Goal: Task Accomplishment & Management: Use online tool/utility

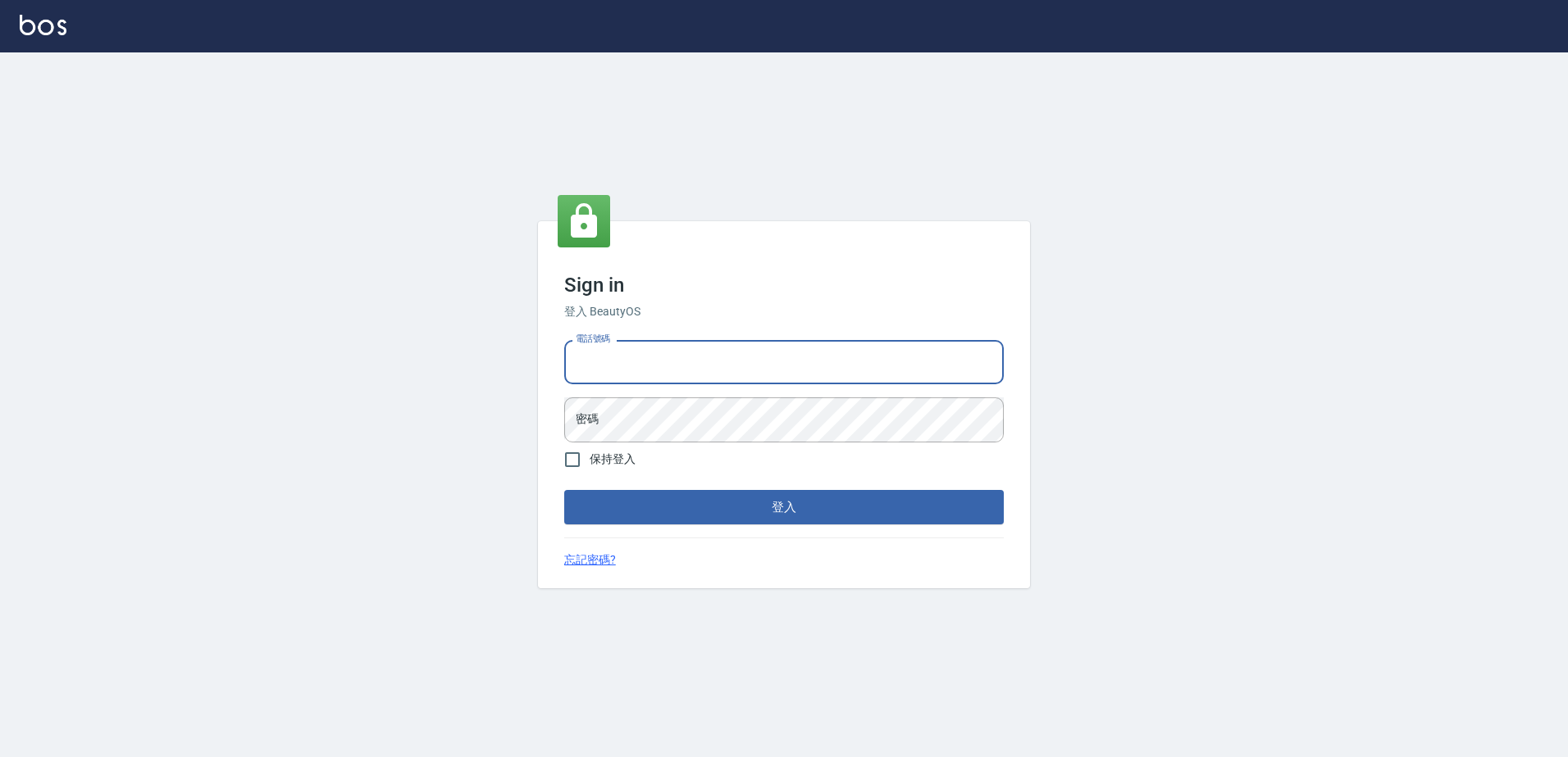
click at [742, 351] on input "電話號碼" at bounding box center [784, 362] width 439 height 44
type input "0426865599"
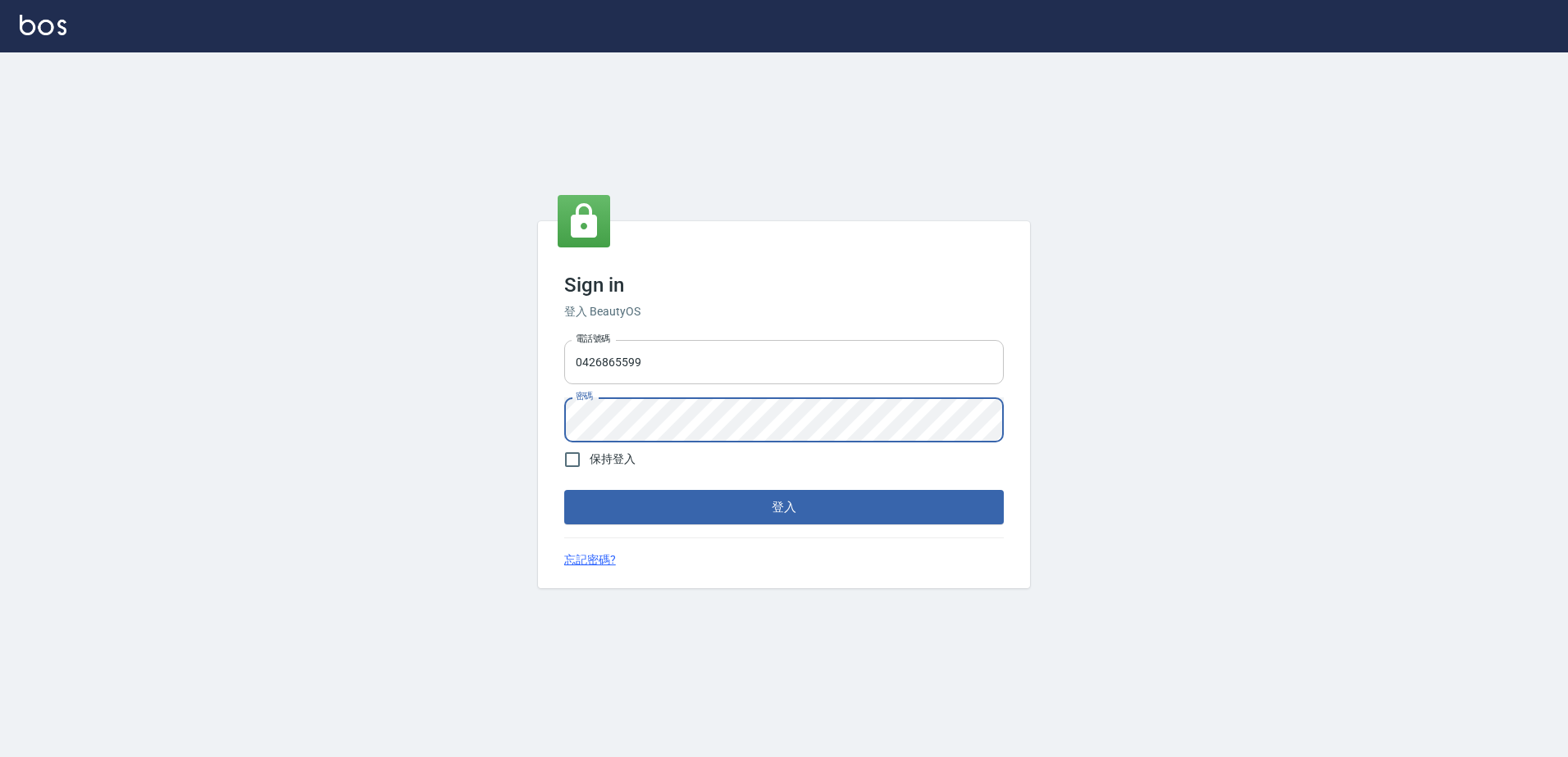
click at [564, 490] on button "登入" at bounding box center [784, 508] width 439 height 35
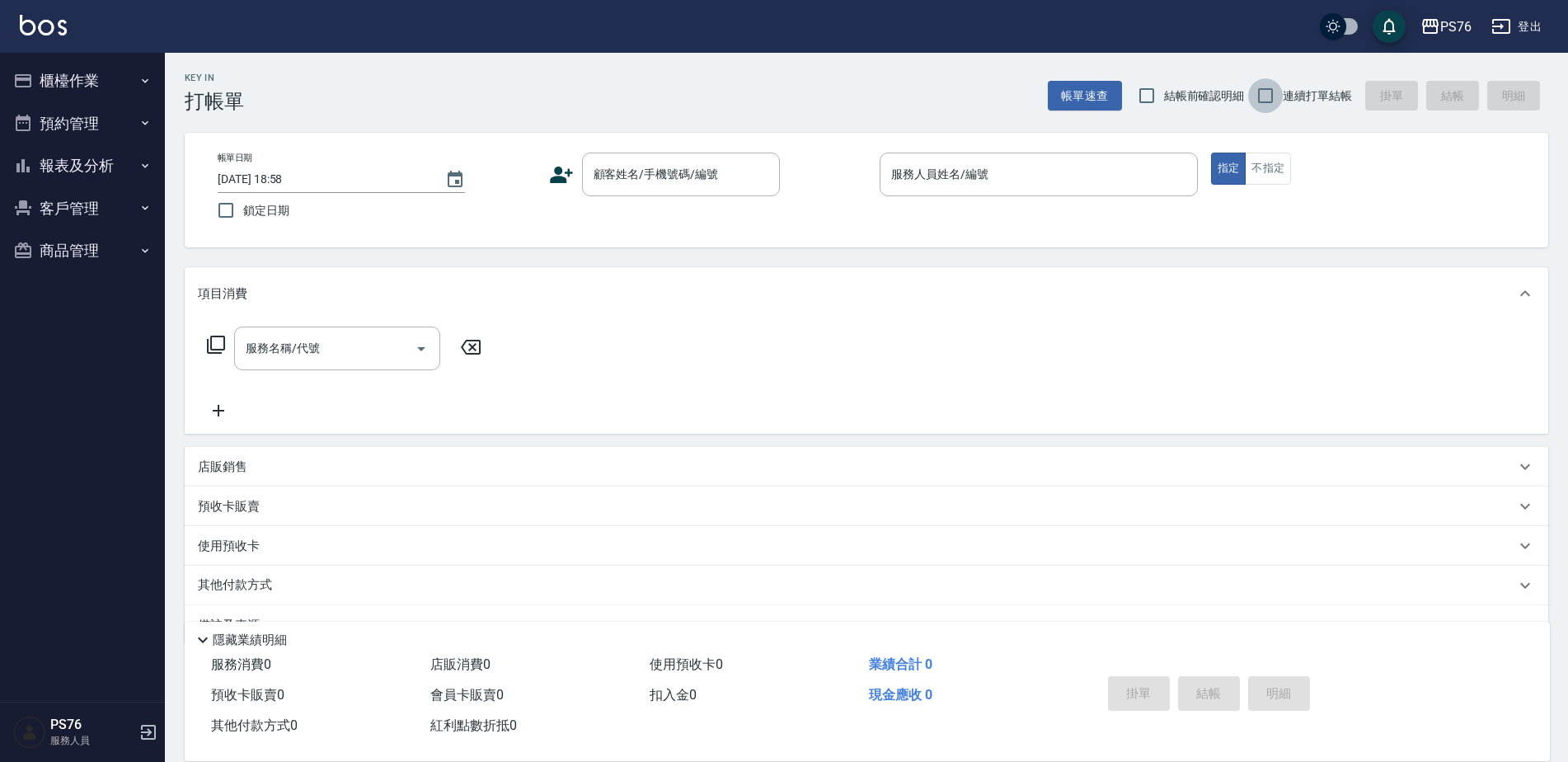
click at [1259, 101] on input "連續打單結帳" at bounding box center [1266, 96] width 35 height 35
checkbox input "true"
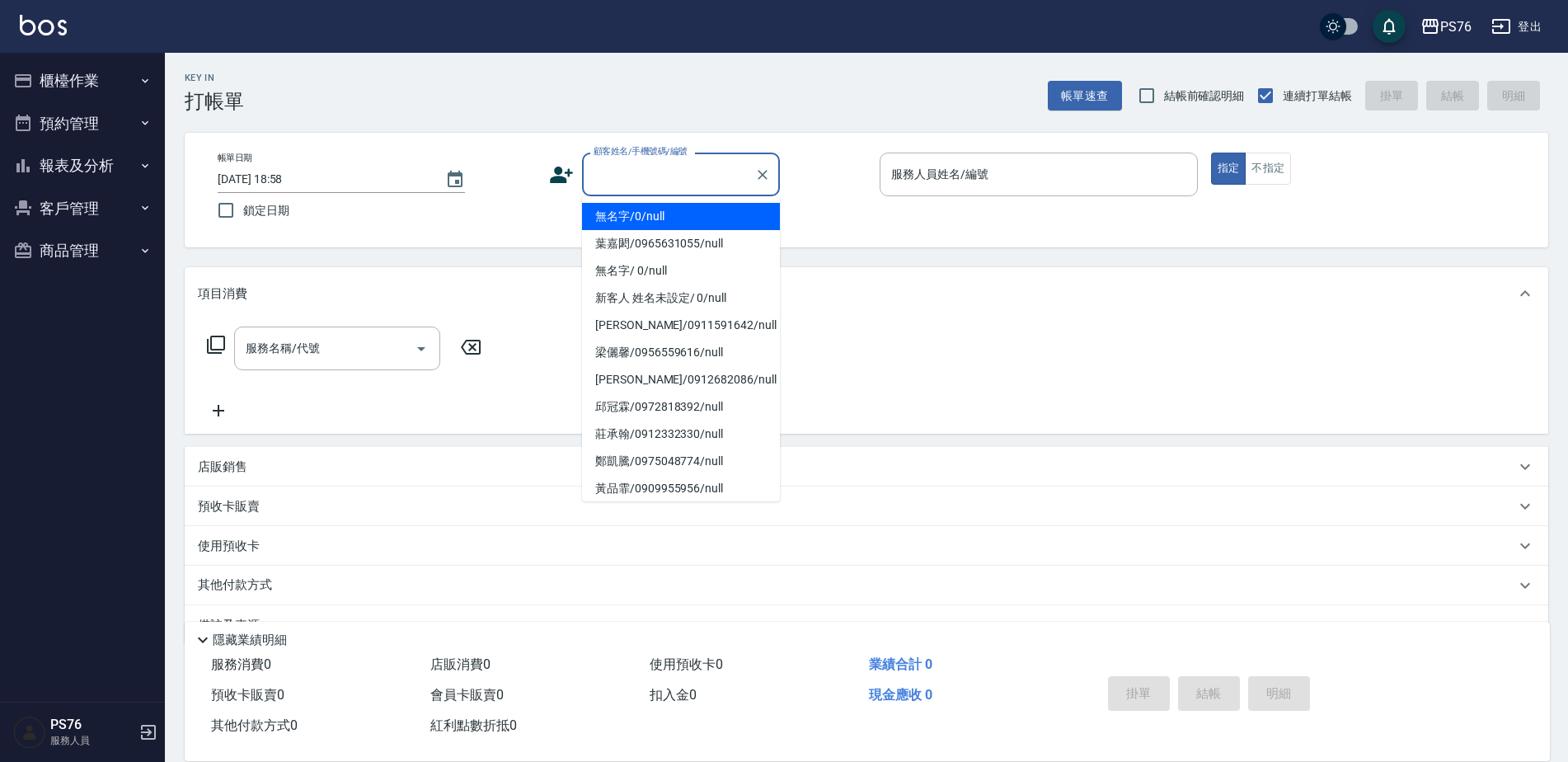
click at [688, 185] on input "顧客姓名/手機號碼/編號" at bounding box center [668, 174] width 158 height 29
type input "無名字/0/null"
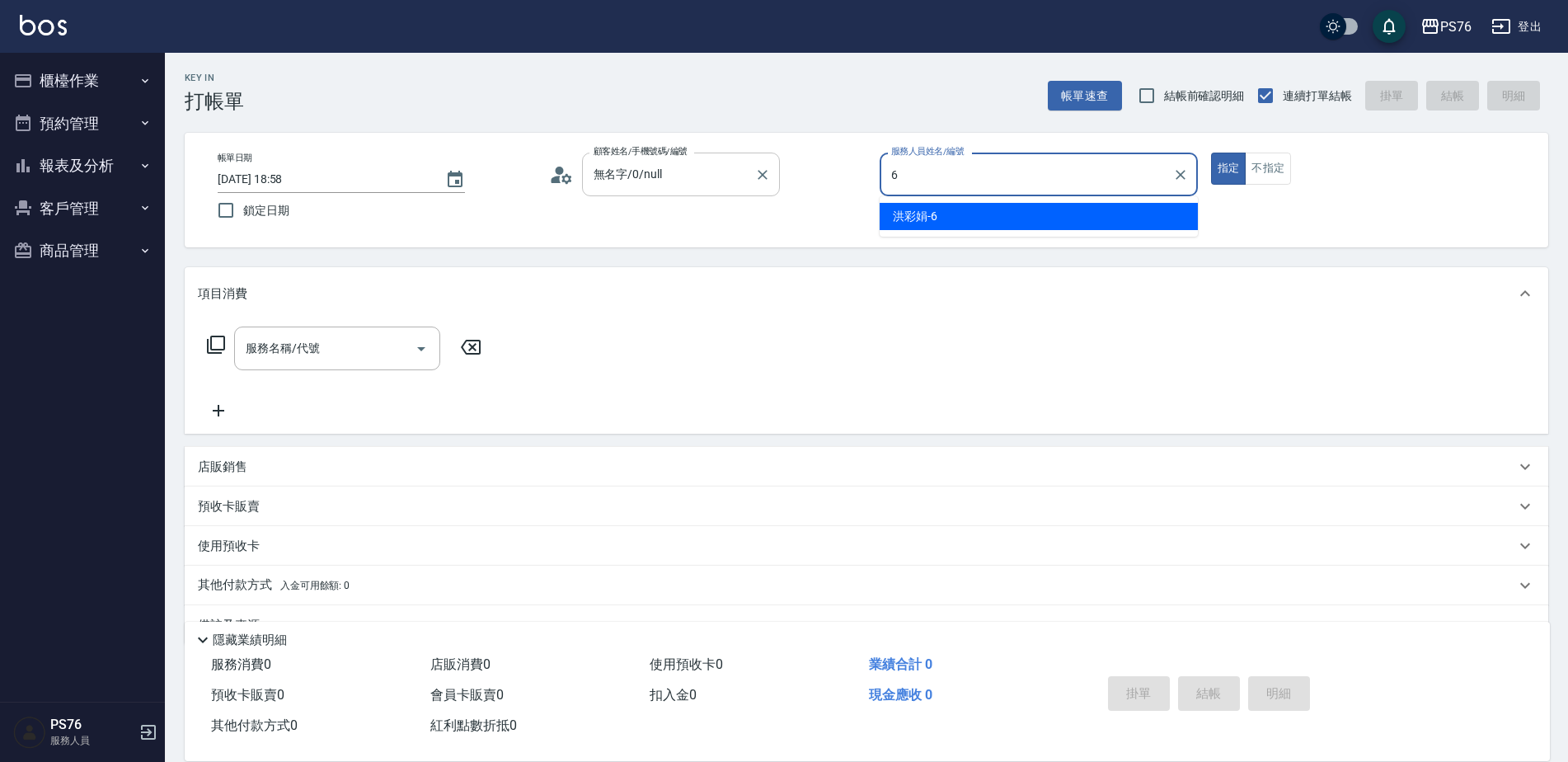
type input "洪彩娟-6"
type button "true"
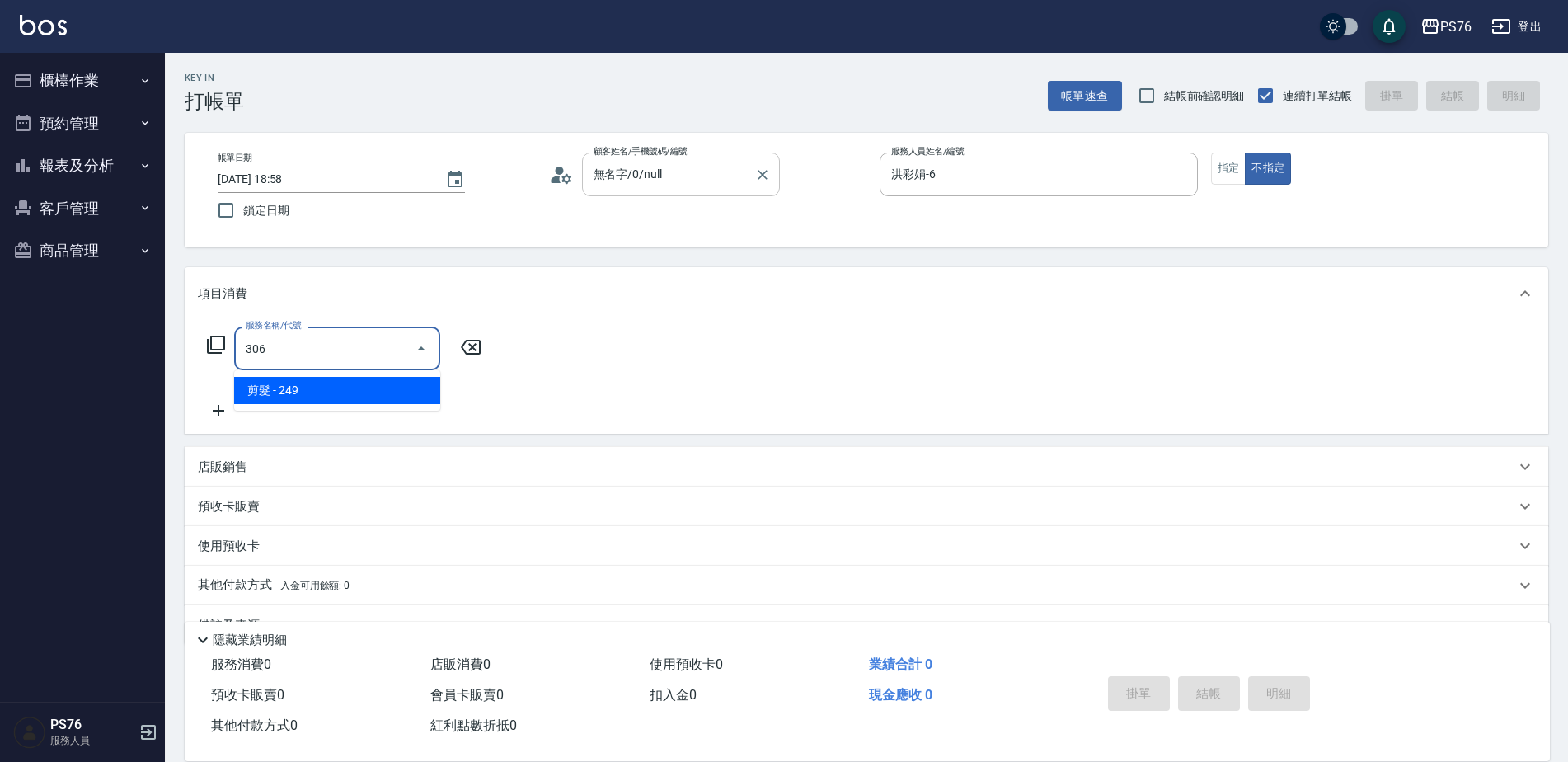
type input "剪髮(306)"
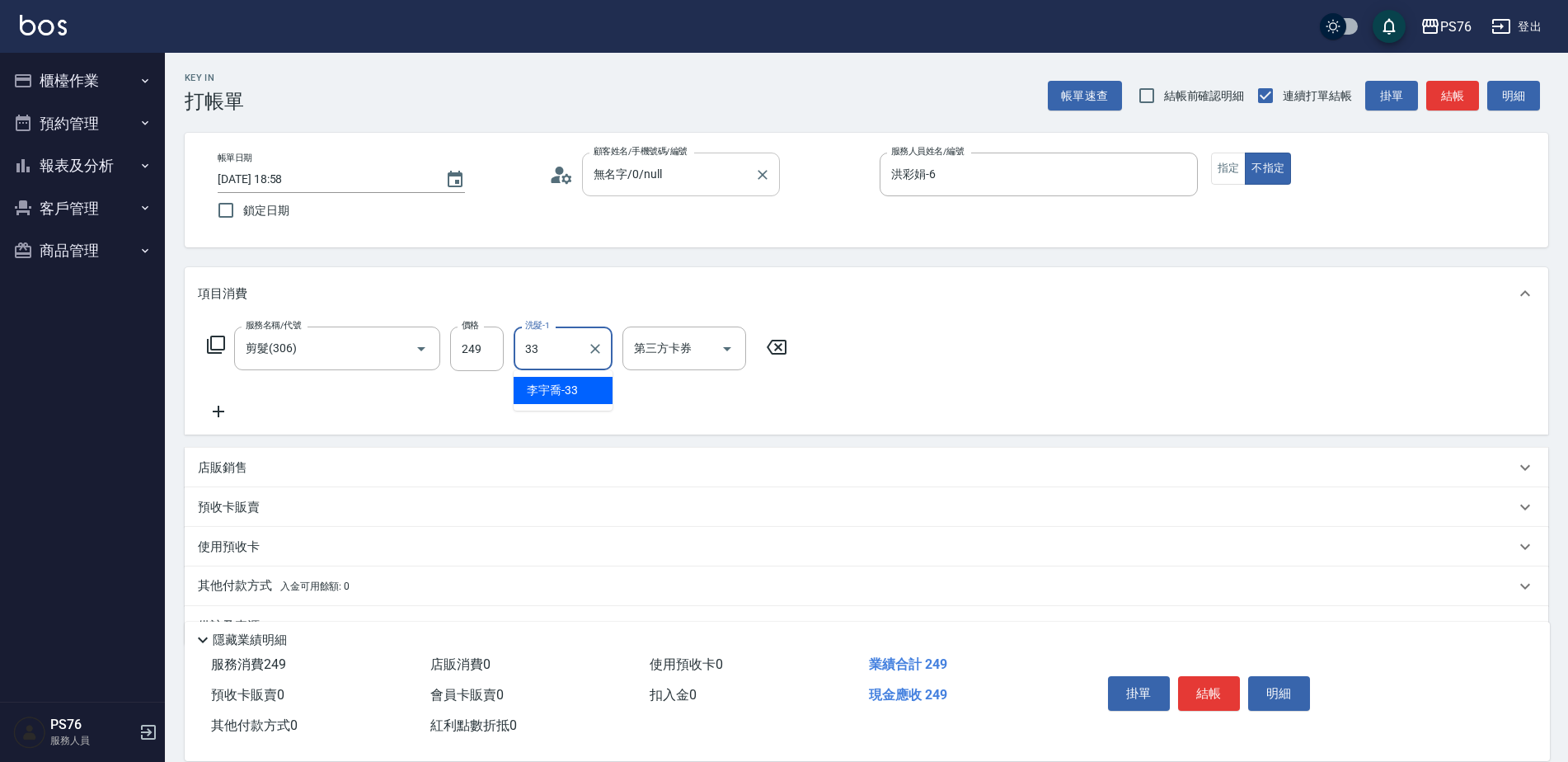
type input "[PERSON_NAME]33"
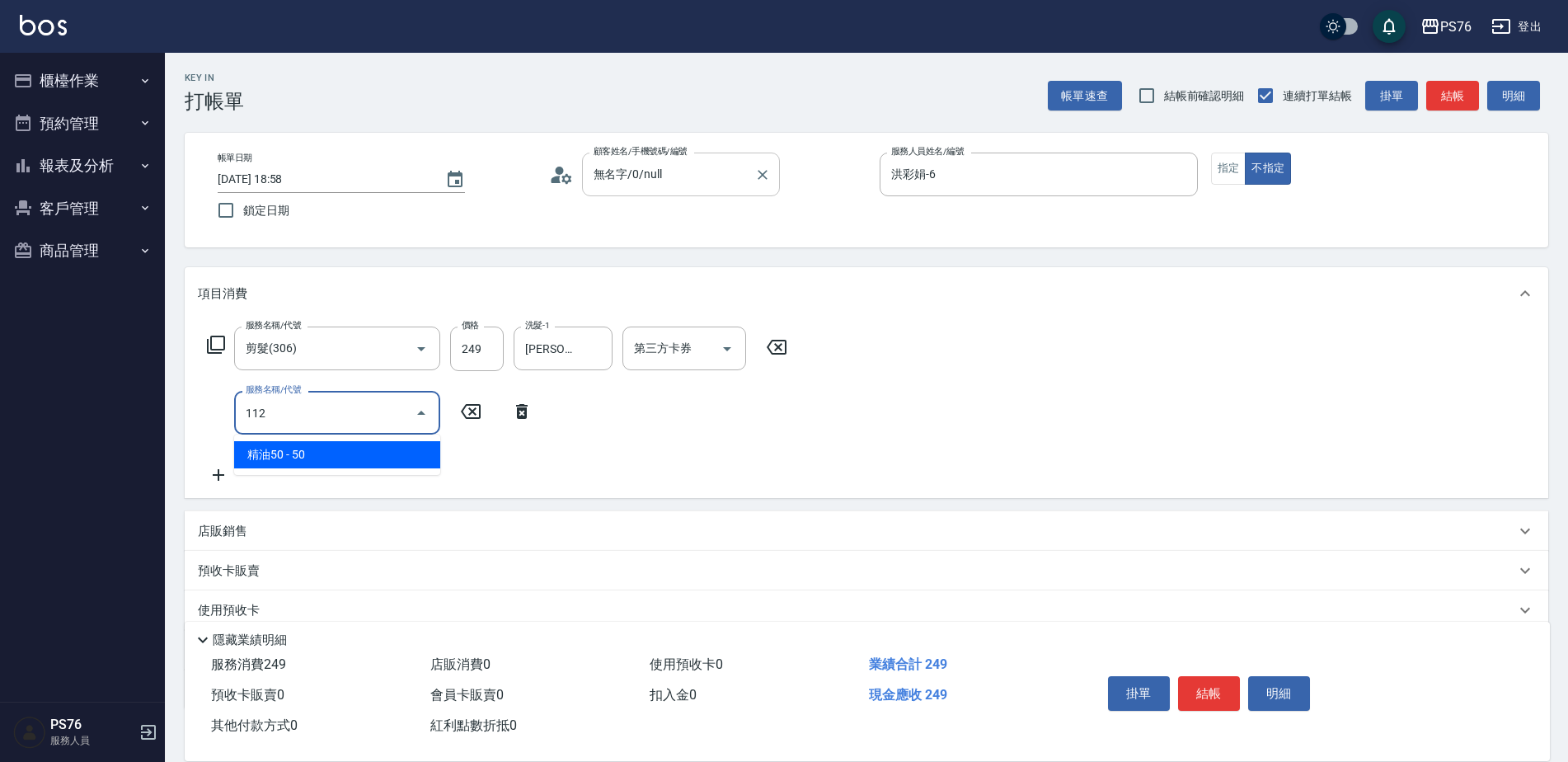
type input "精油50(112)"
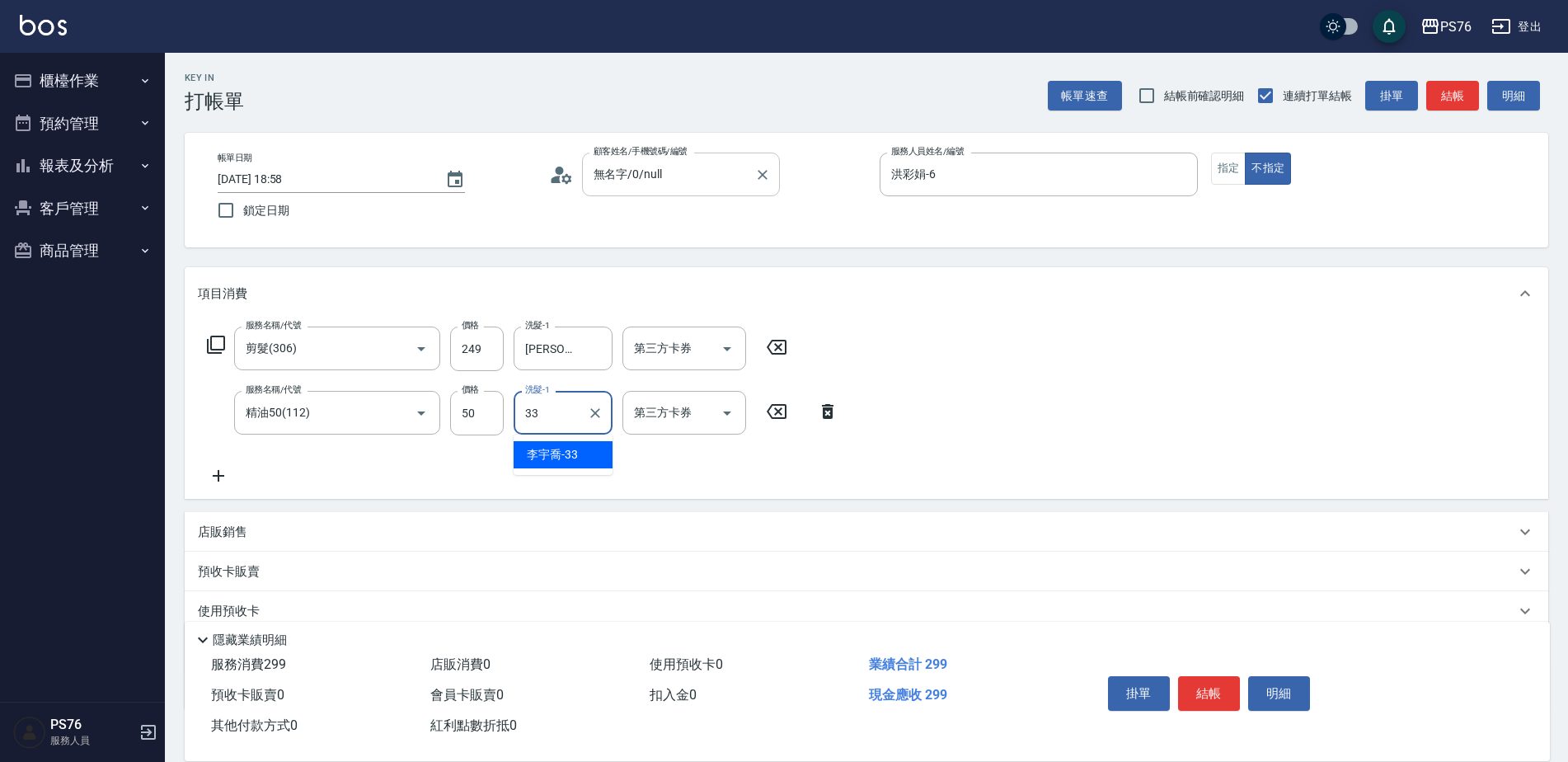
type input "[PERSON_NAME]33"
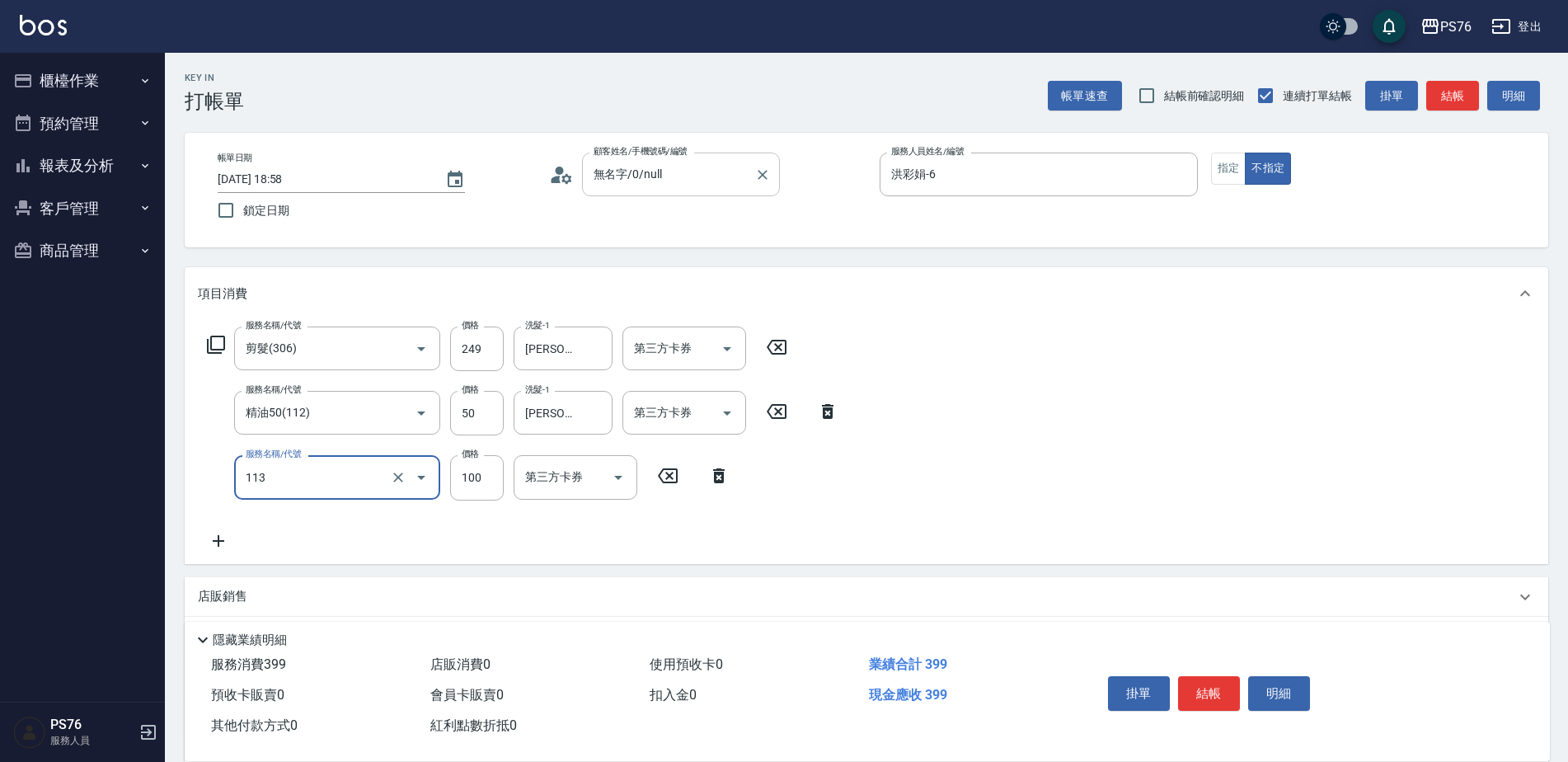
type input "瞬護100(113)"
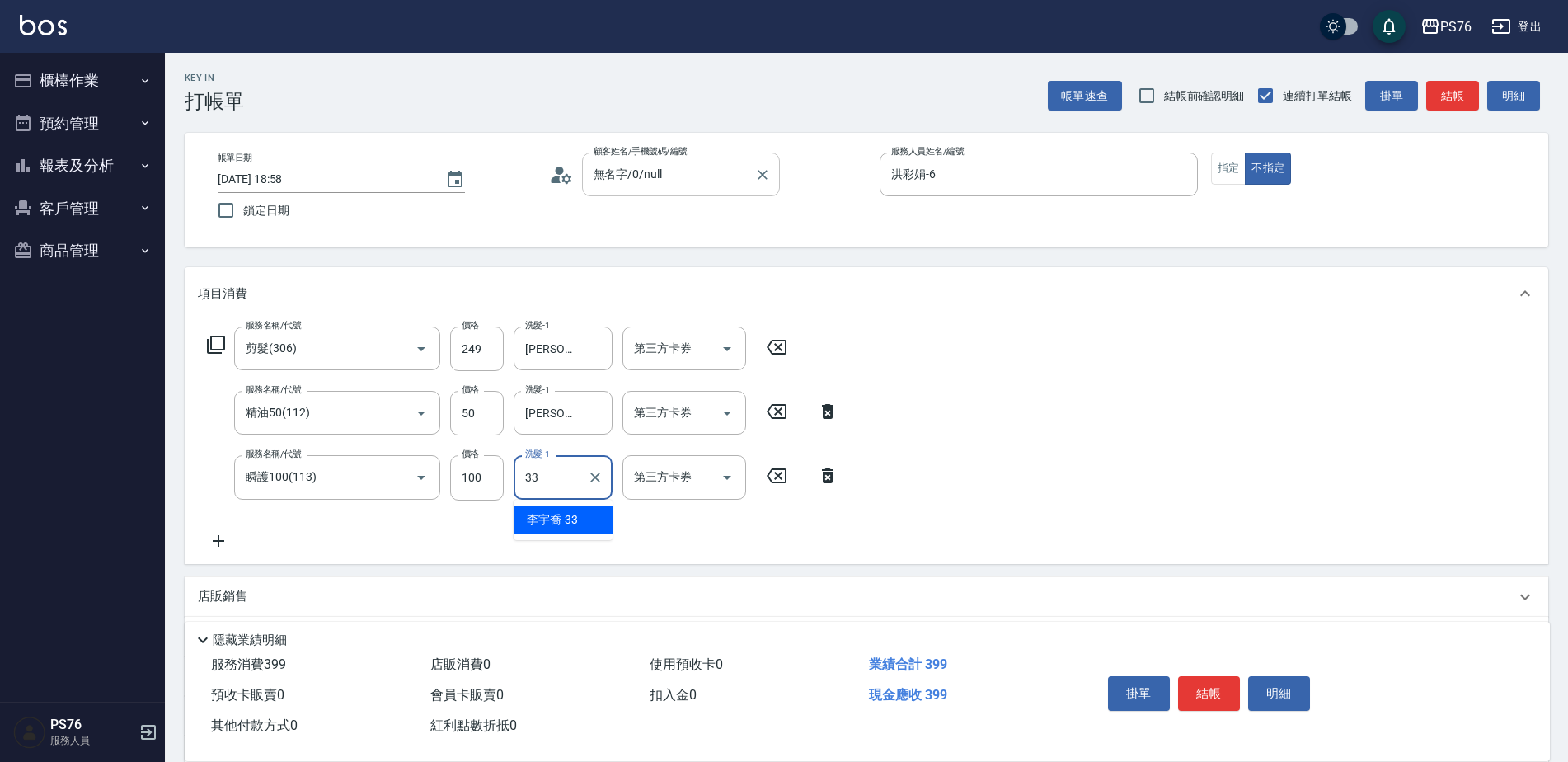
type input "[PERSON_NAME]33"
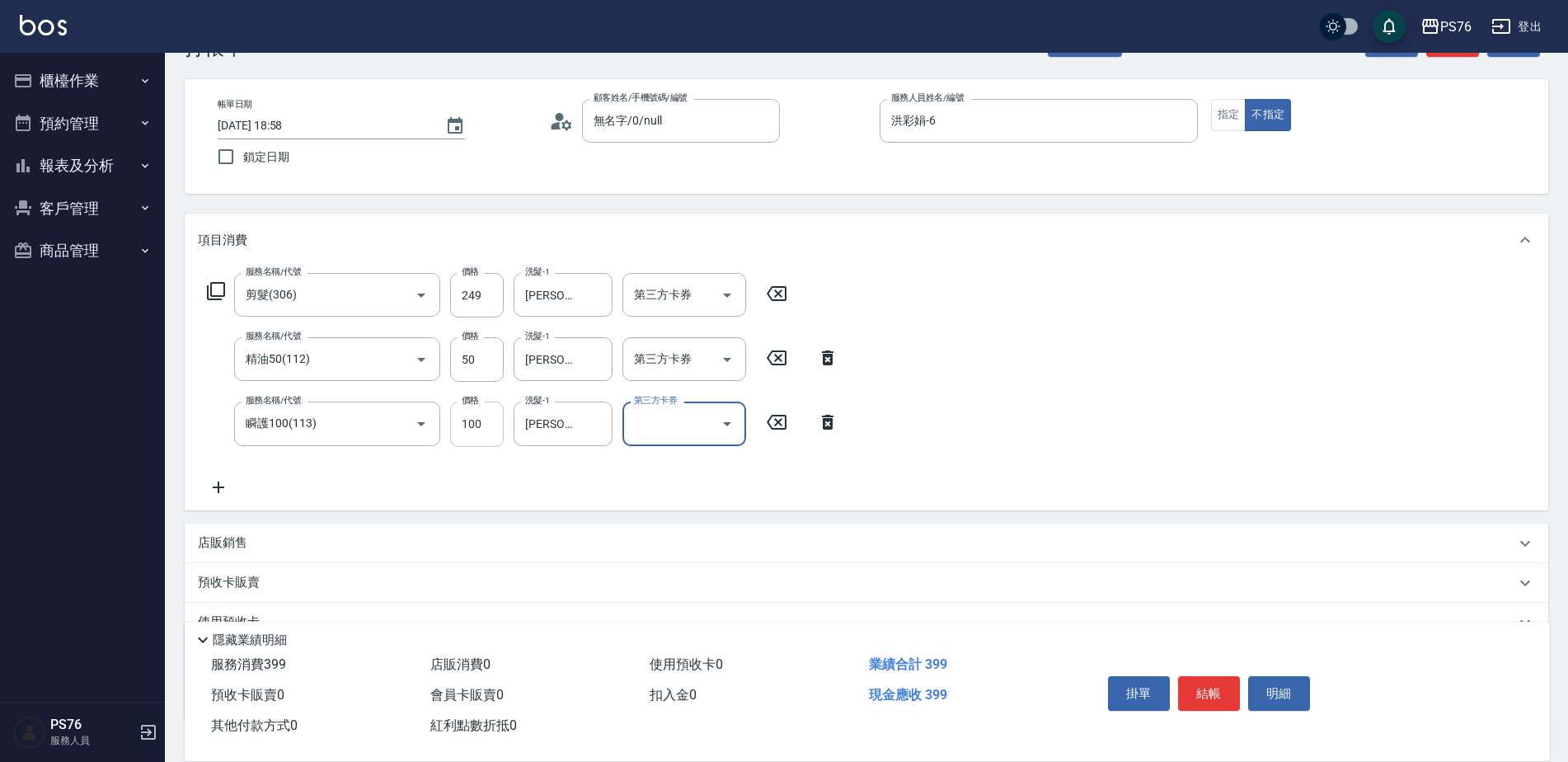
scroll to position [82, 0]
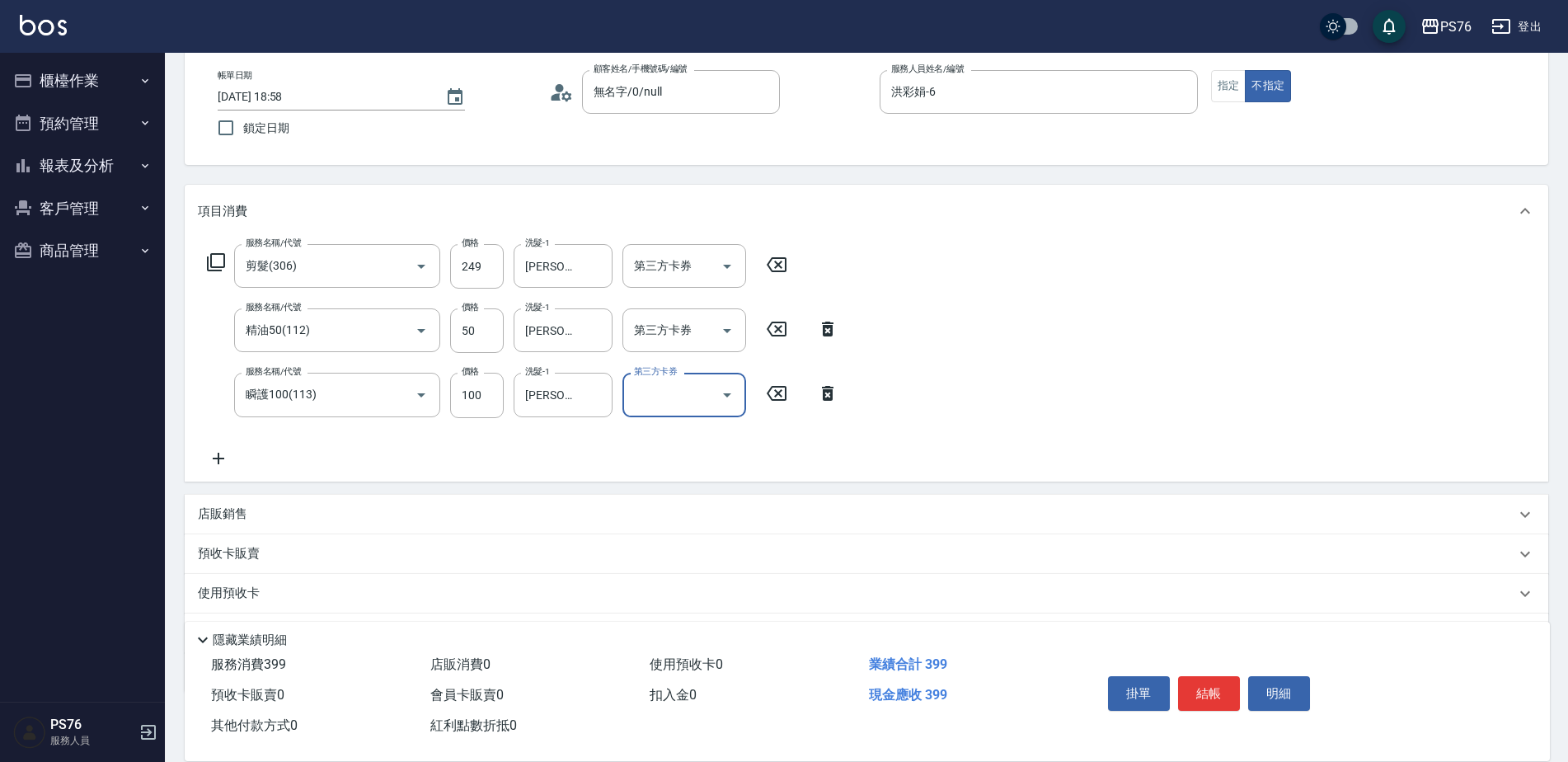
click at [467, 500] on div "店販銷售" at bounding box center [867, 514] width 1364 height 39
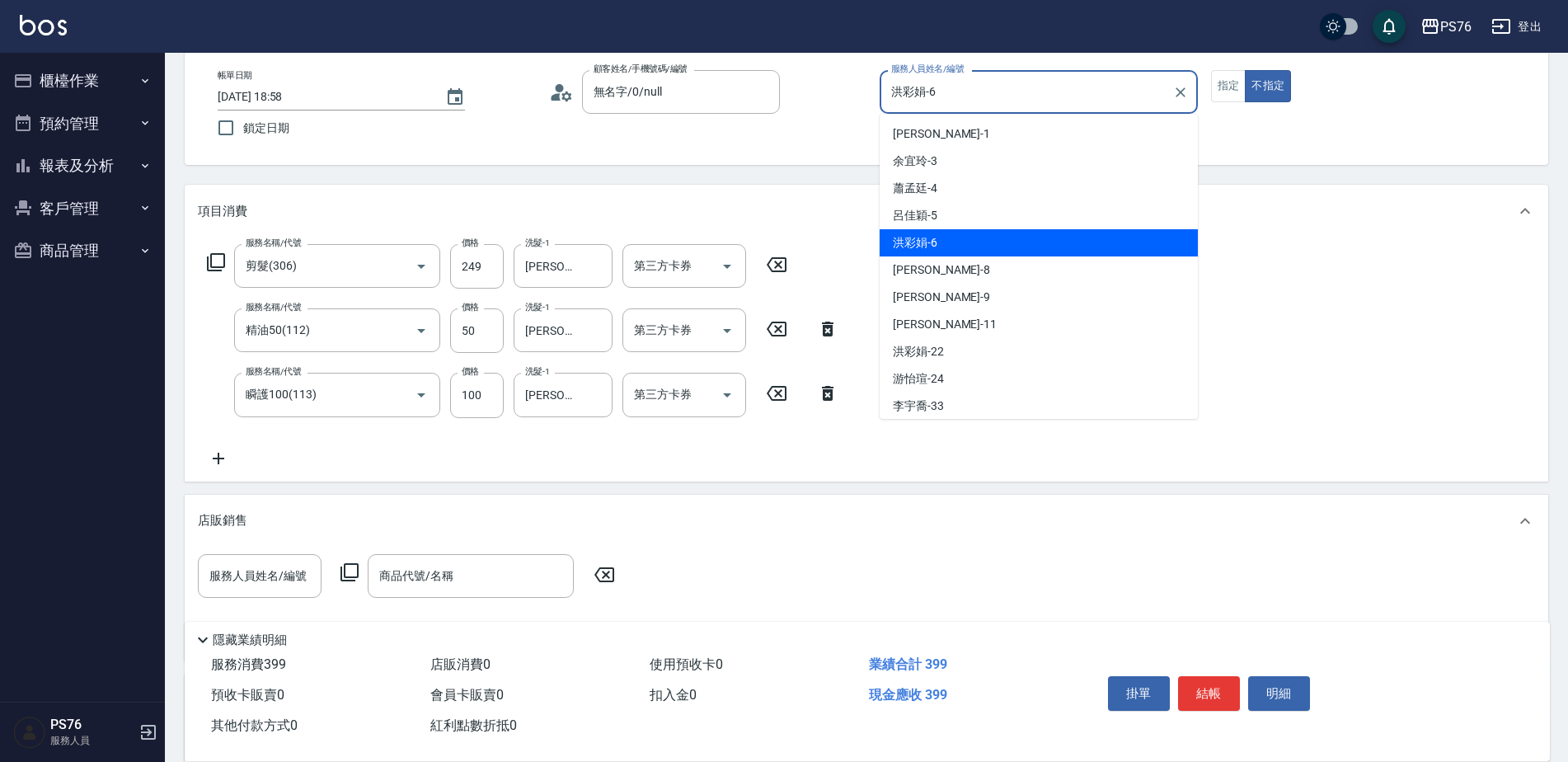
click at [973, 93] on input "洪彩娟-6" at bounding box center [1027, 92] width 279 height 29
click at [1218, 91] on button "指定" at bounding box center [1229, 86] width 36 height 32
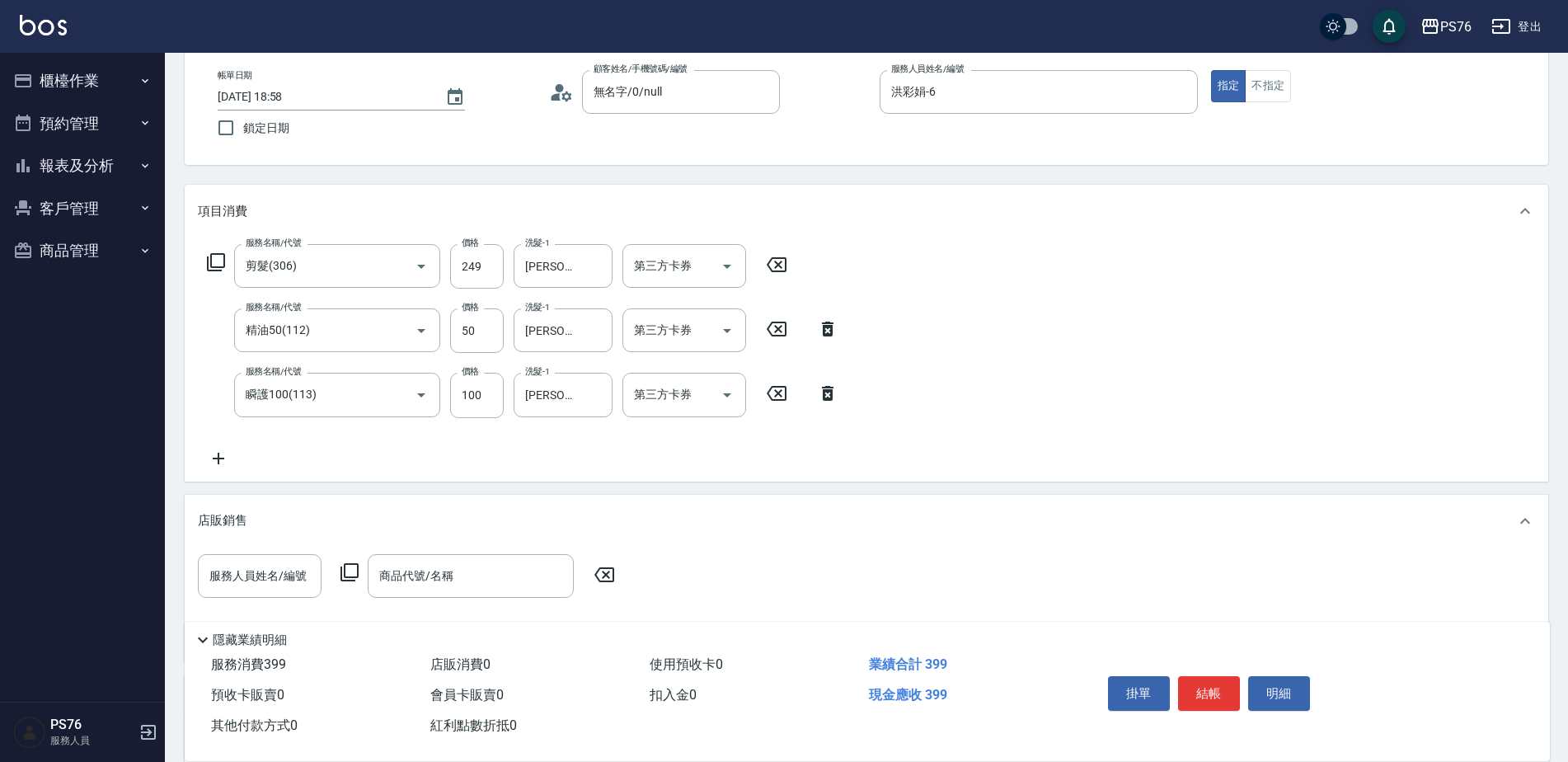
drag, startPoint x: 805, startPoint y: 395, endPoint x: 819, endPoint y: 389, distance: 15.2
click at [811, 396] on div "服務名稱/代號 瞬護100(113) 服務名稱/代號 價格 100 價格 洗髮-1 李宇喬-33 洗髮-1 第三方卡券 第三方卡券" at bounding box center [523, 395] width 651 height 45
click at [820, 389] on icon at bounding box center [827, 393] width 41 height 20
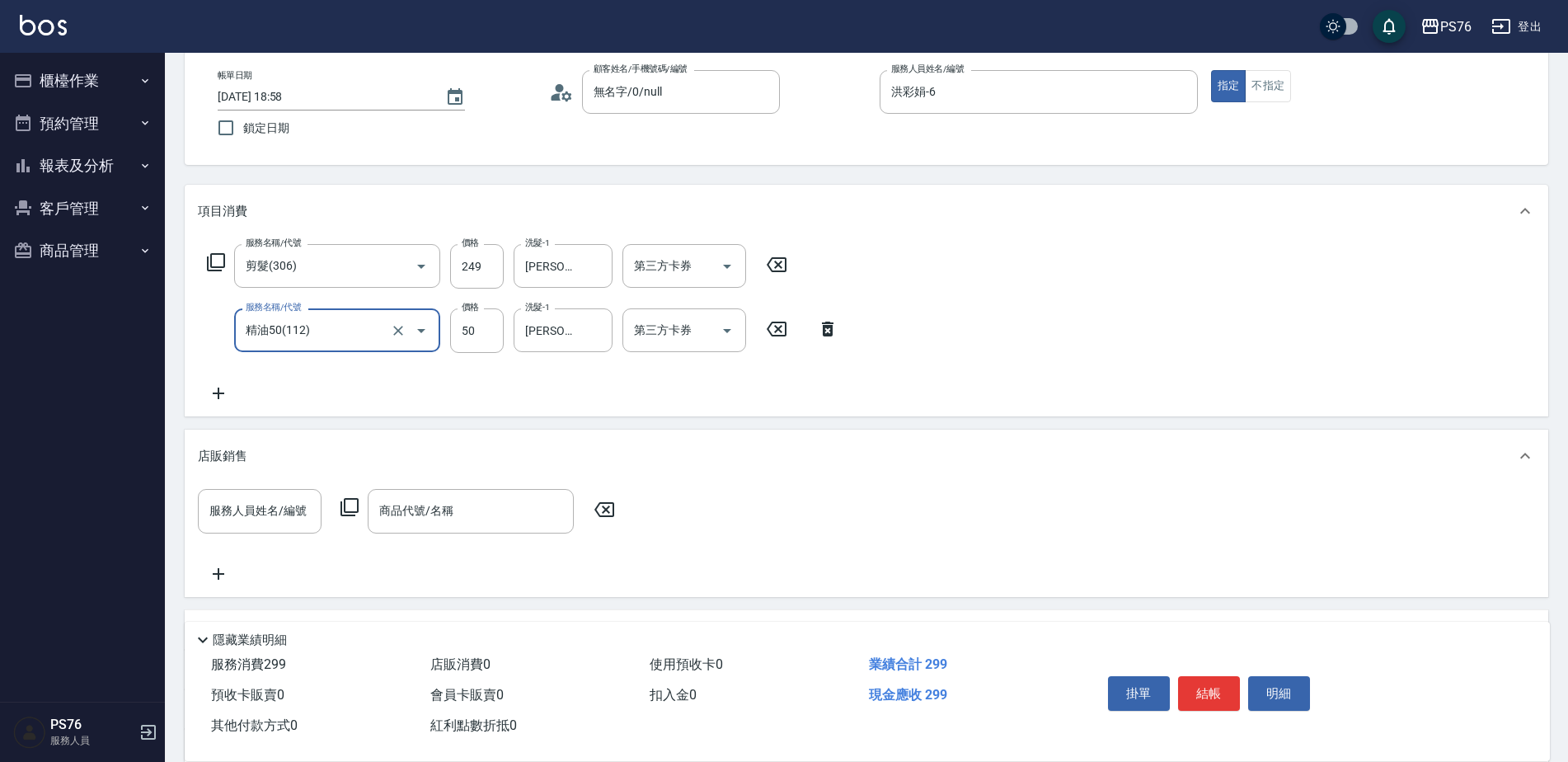
drag, startPoint x: 823, startPoint y: 328, endPoint x: 768, endPoint y: 330, distance: 55.0
click at [824, 328] on icon at bounding box center [827, 329] width 11 height 15
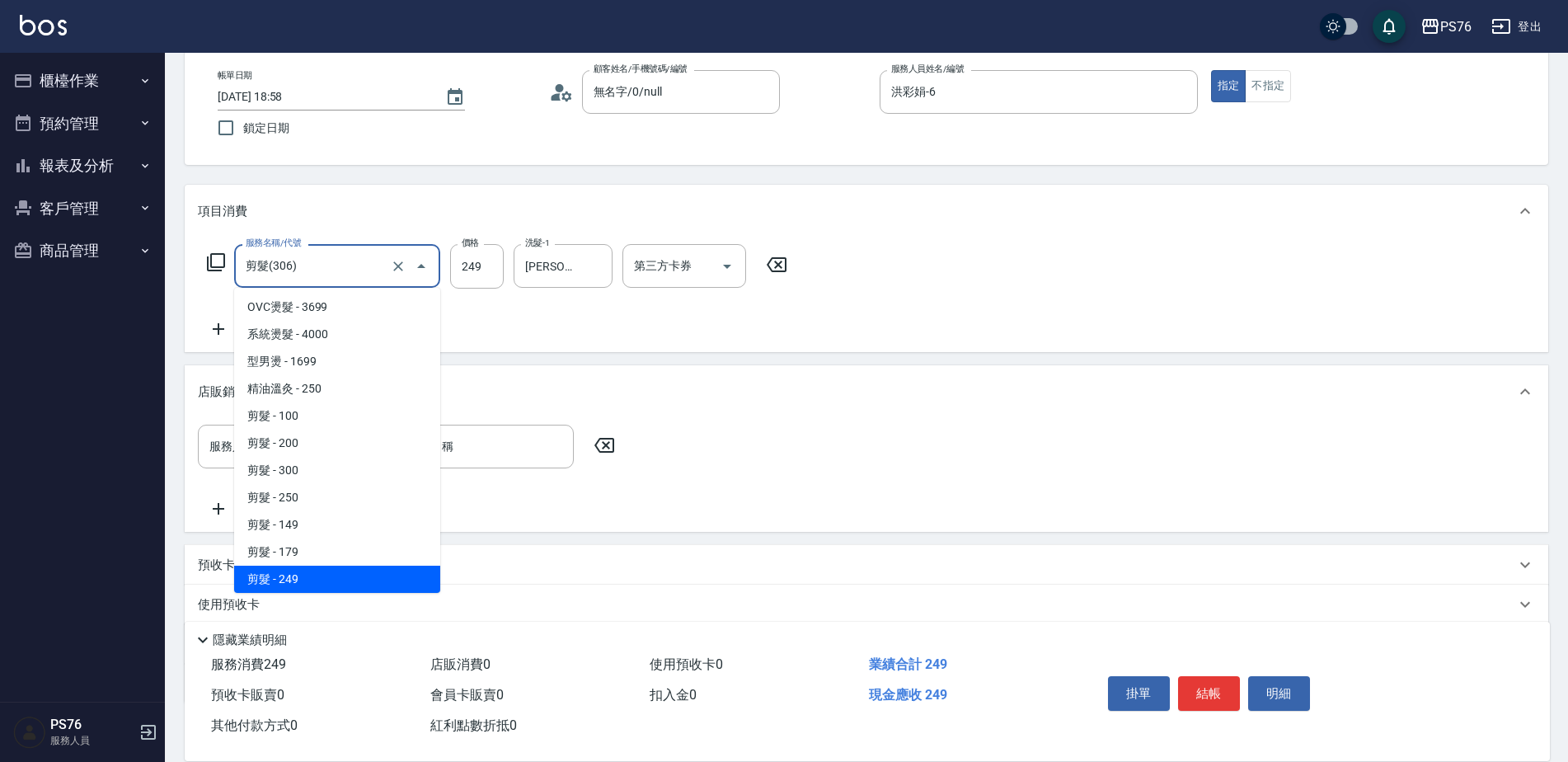
drag, startPoint x: 379, startPoint y: 262, endPoint x: 261, endPoint y: 268, distance: 118.2
click at [249, 273] on input "剪髮(306)" at bounding box center [314, 266] width 145 height 29
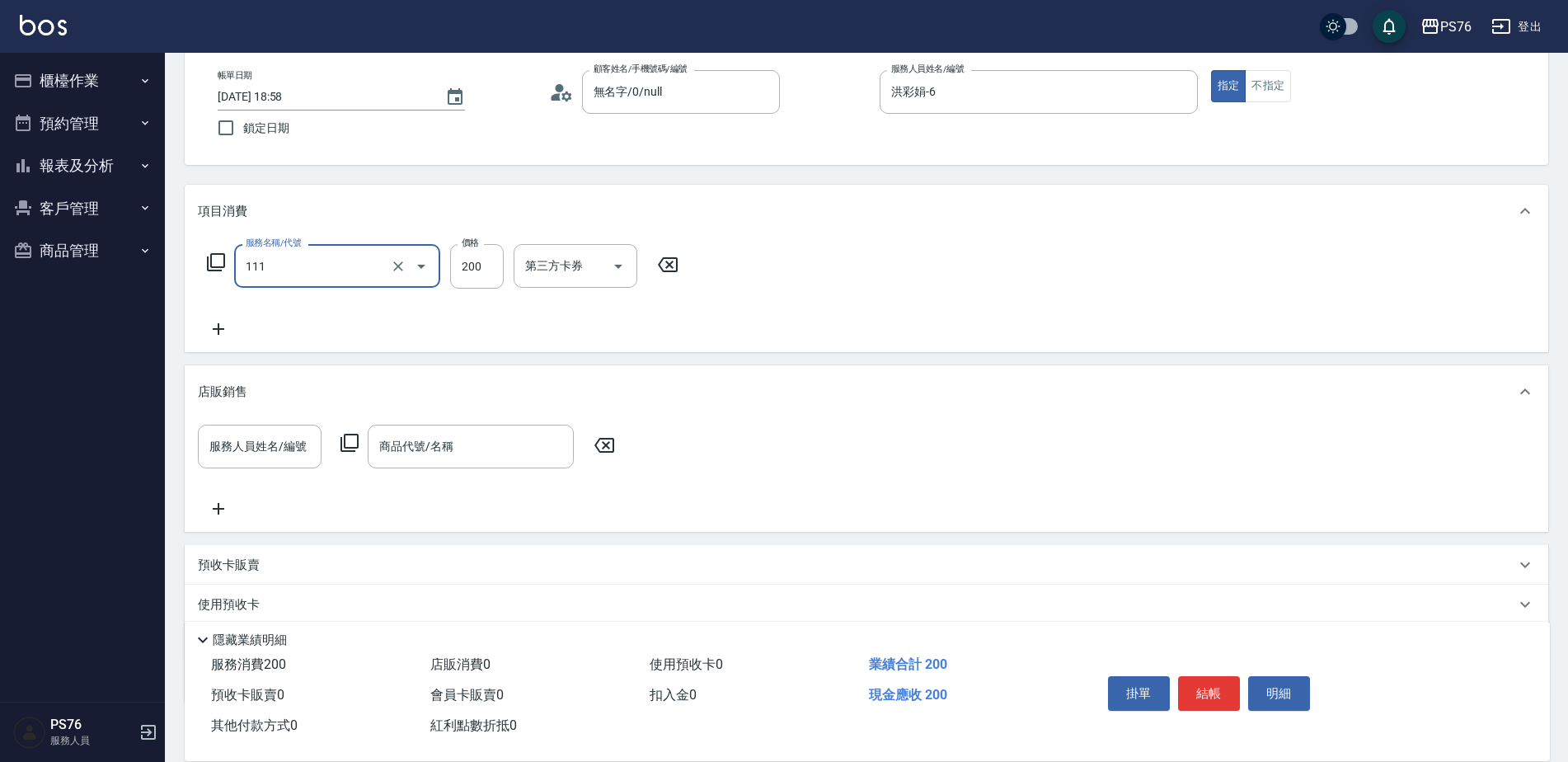
type input "200(111)"
type input "游怡瑄-24"
click at [259, 448] on input "服務人員姓名/編號" at bounding box center [260, 446] width 108 height 29
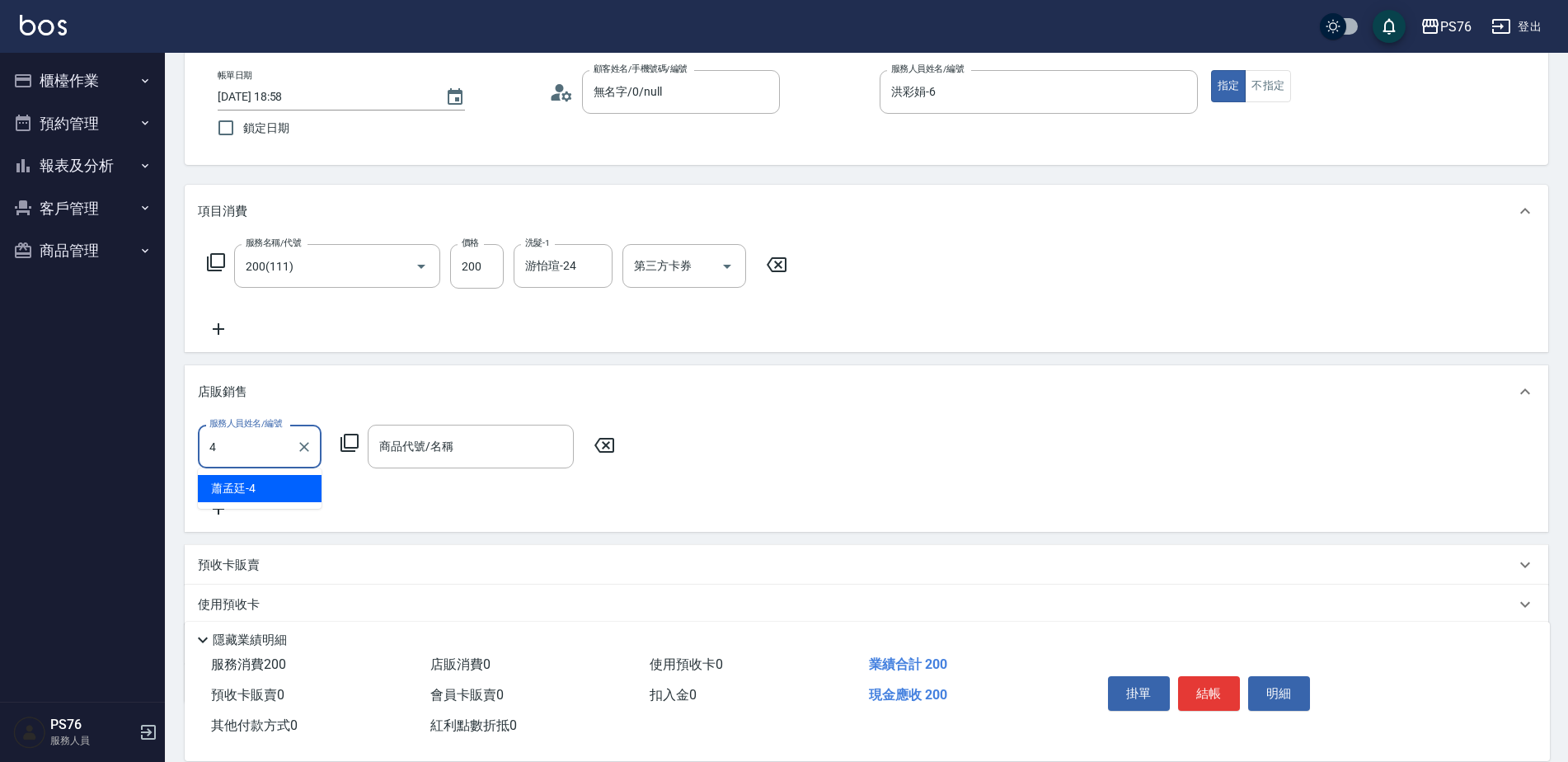
type input "[PERSON_NAME]-4"
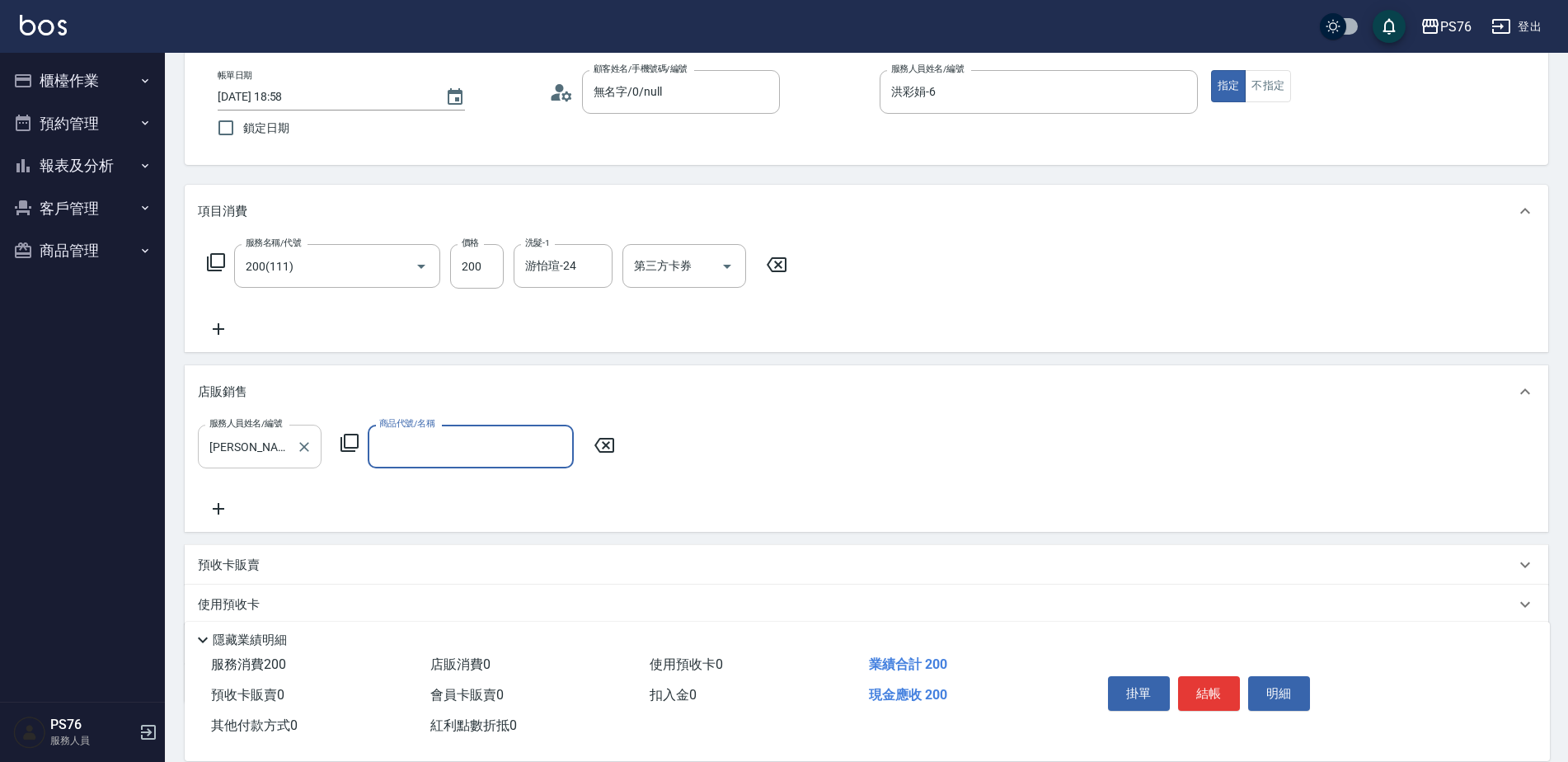
type input "6"
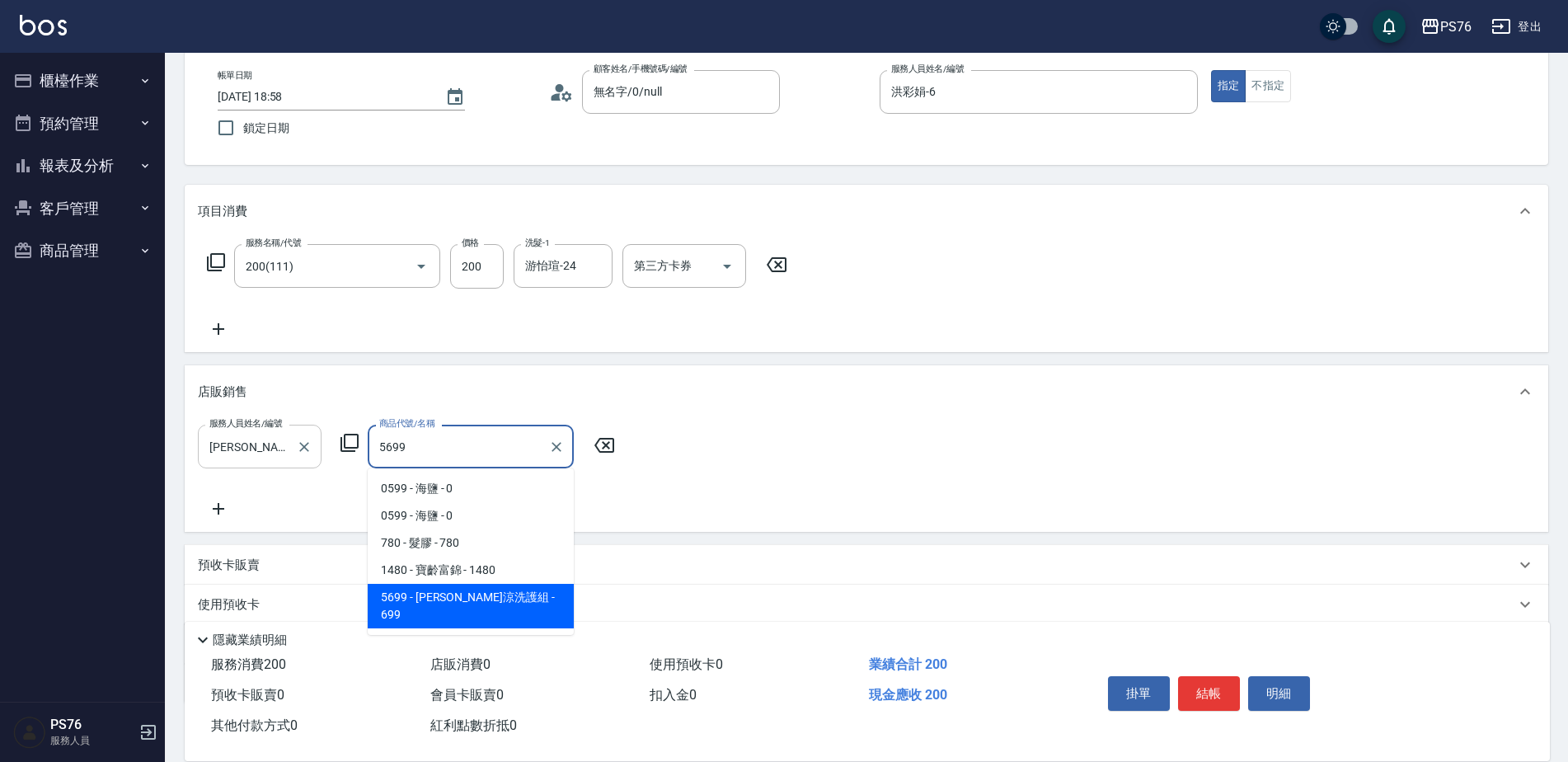
type input "水水沁涼洗護組"
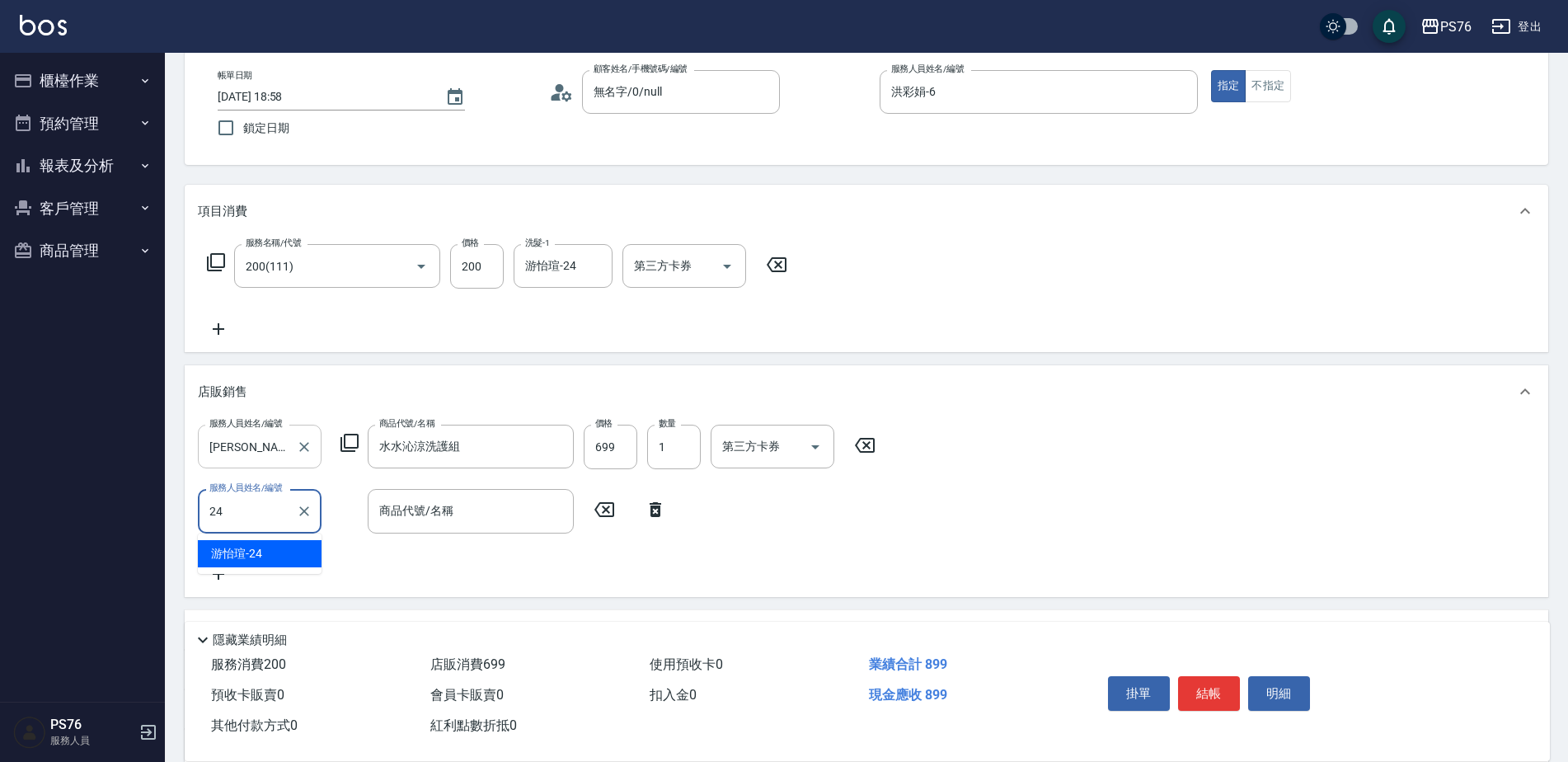
type input "游怡瑄-24"
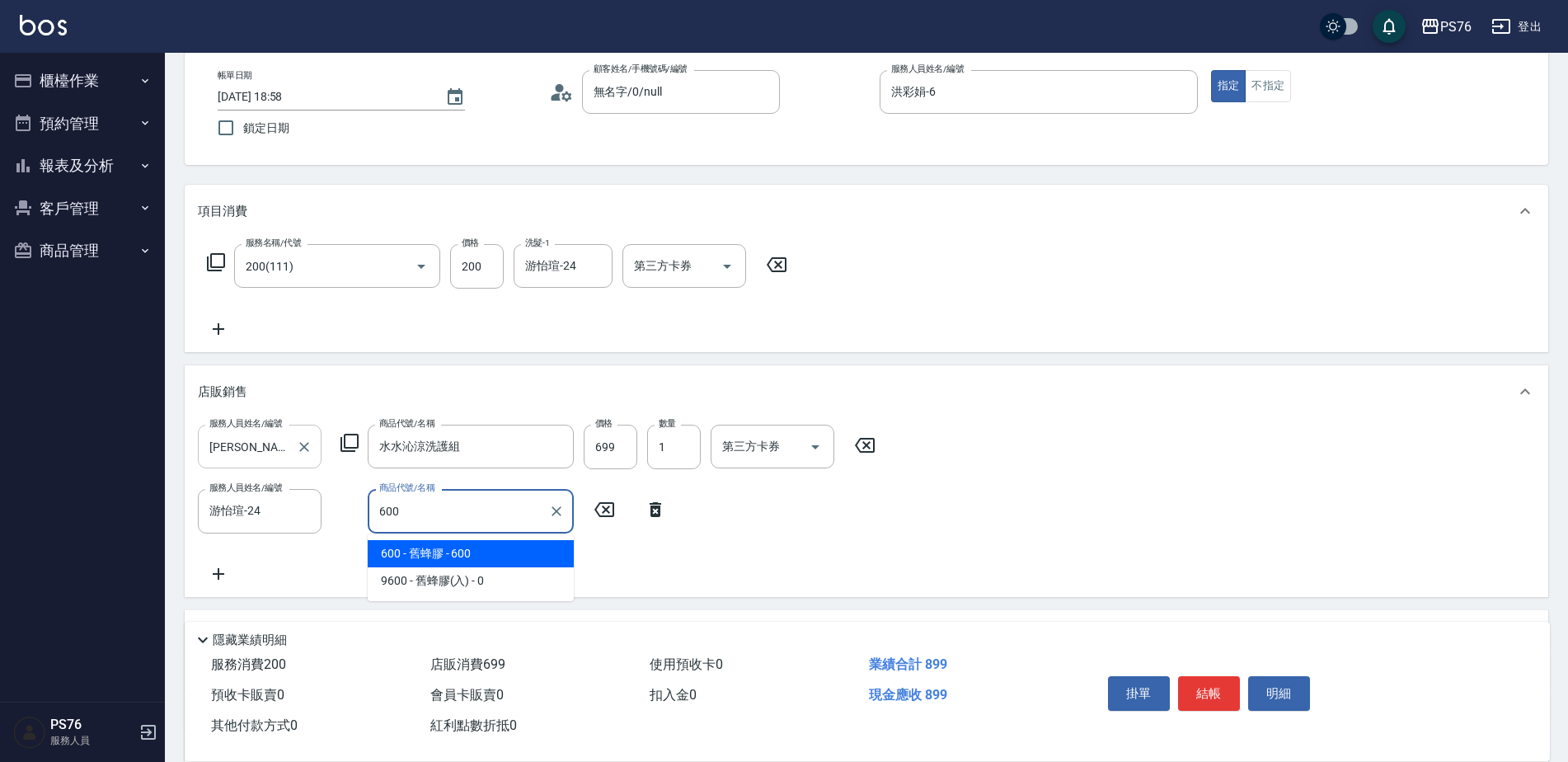
type input "舊蜂膠"
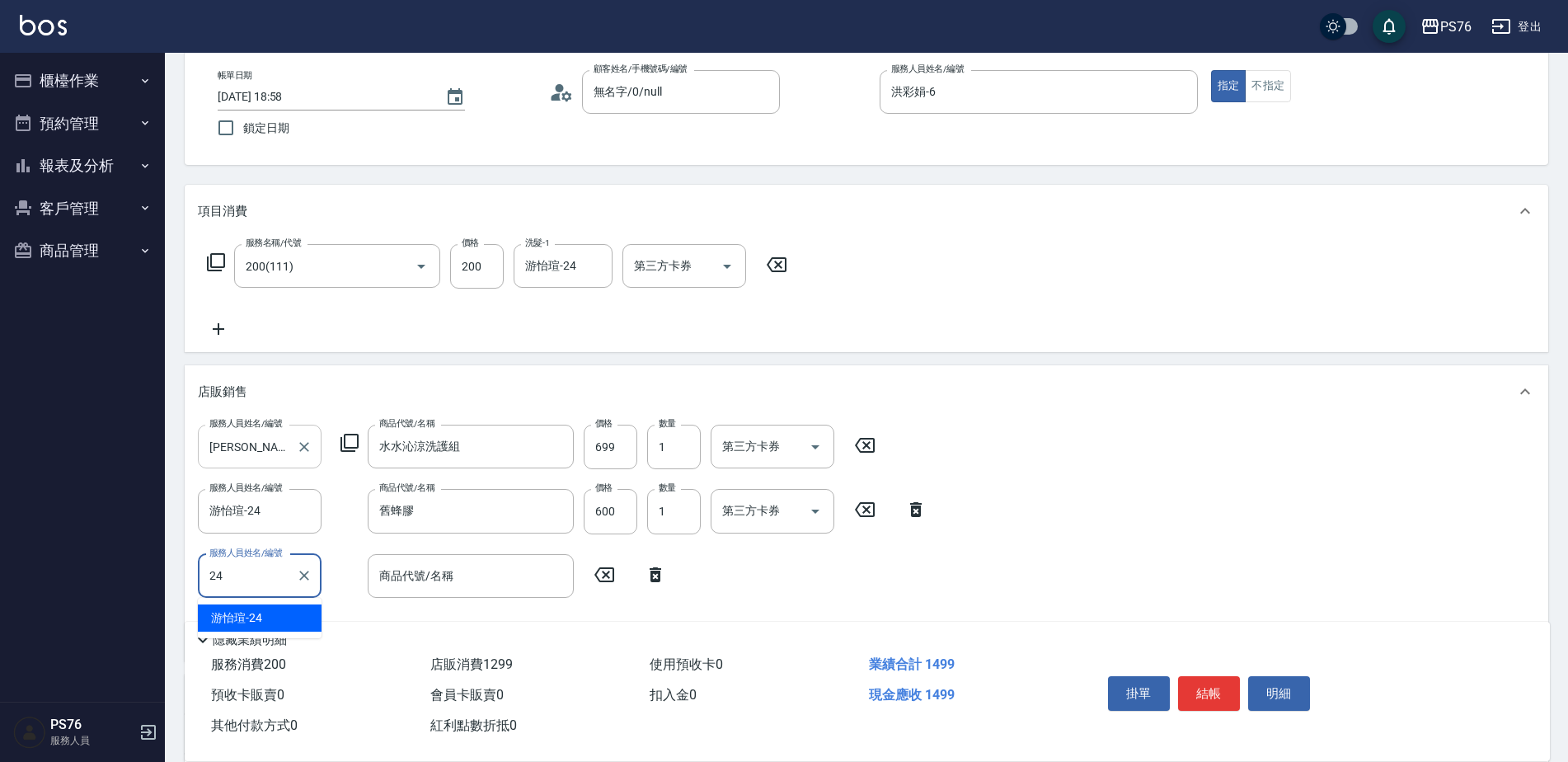
type input "游怡瑄-24"
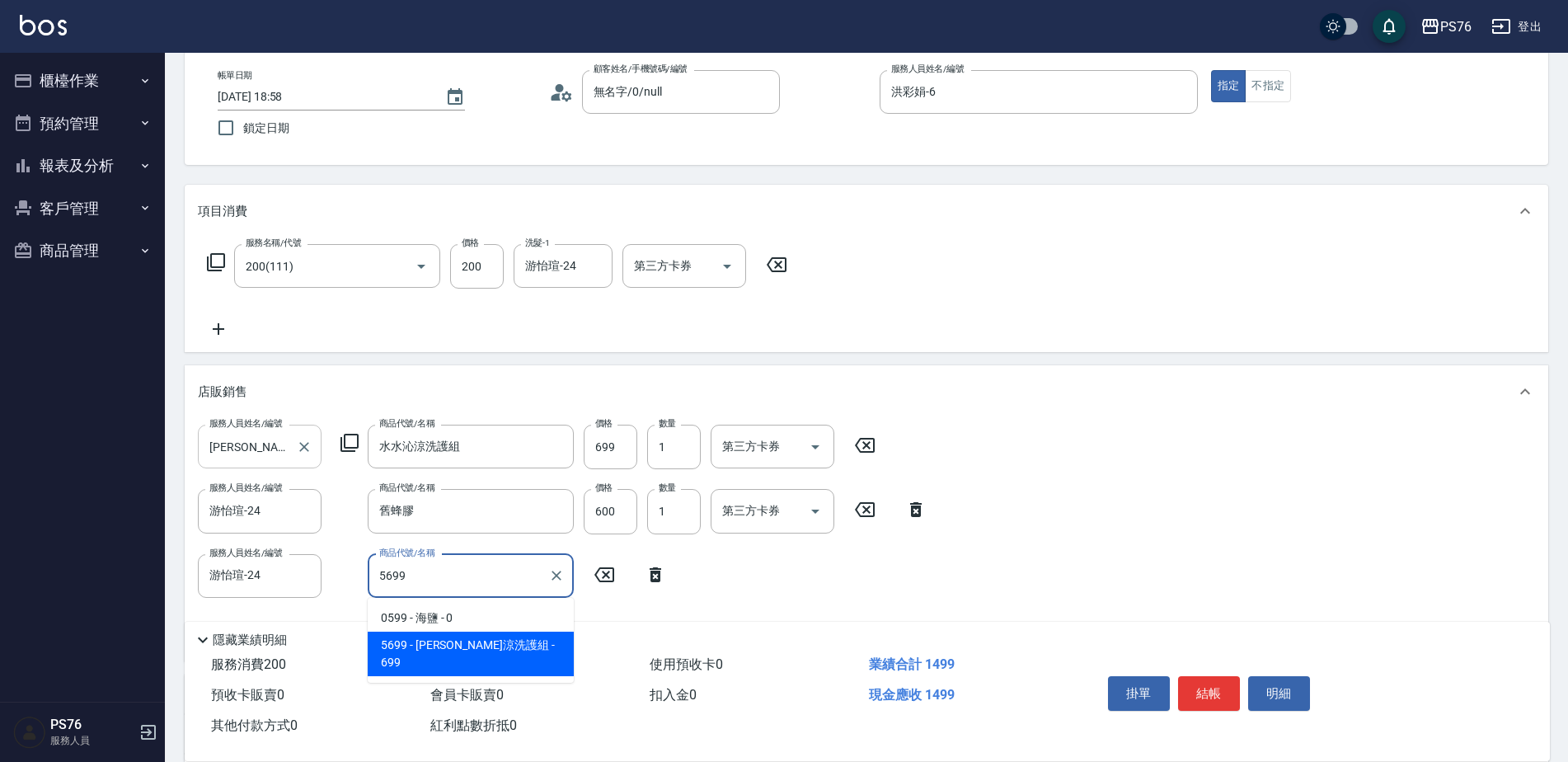
type input "水水沁涼洗護組"
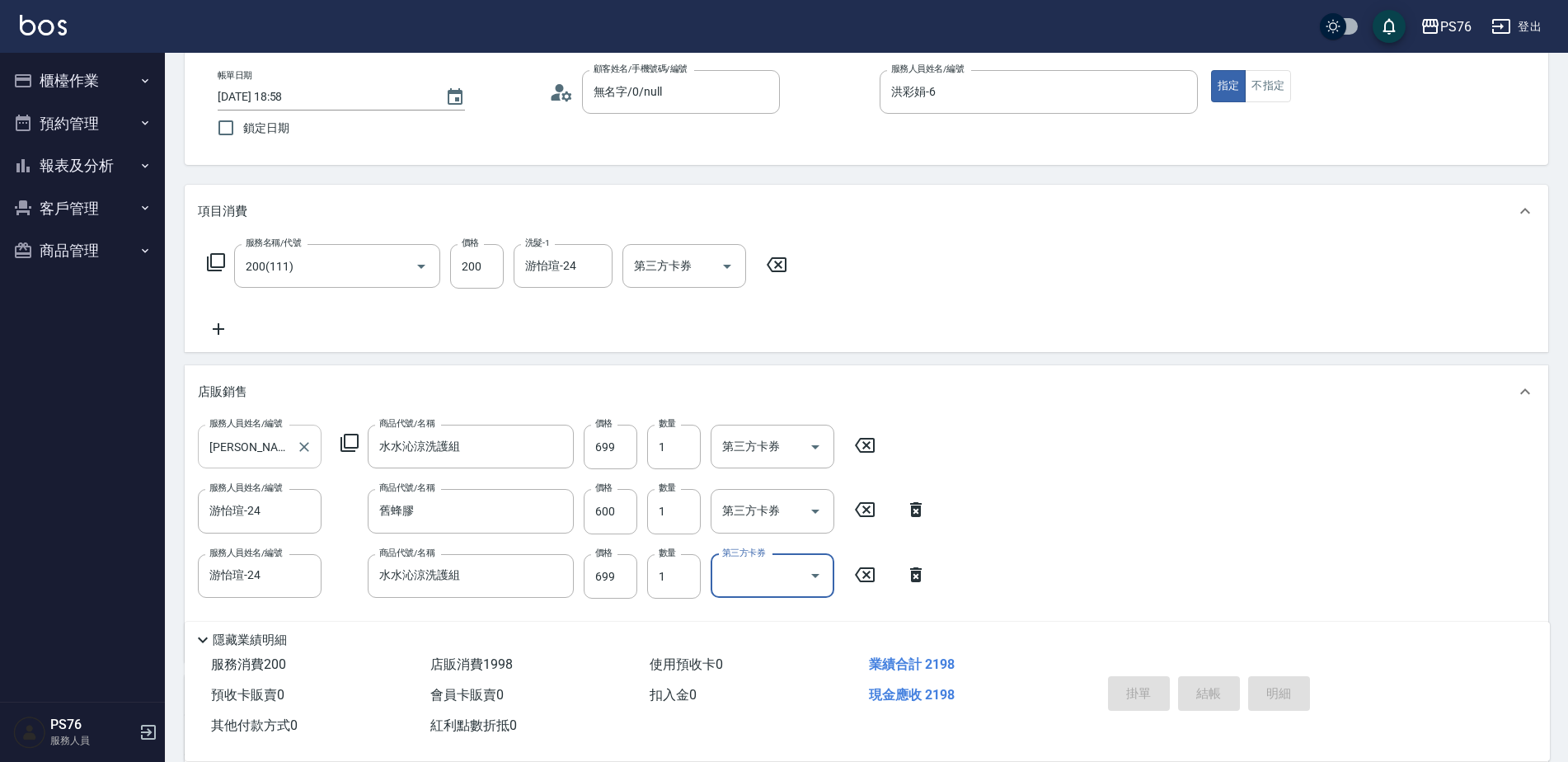
type input "[DATE] 18:59"
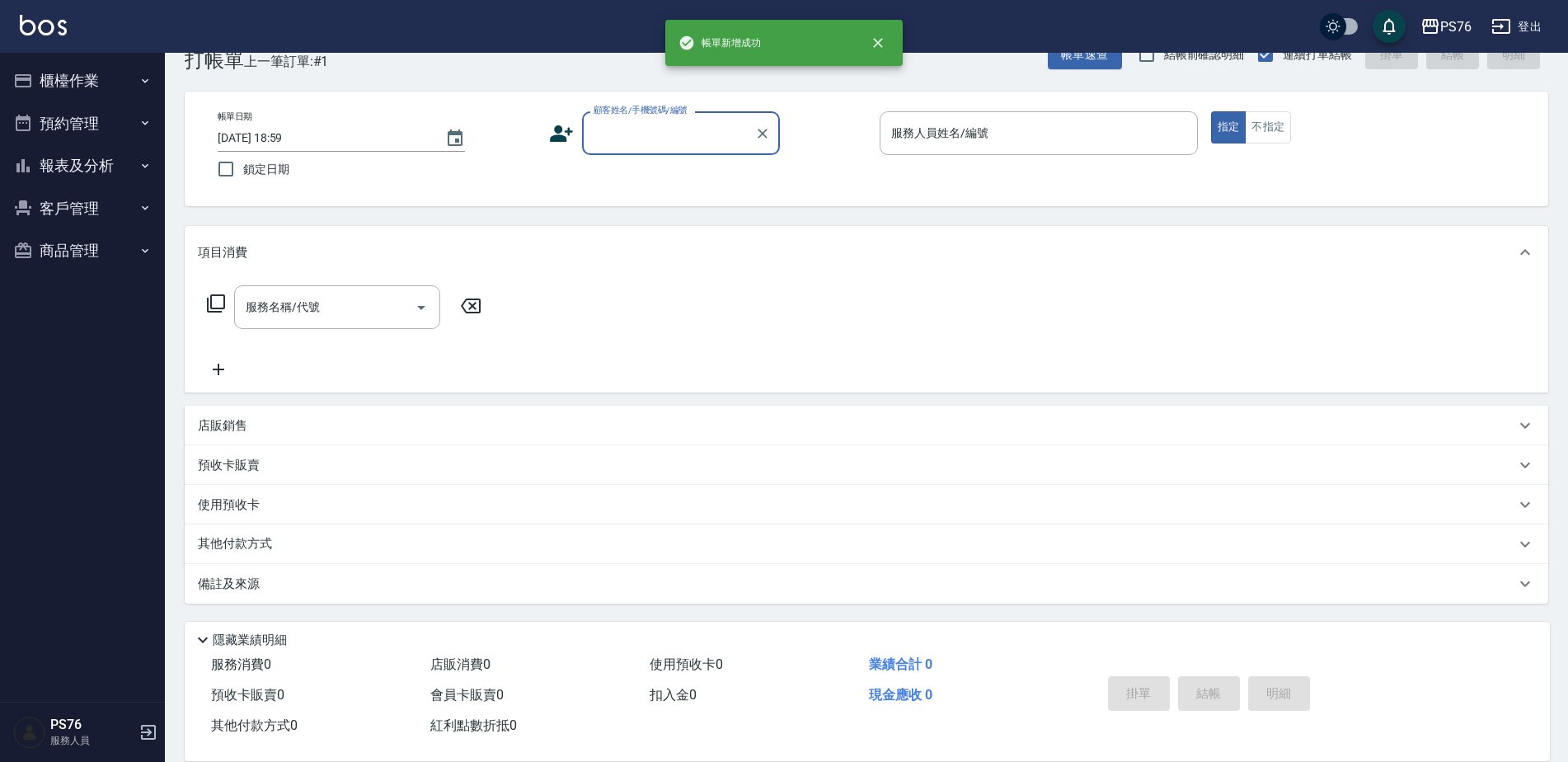
scroll to position [41, 0]
type input "無名字/0/null"
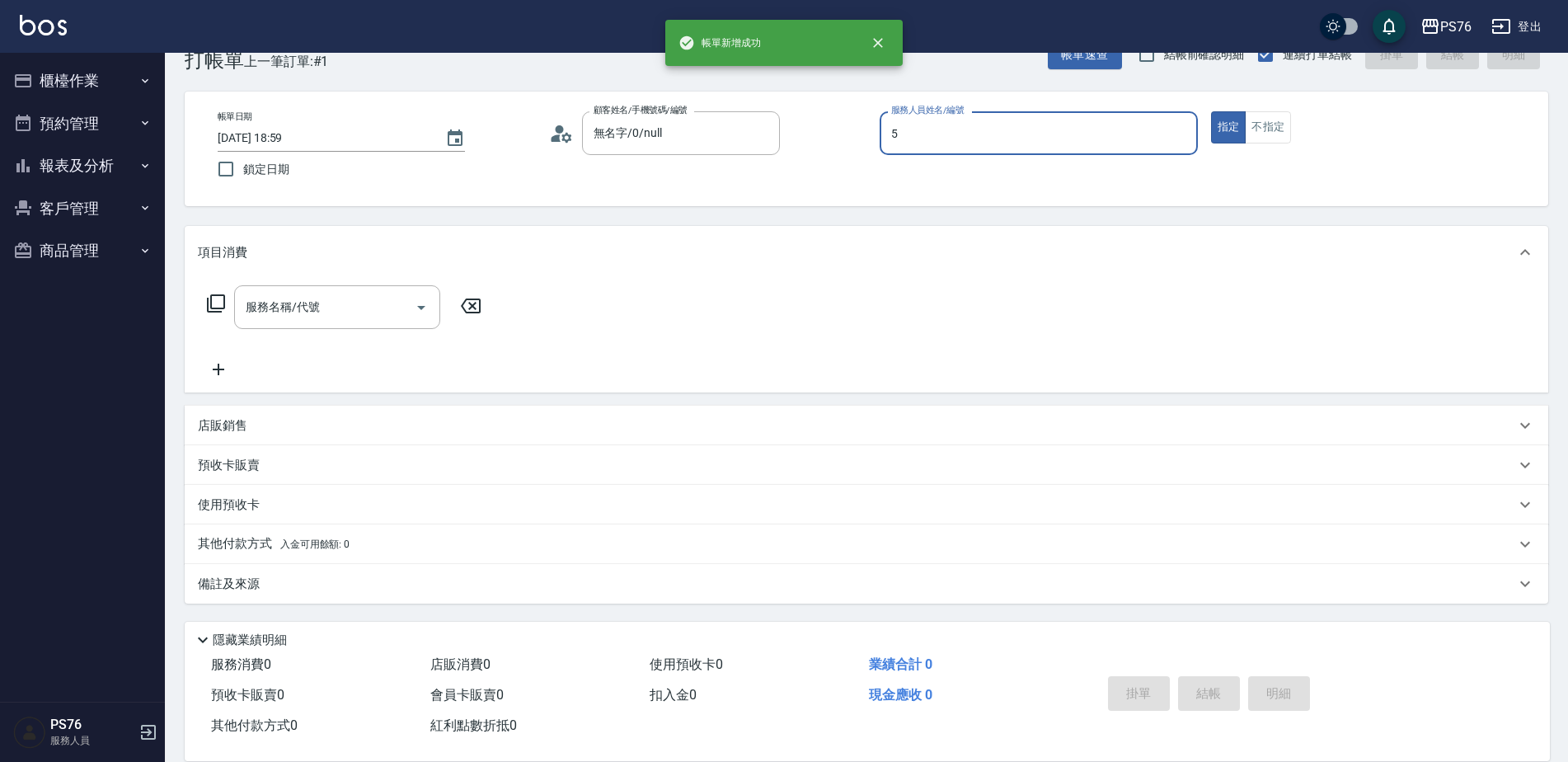
type input "[PERSON_NAME]-5"
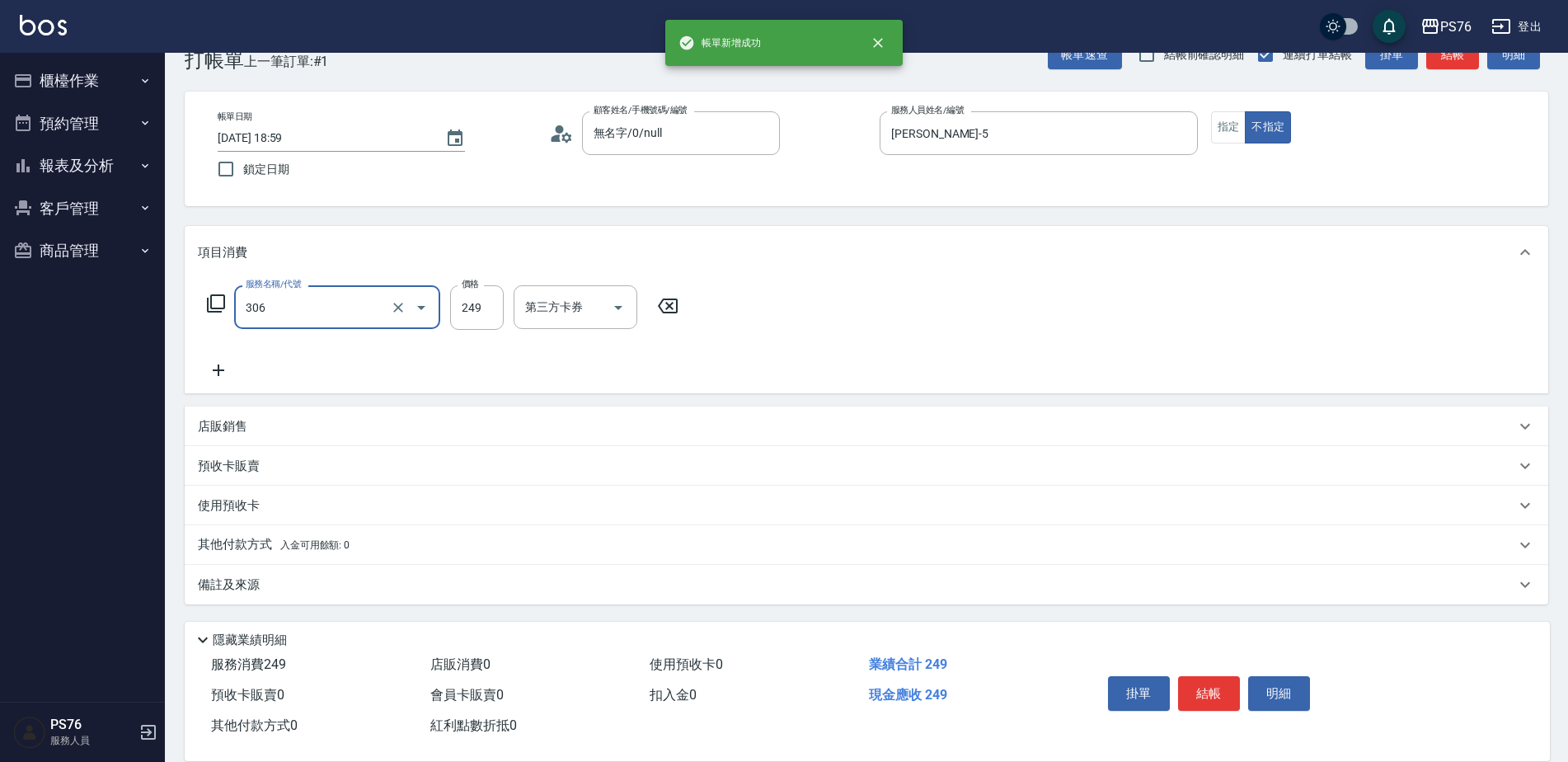
type input "剪髮(306)"
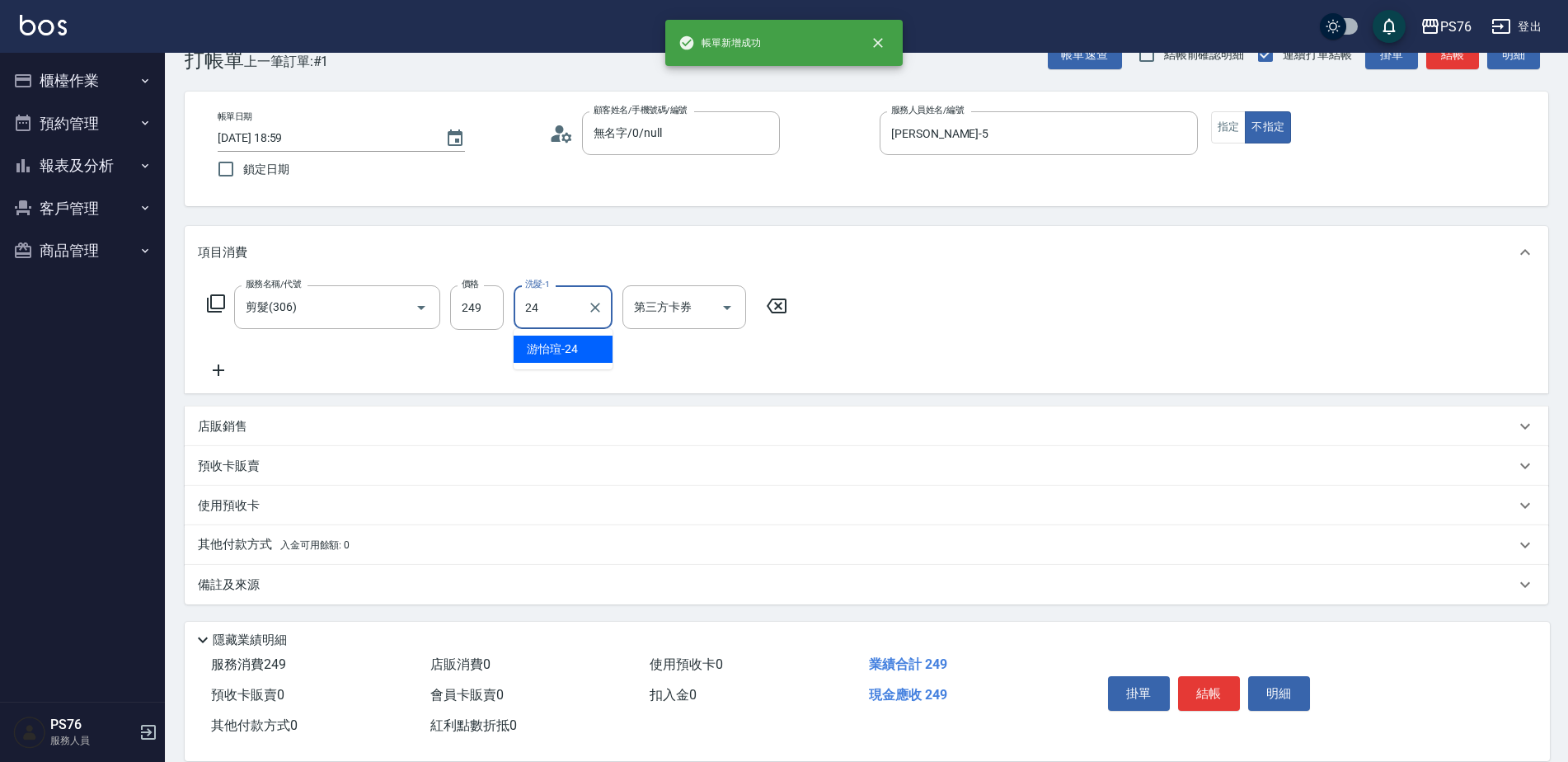
type input "游怡瑄-24"
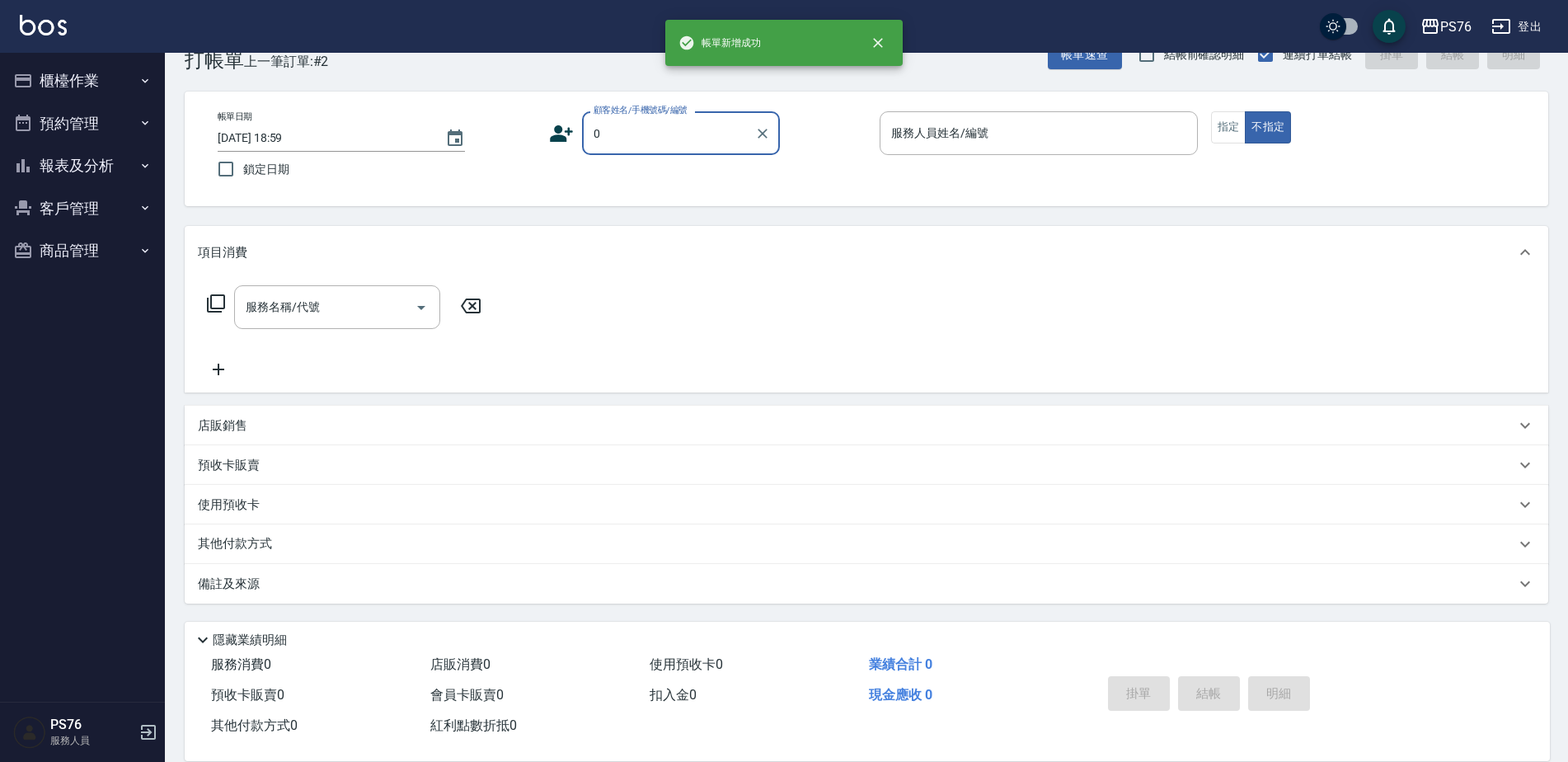
type input "無名字/0/null"
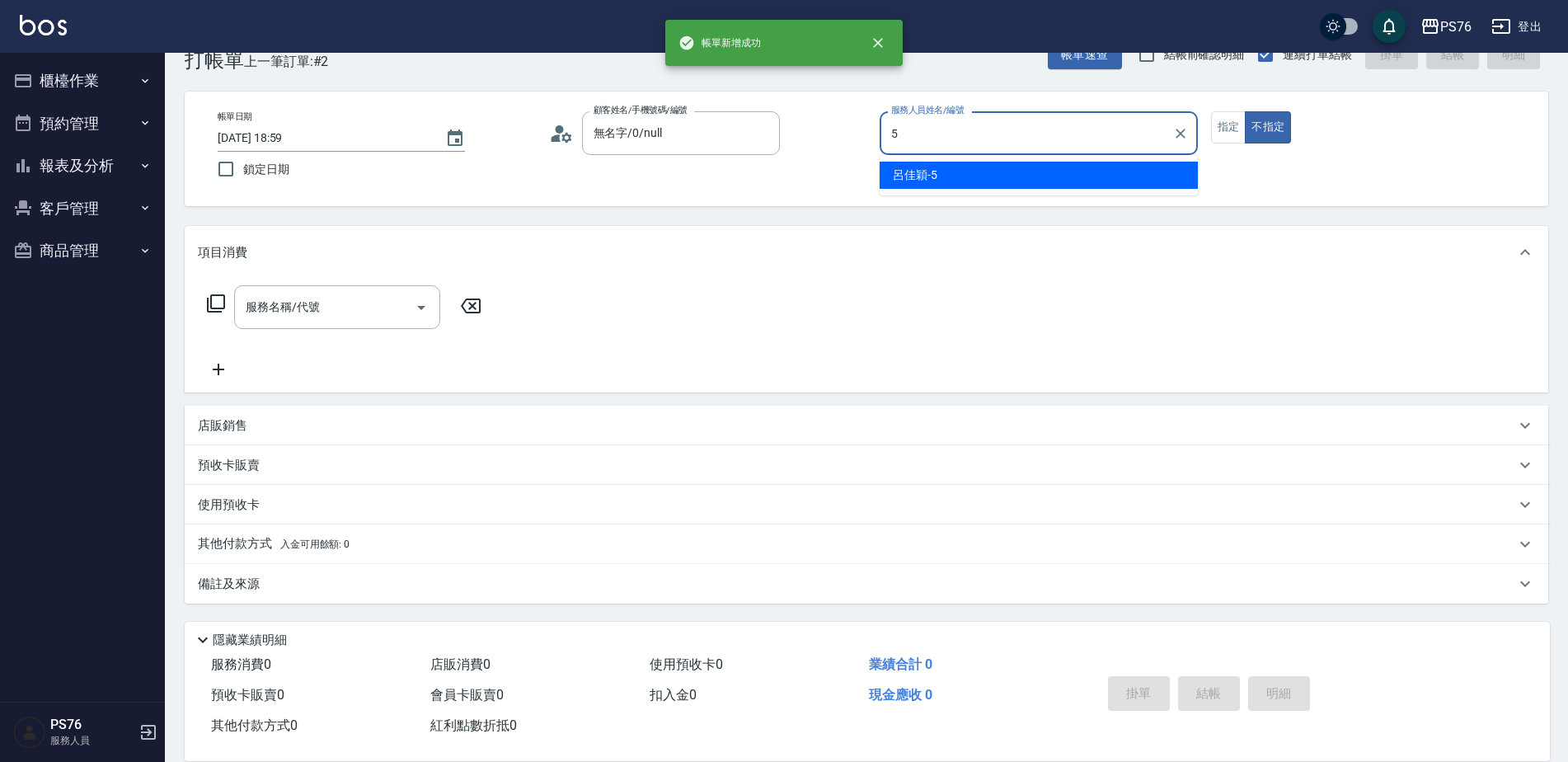
type input "[PERSON_NAME]-5"
type button "false"
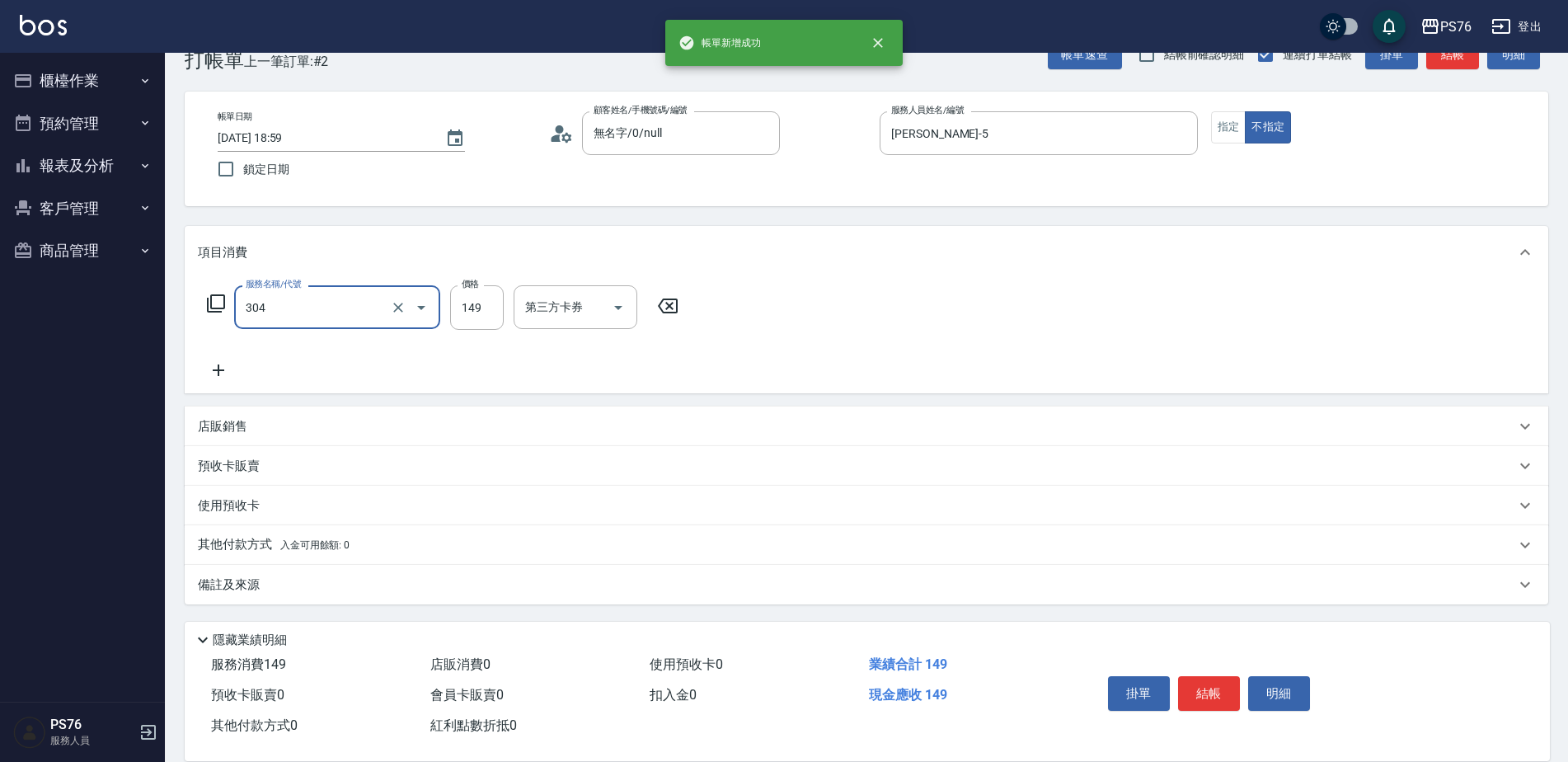
type input "剪髮(304)"
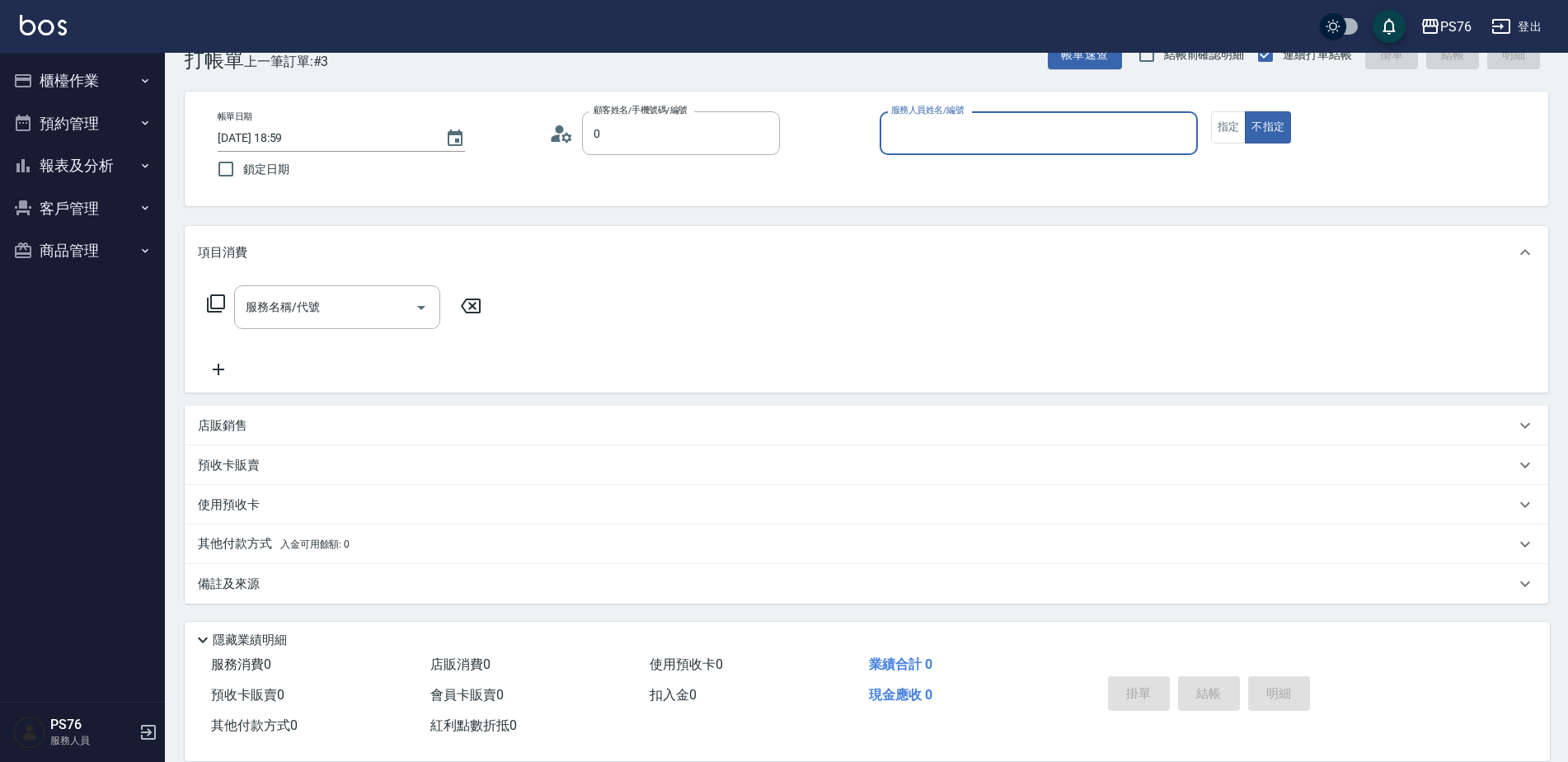
type input "無名字/0/null"
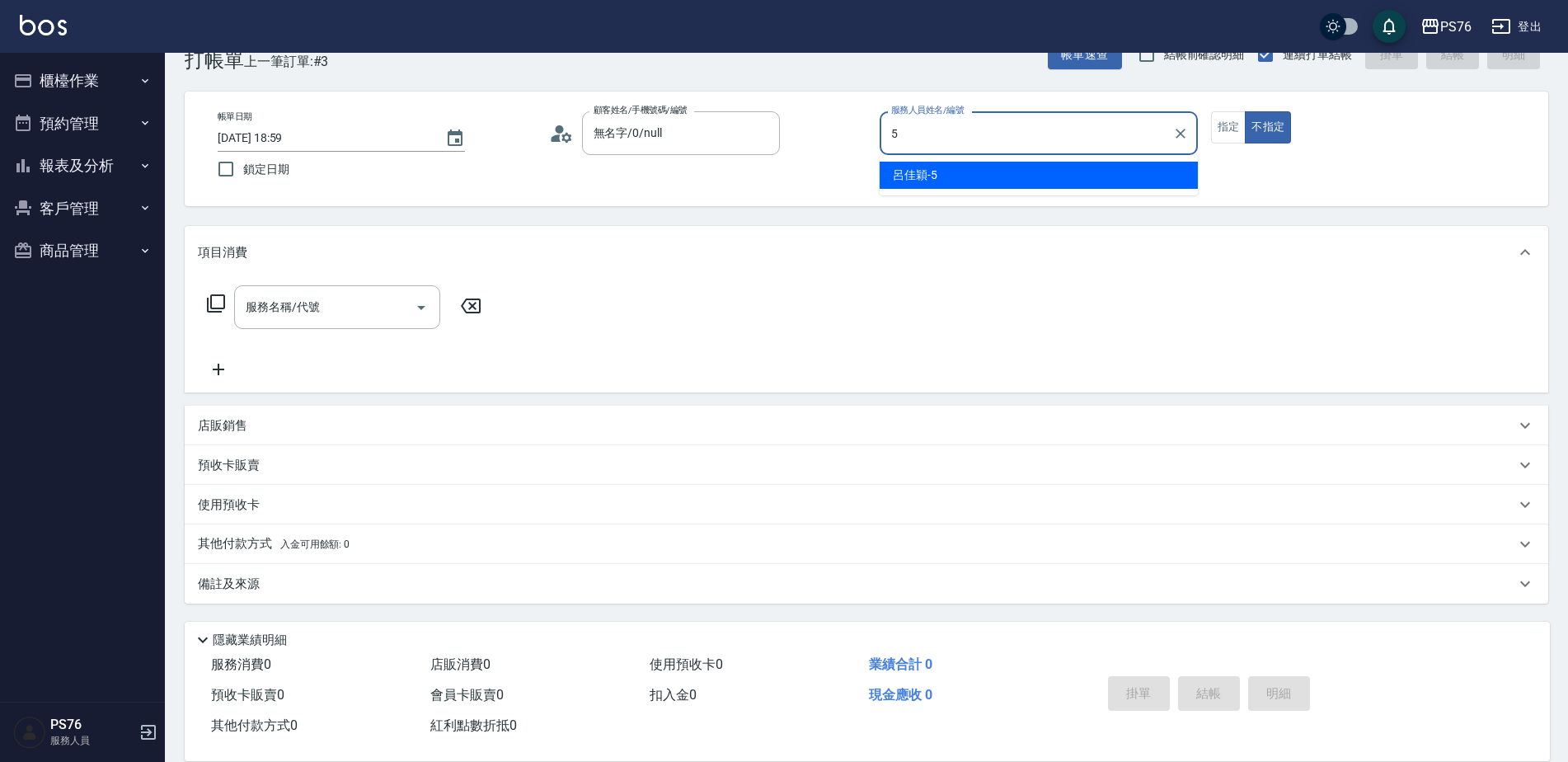
type input "[PERSON_NAME]-5"
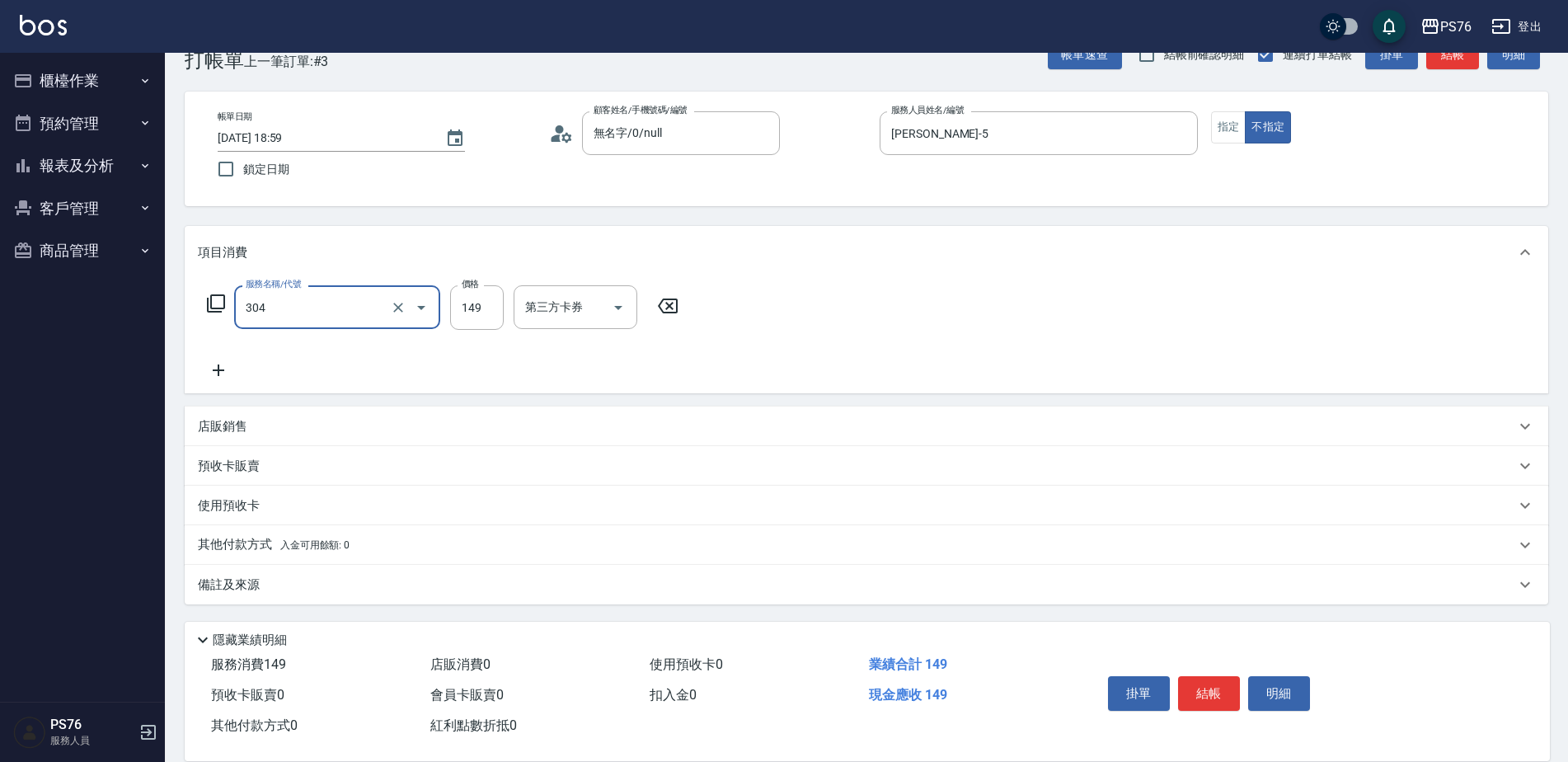
type input "剪髮(304)"
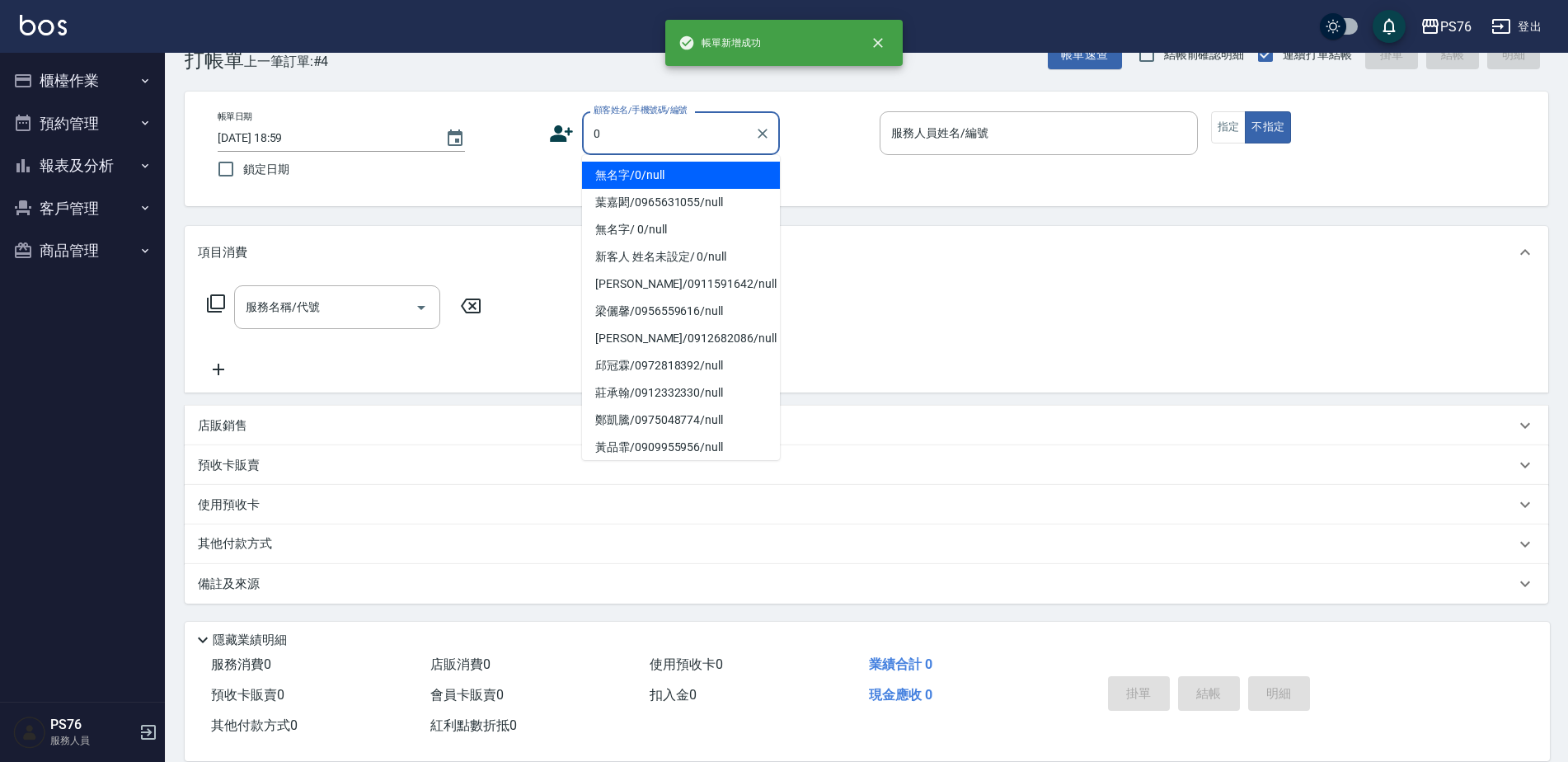
type input "無名字/0/null"
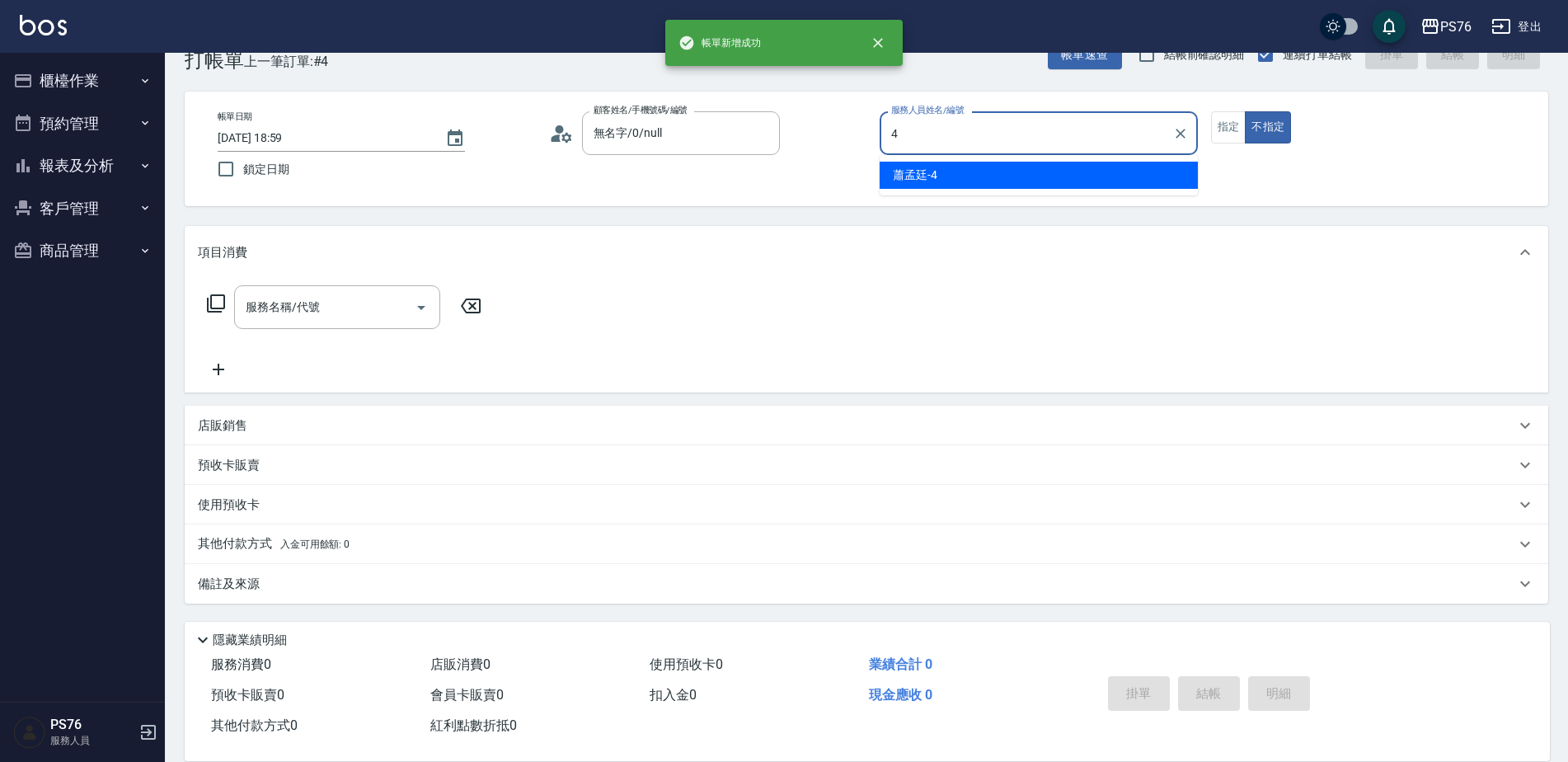
type input "[PERSON_NAME]-4"
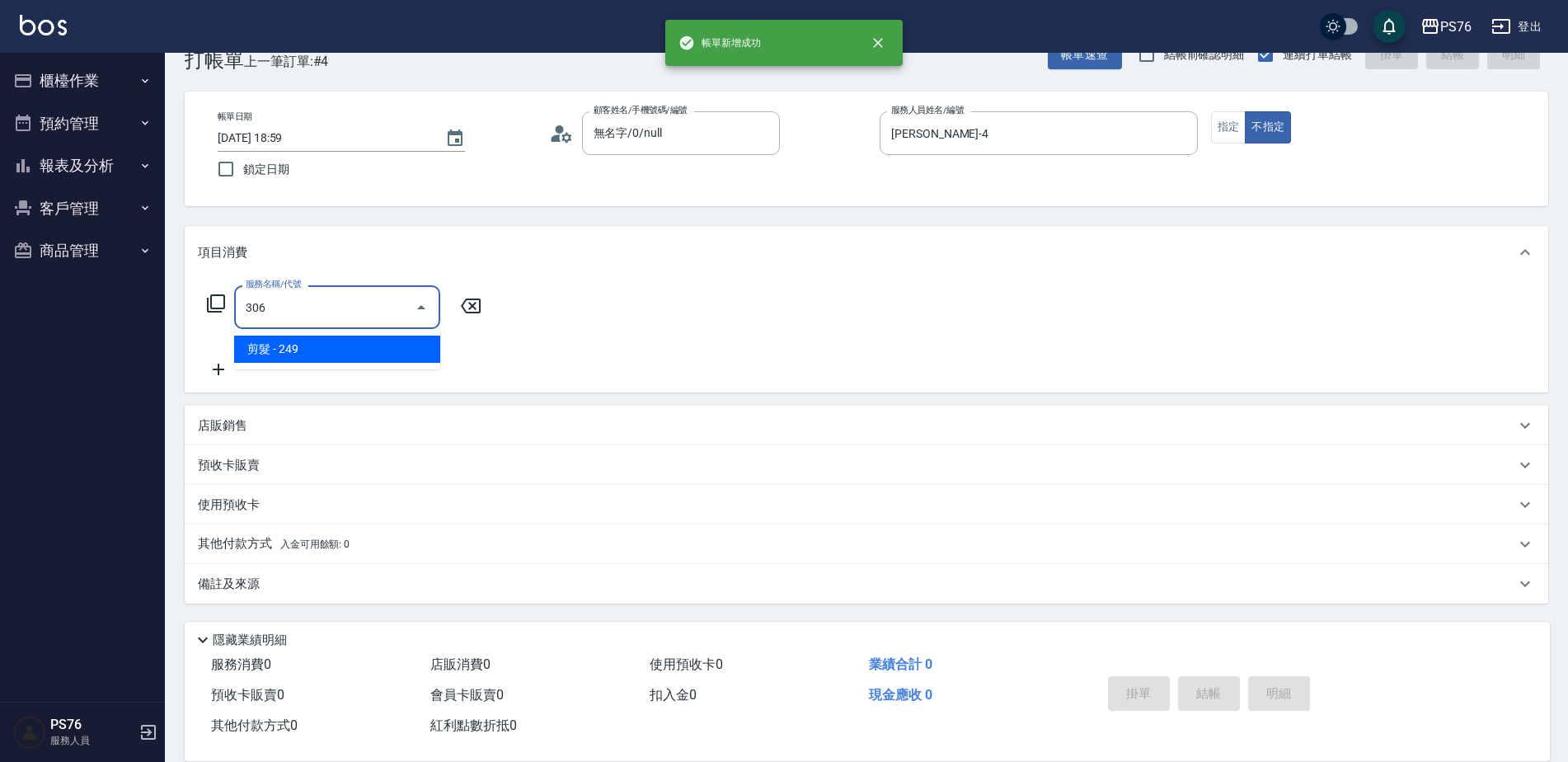
type input "剪髮(306)"
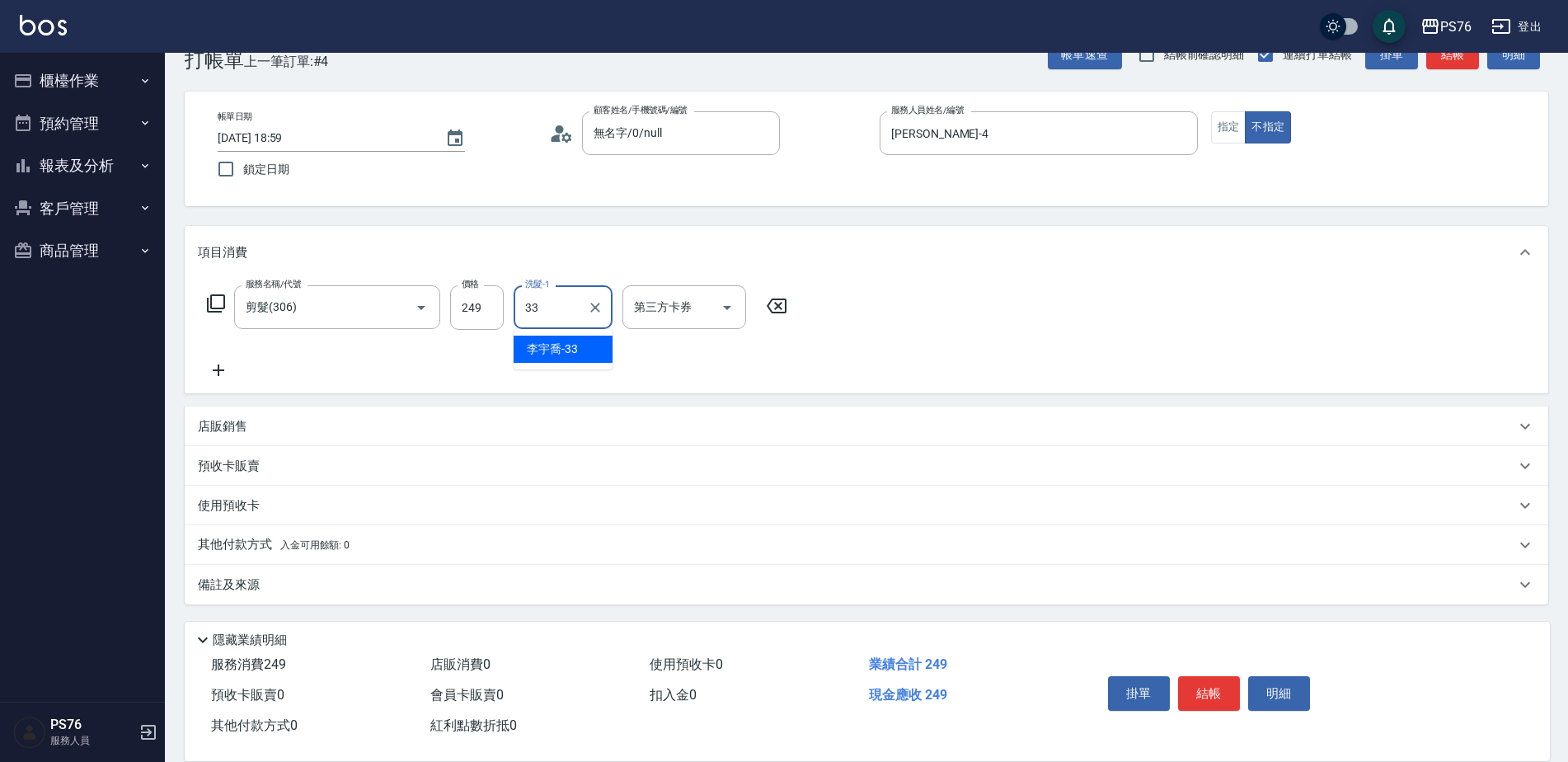
type input "[PERSON_NAME]33"
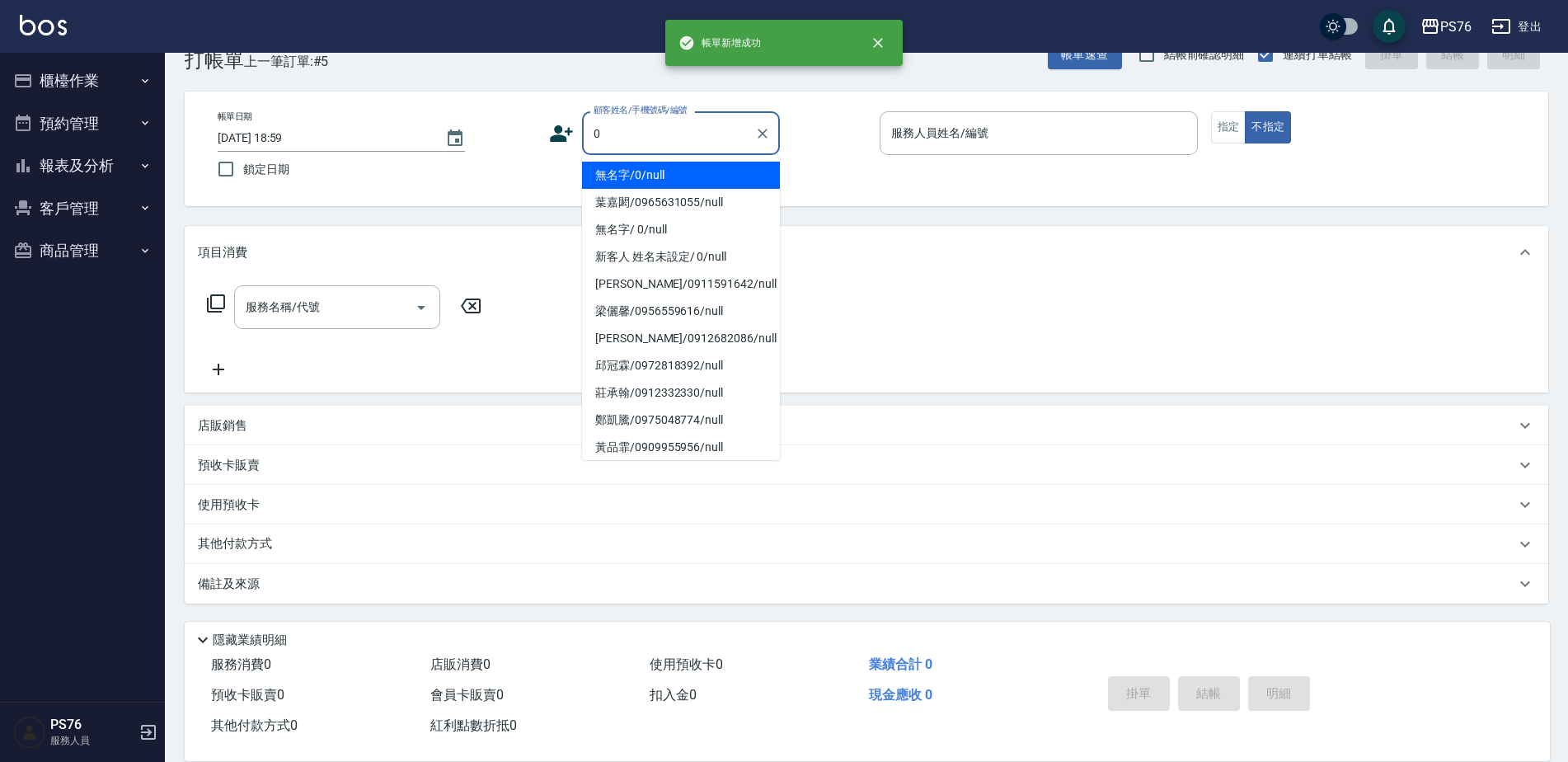
type input "無名字/0/null"
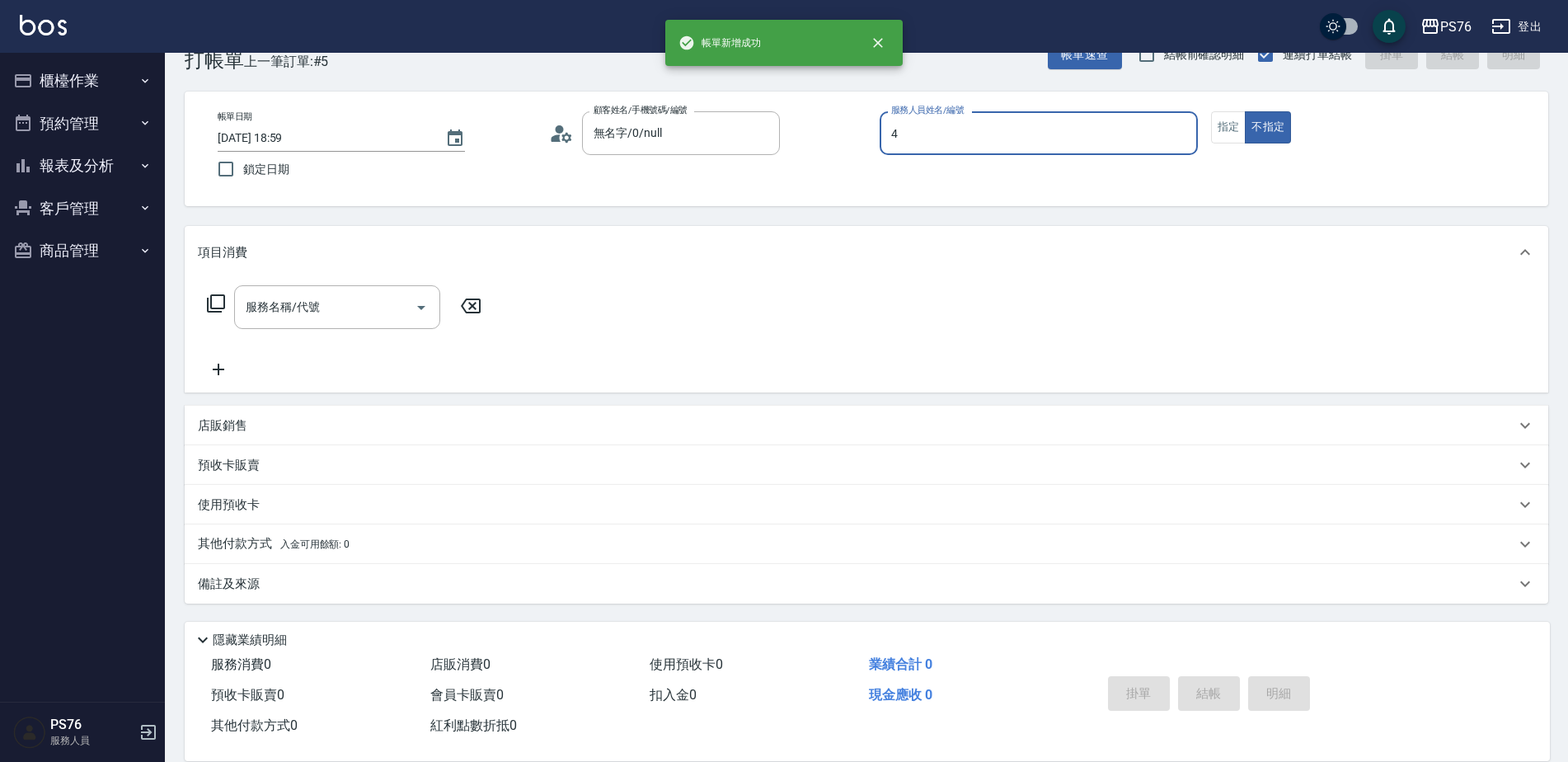
type input "[PERSON_NAME]-4"
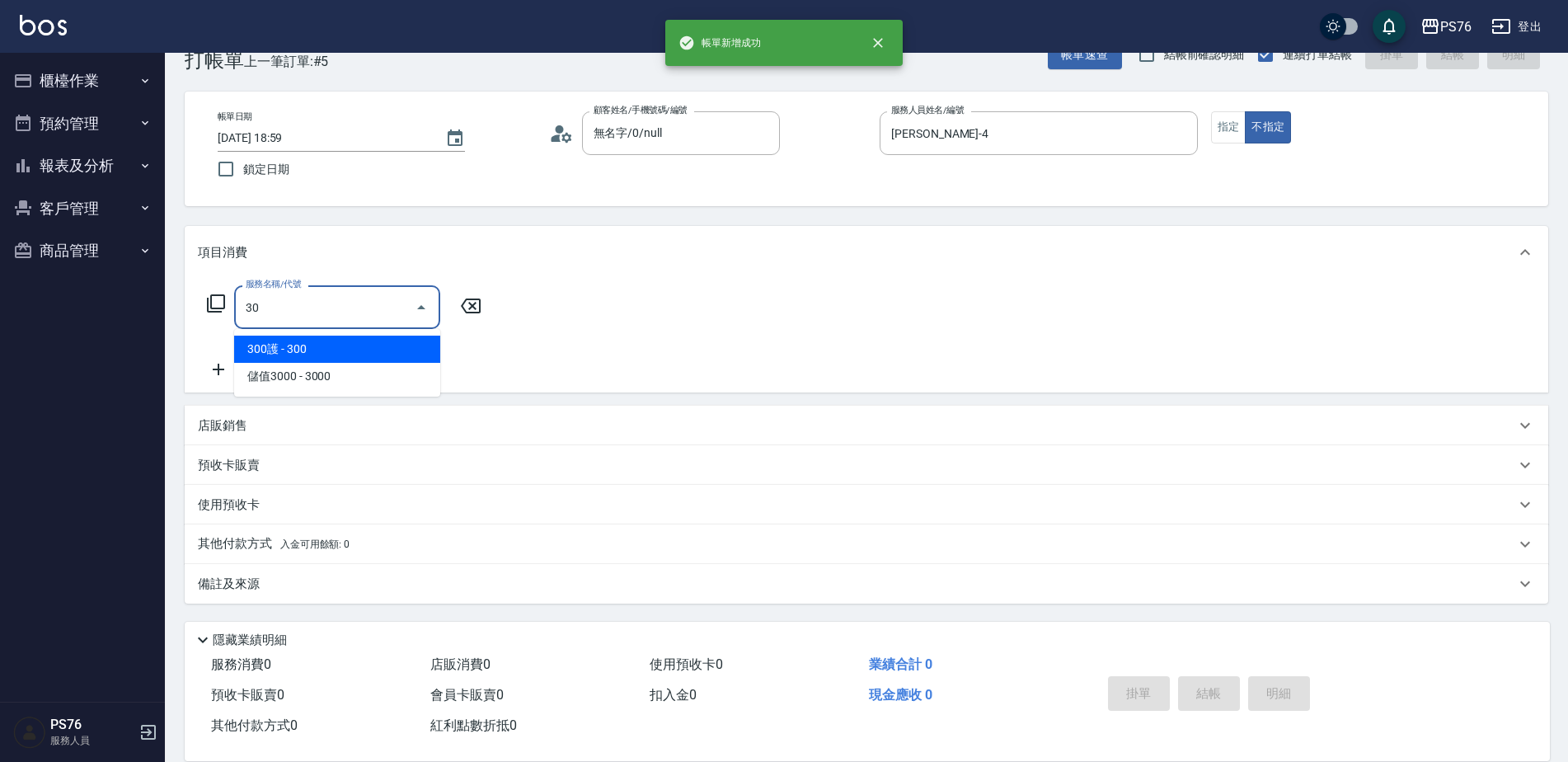
type input "3"
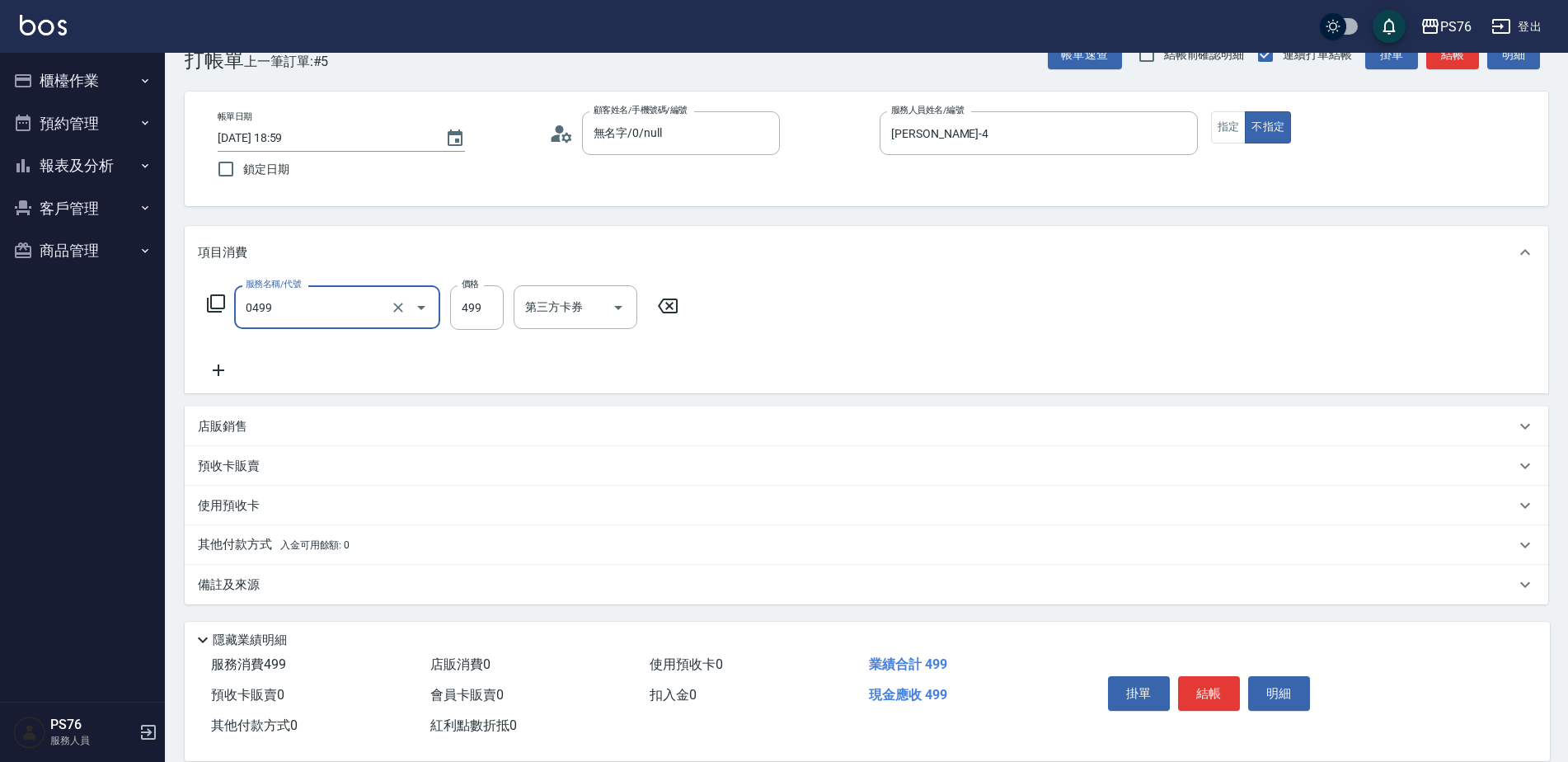
type input "[PERSON_NAME]499(0499)"
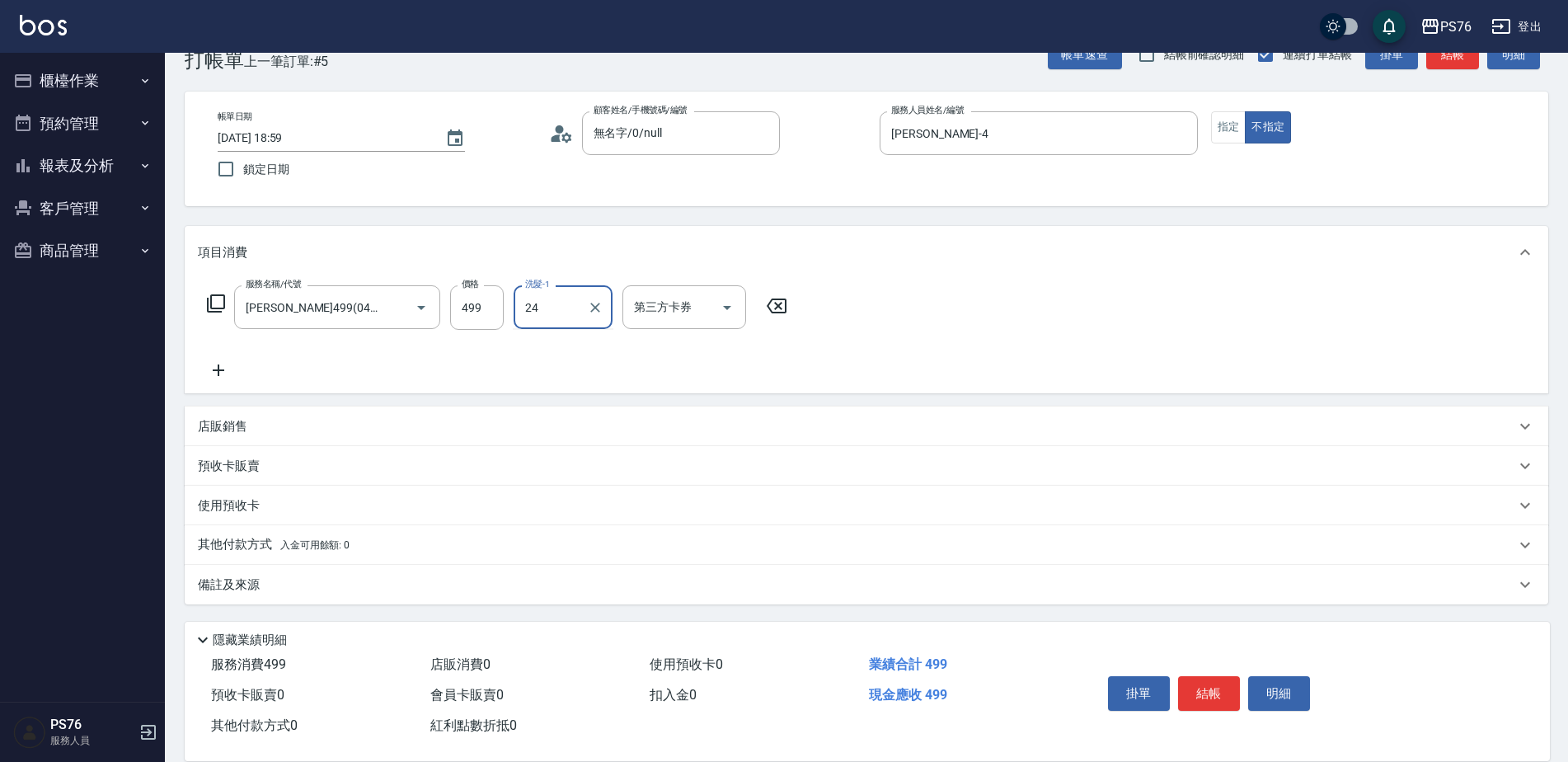
type input "游怡瑄-24"
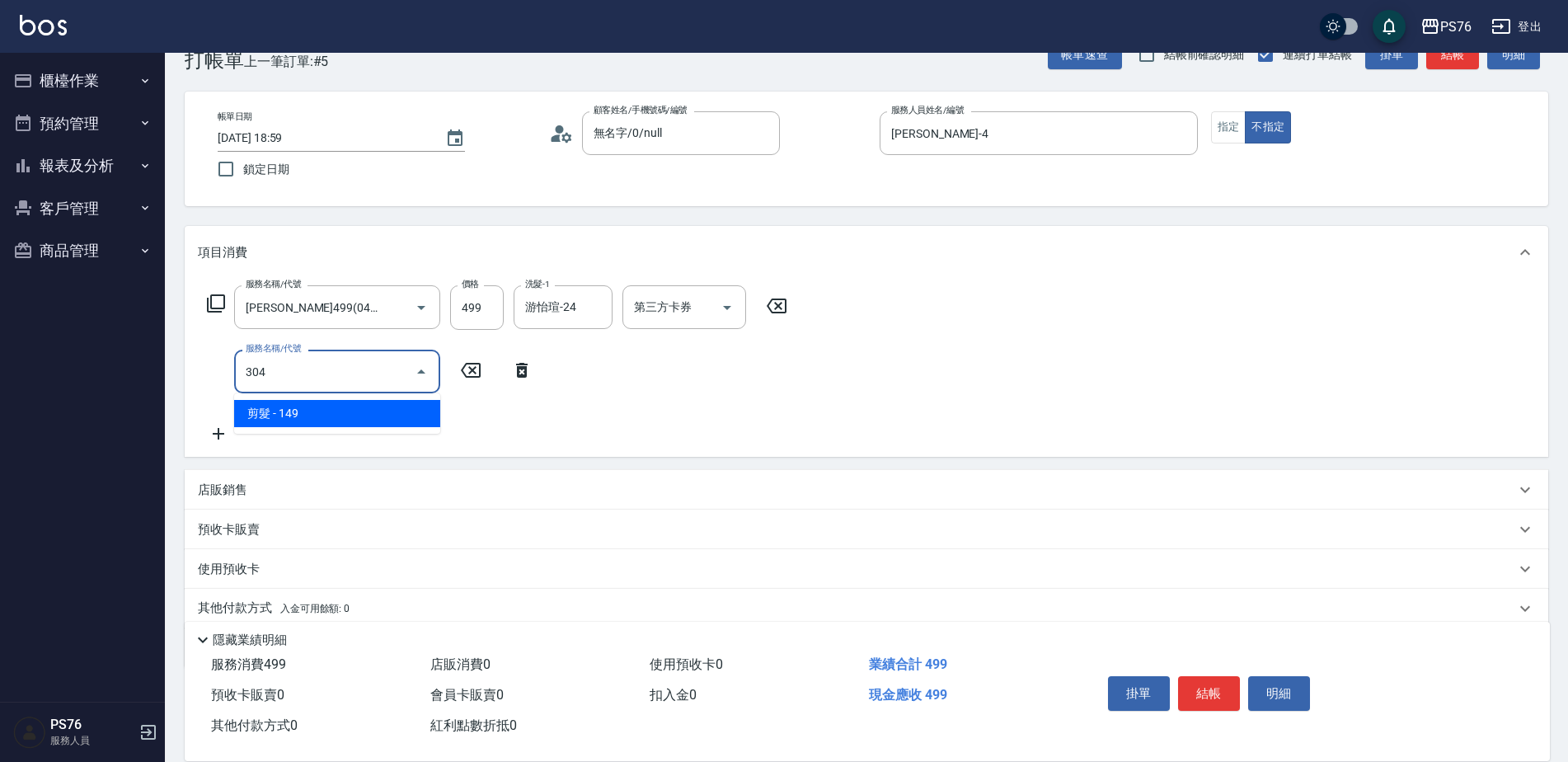
type input "剪髮(304)"
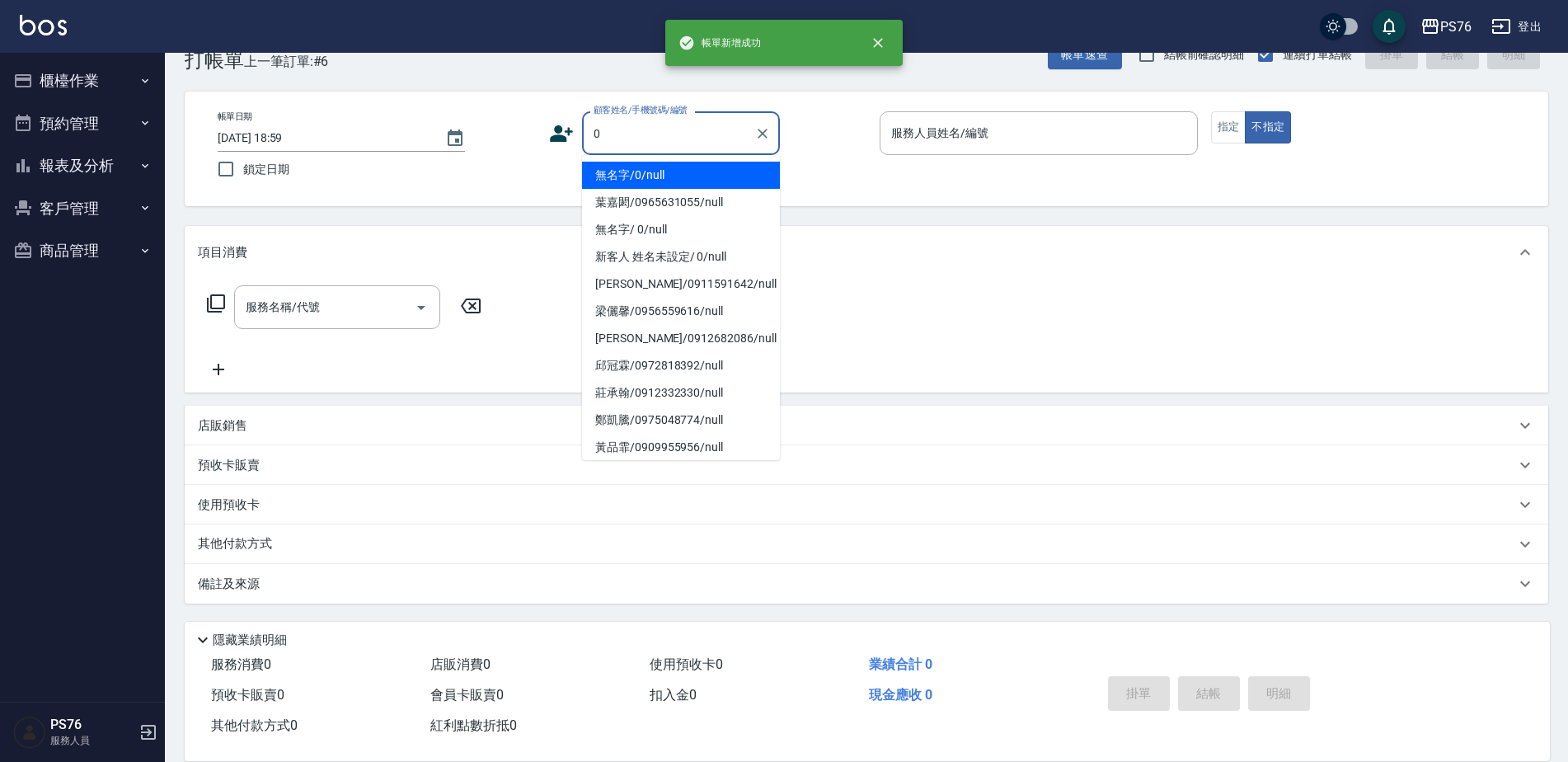
type input "無名字/0/null"
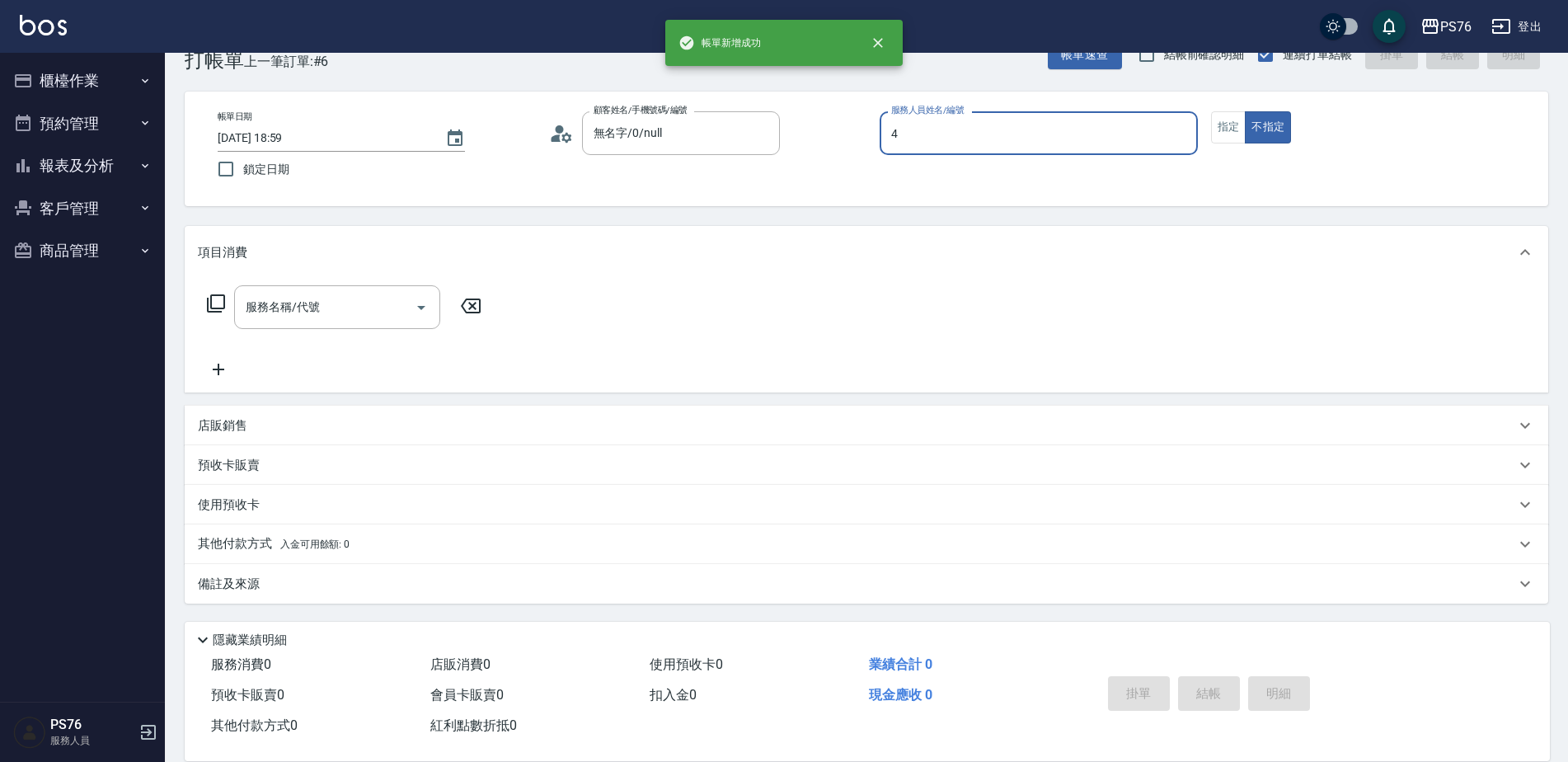
type input "[PERSON_NAME]-4"
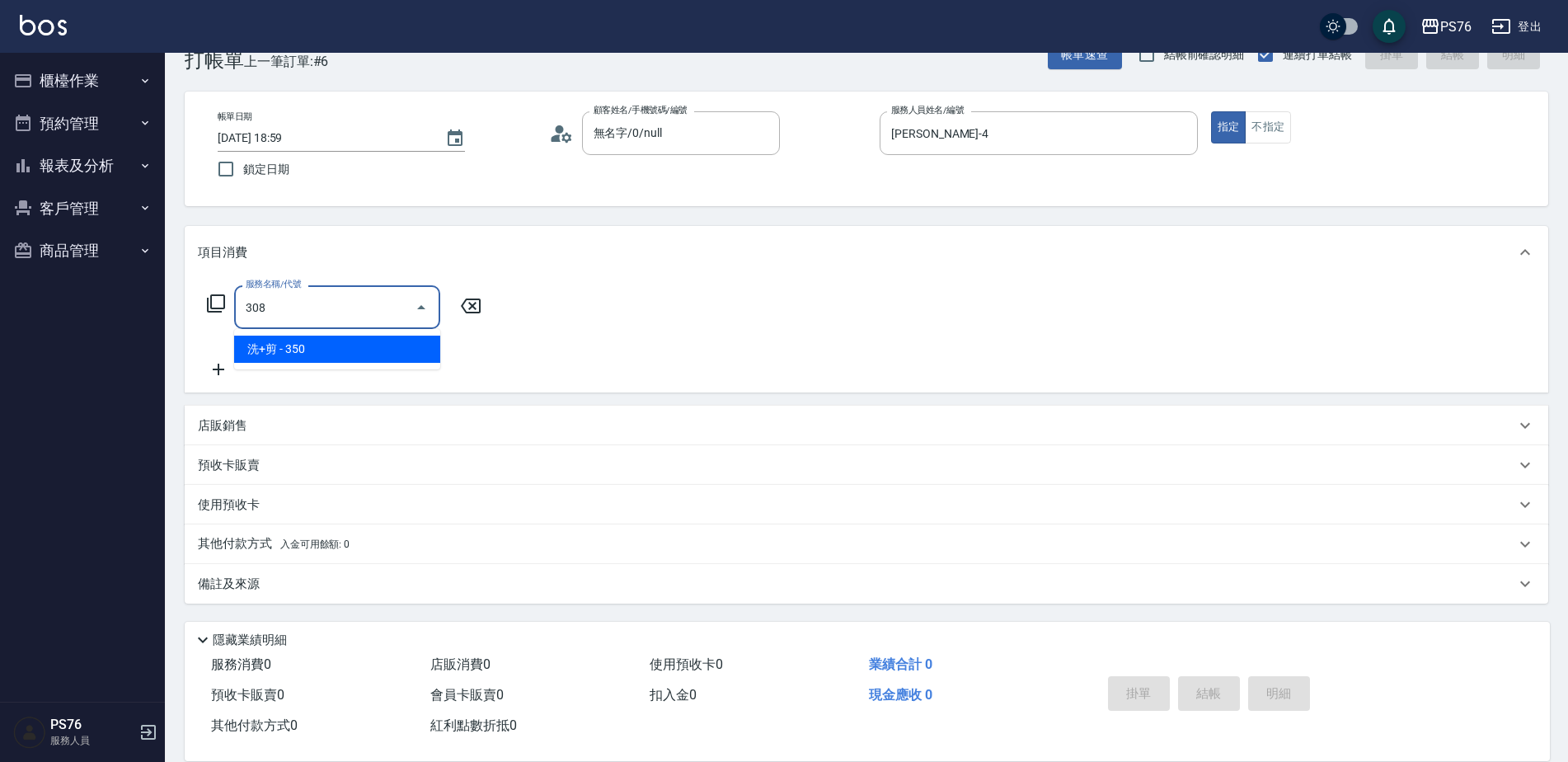
type input "洗+剪(308)"
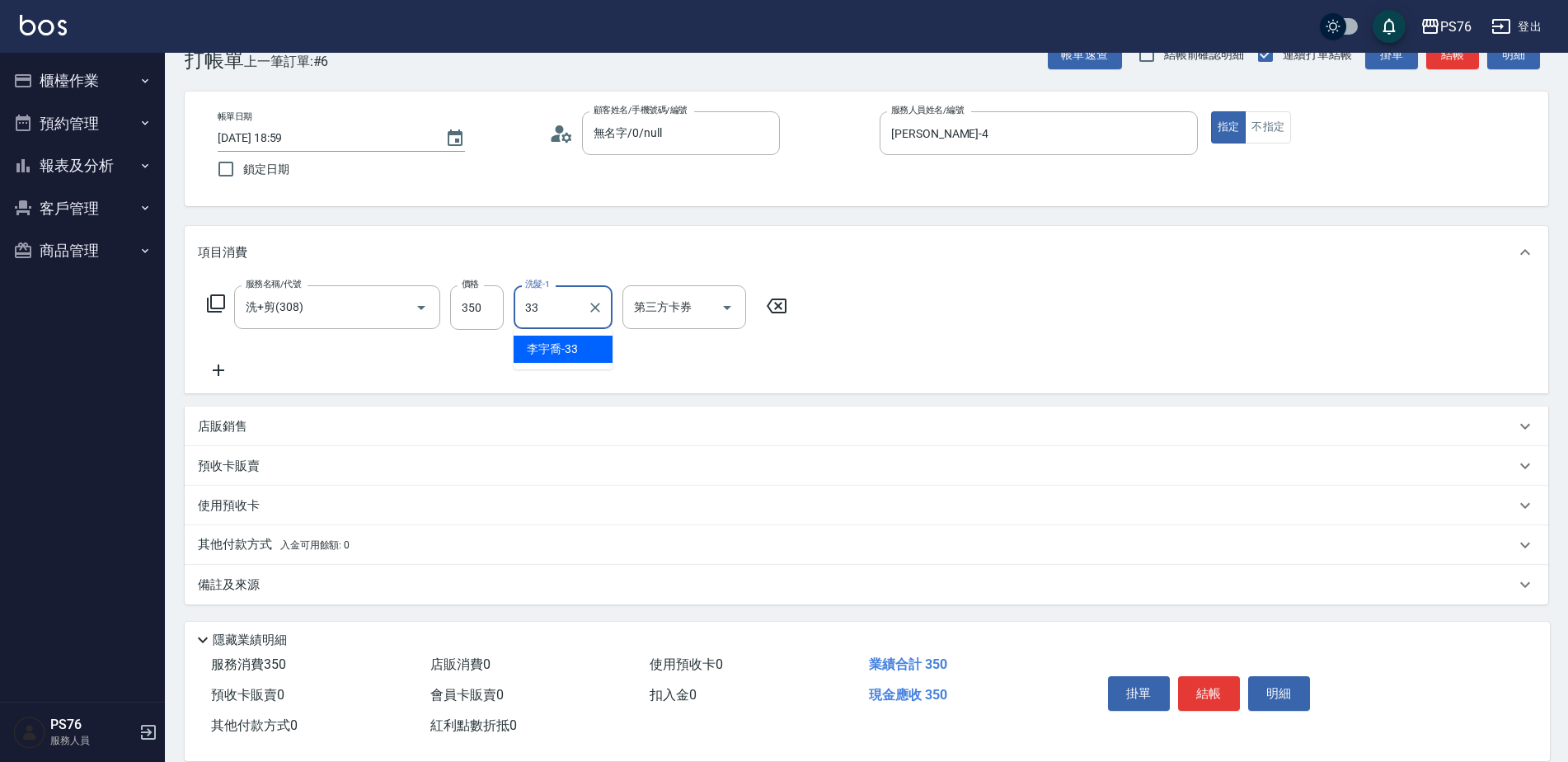
type input "[PERSON_NAME]33"
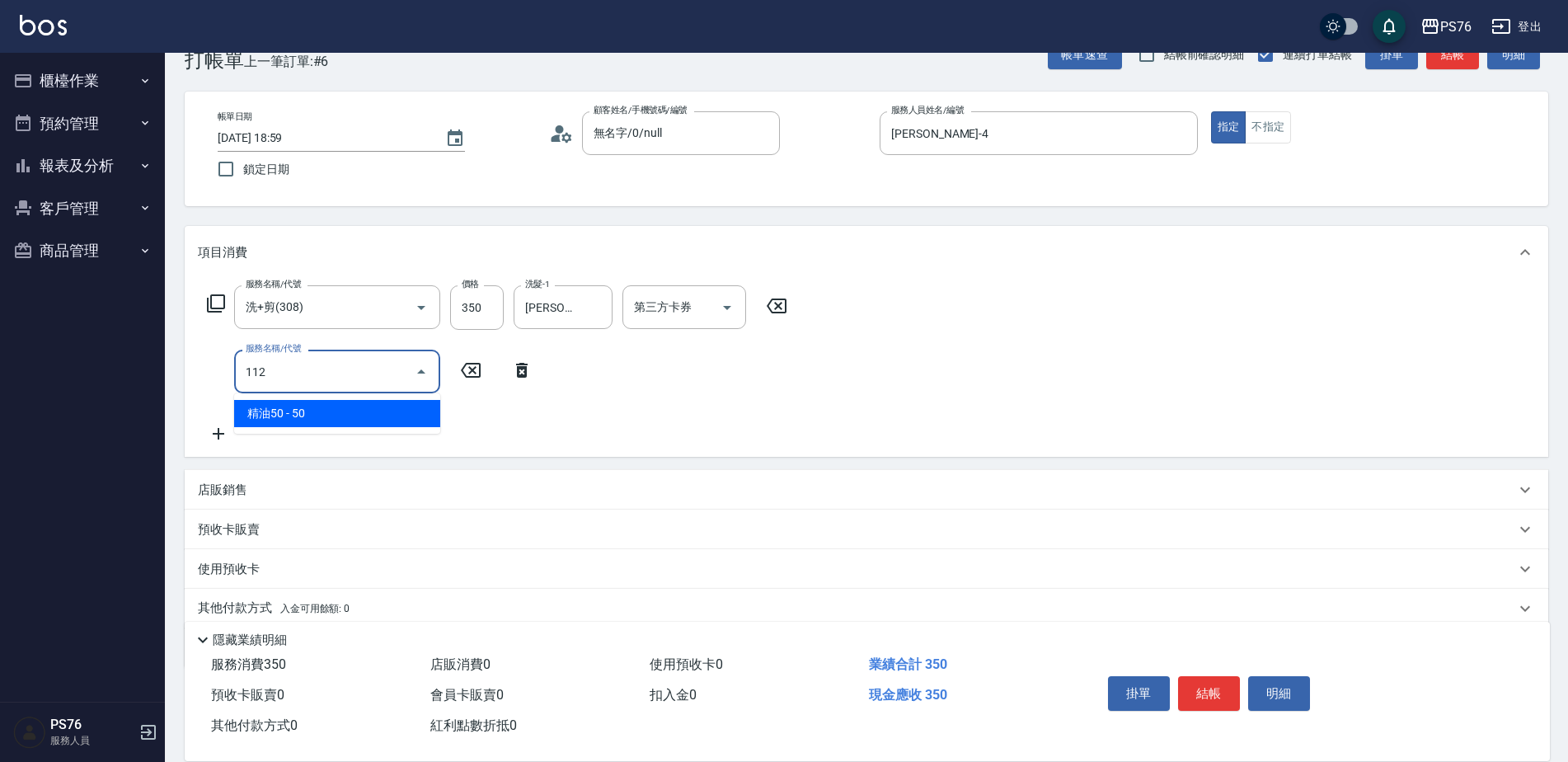
type input "精油50(112)"
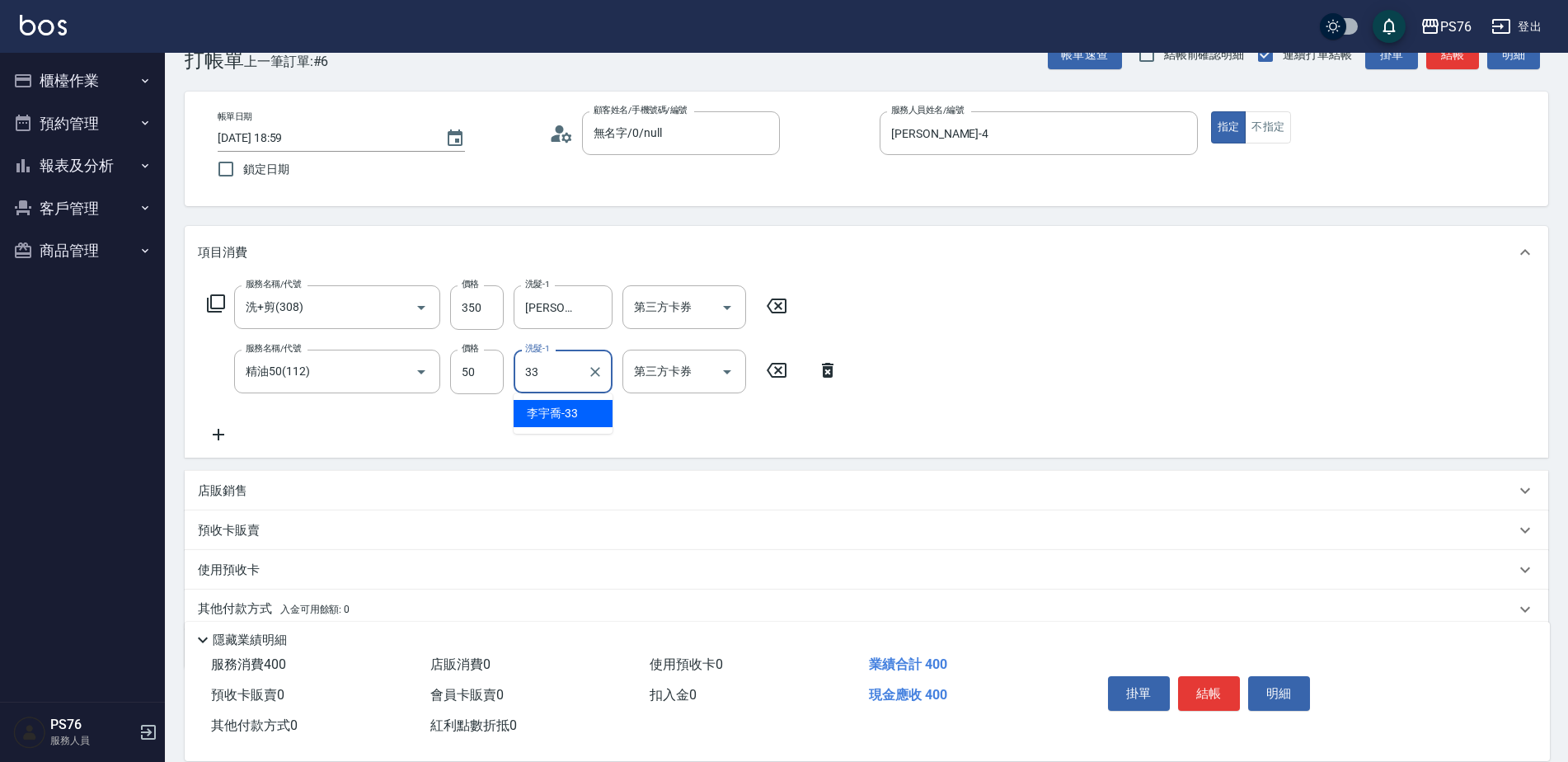
type input "[PERSON_NAME]33"
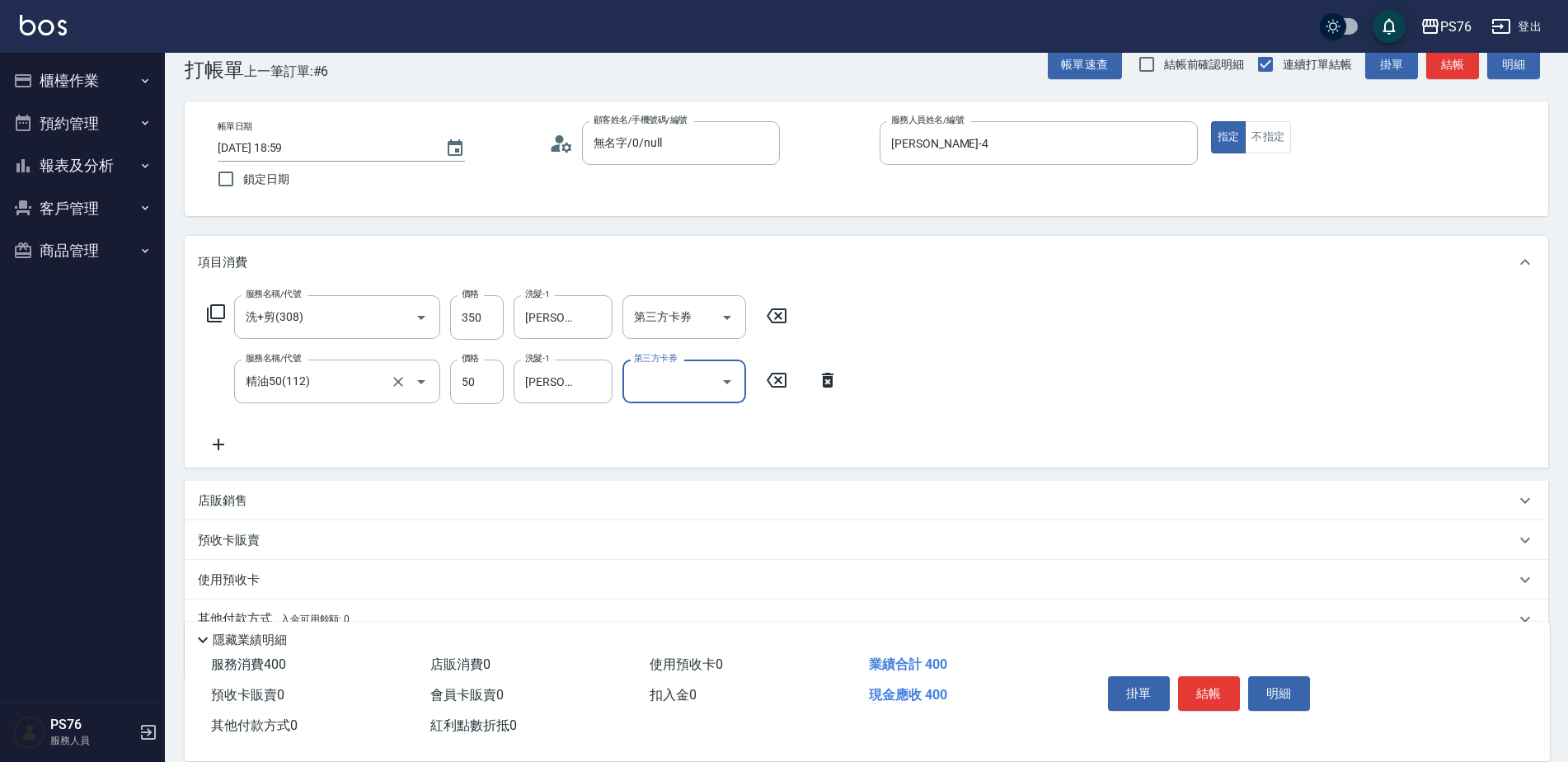
scroll to position [0, 0]
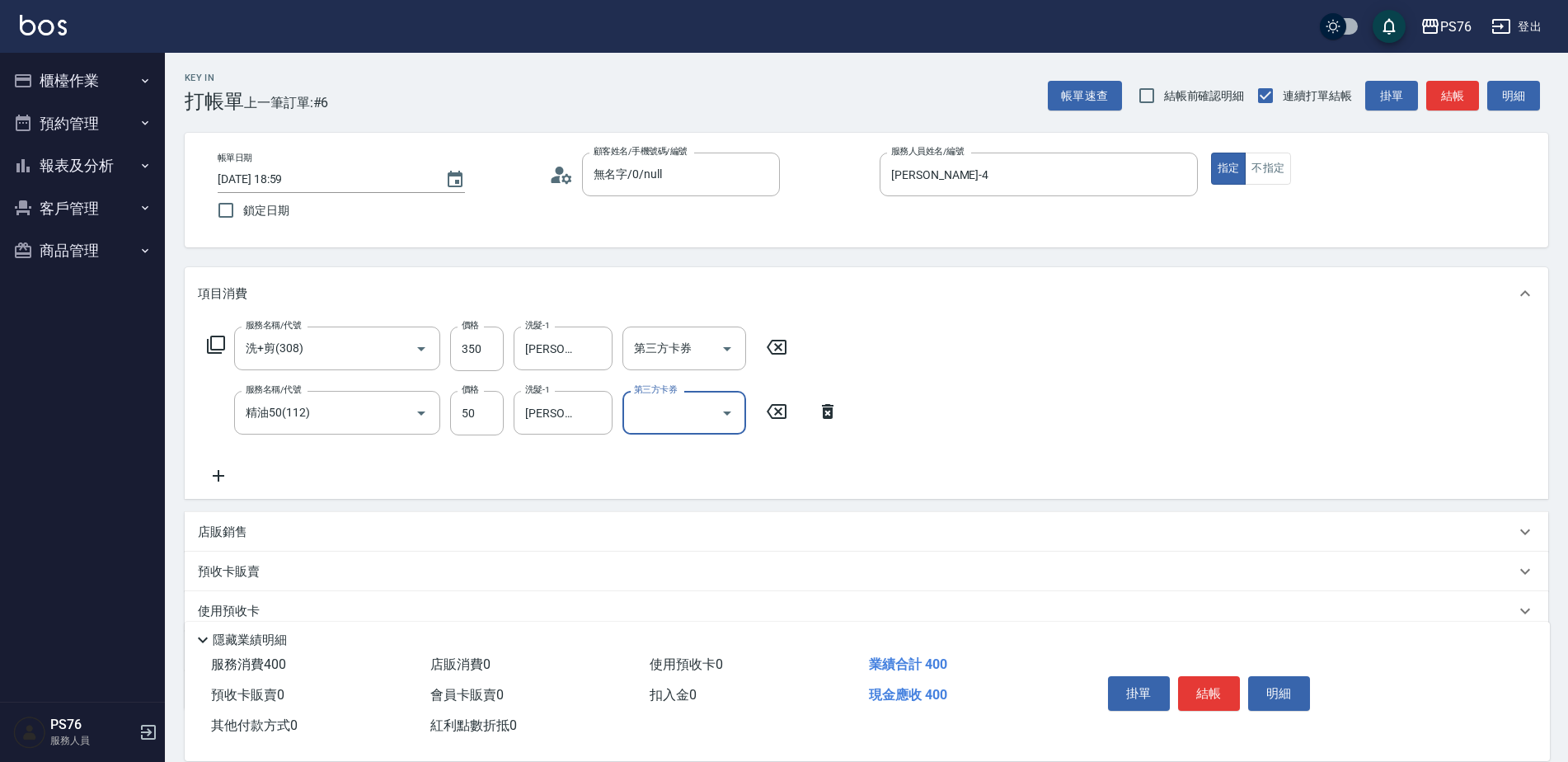
click at [306, 521] on div "店販銷售" at bounding box center [867, 532] width 1364 height 39
type input "[PERSON_NAME]-4"
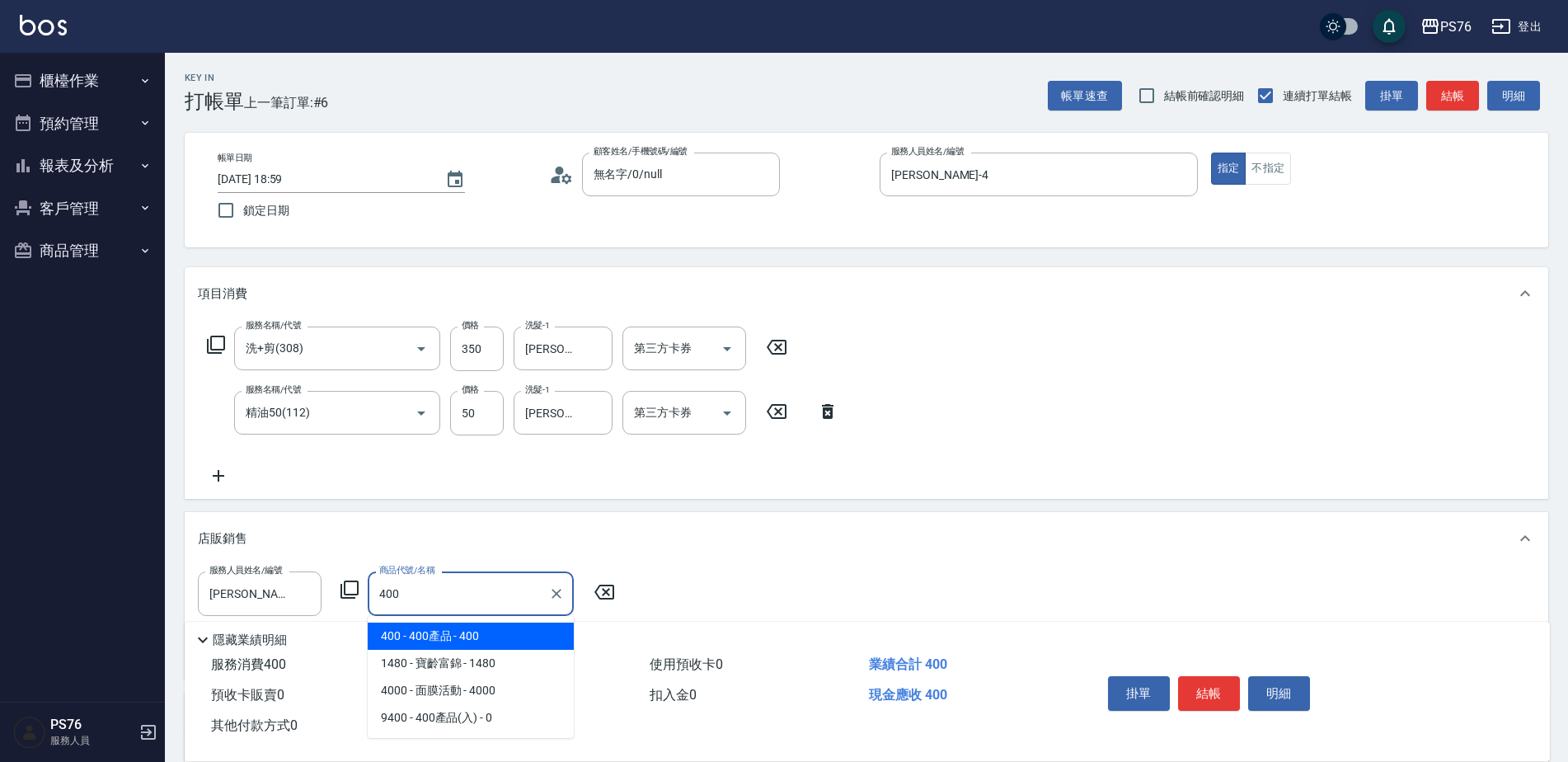
type input "400產品"
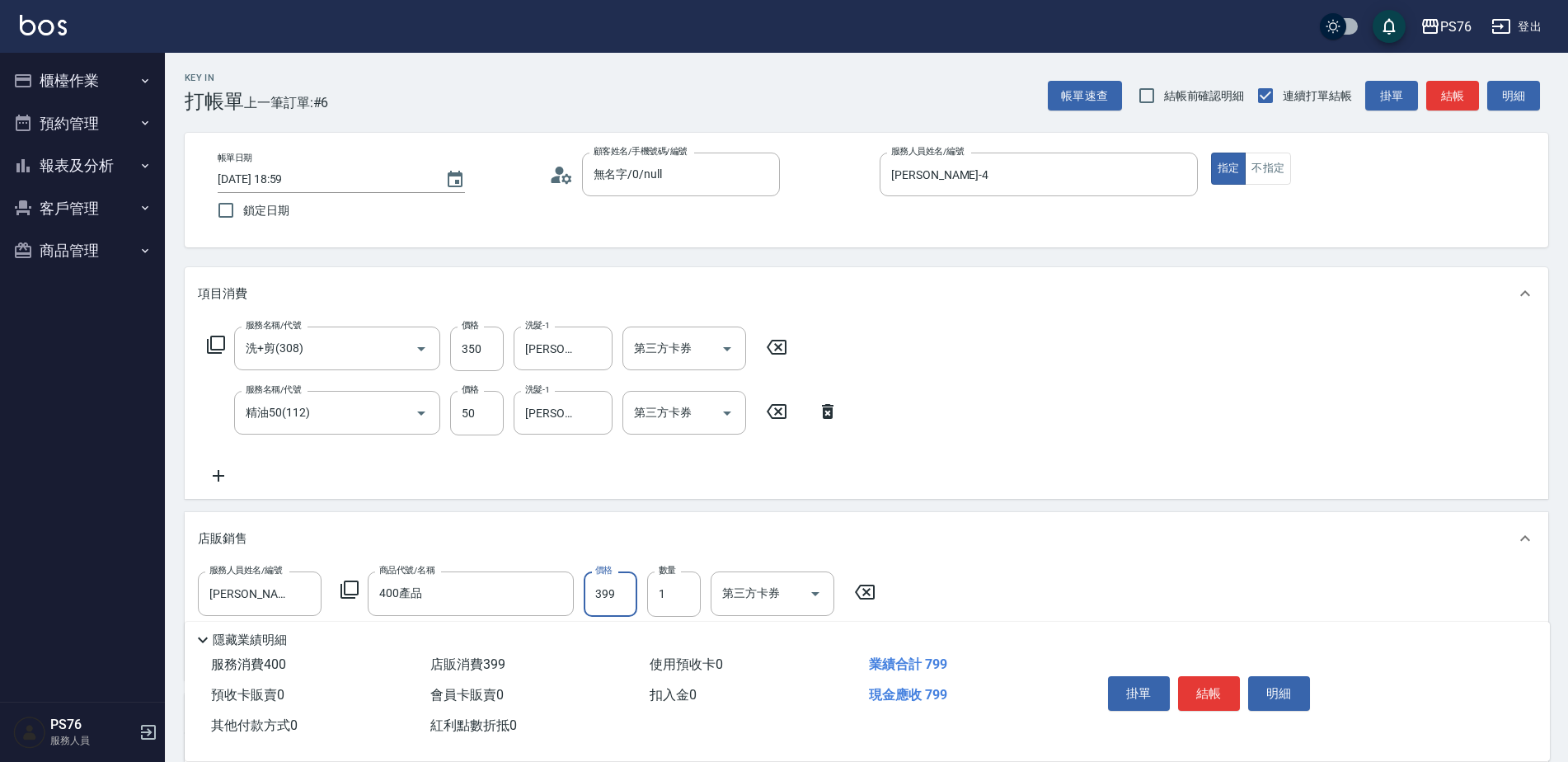
type input "399"
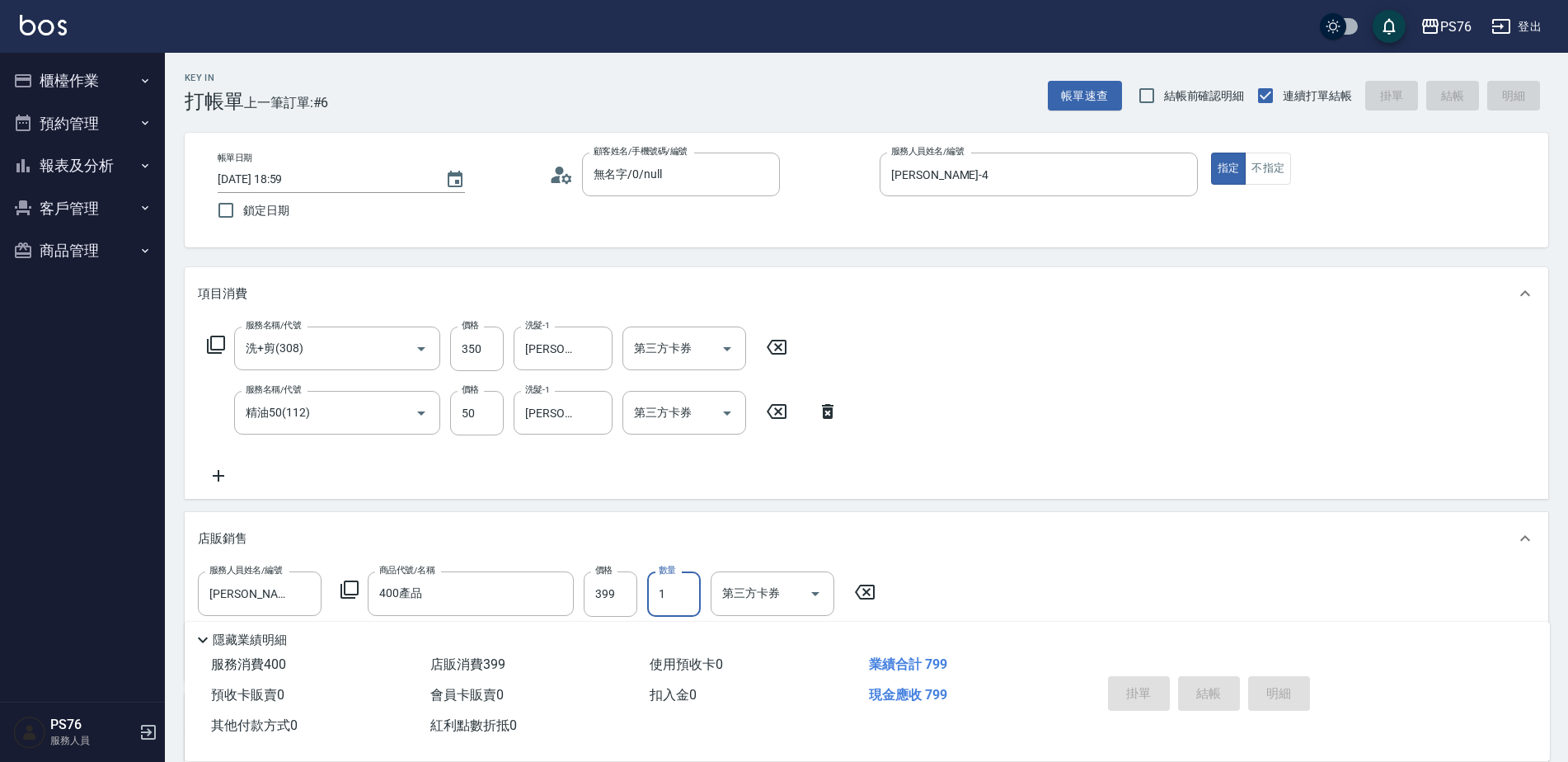
type input "[DATE] 19:00"
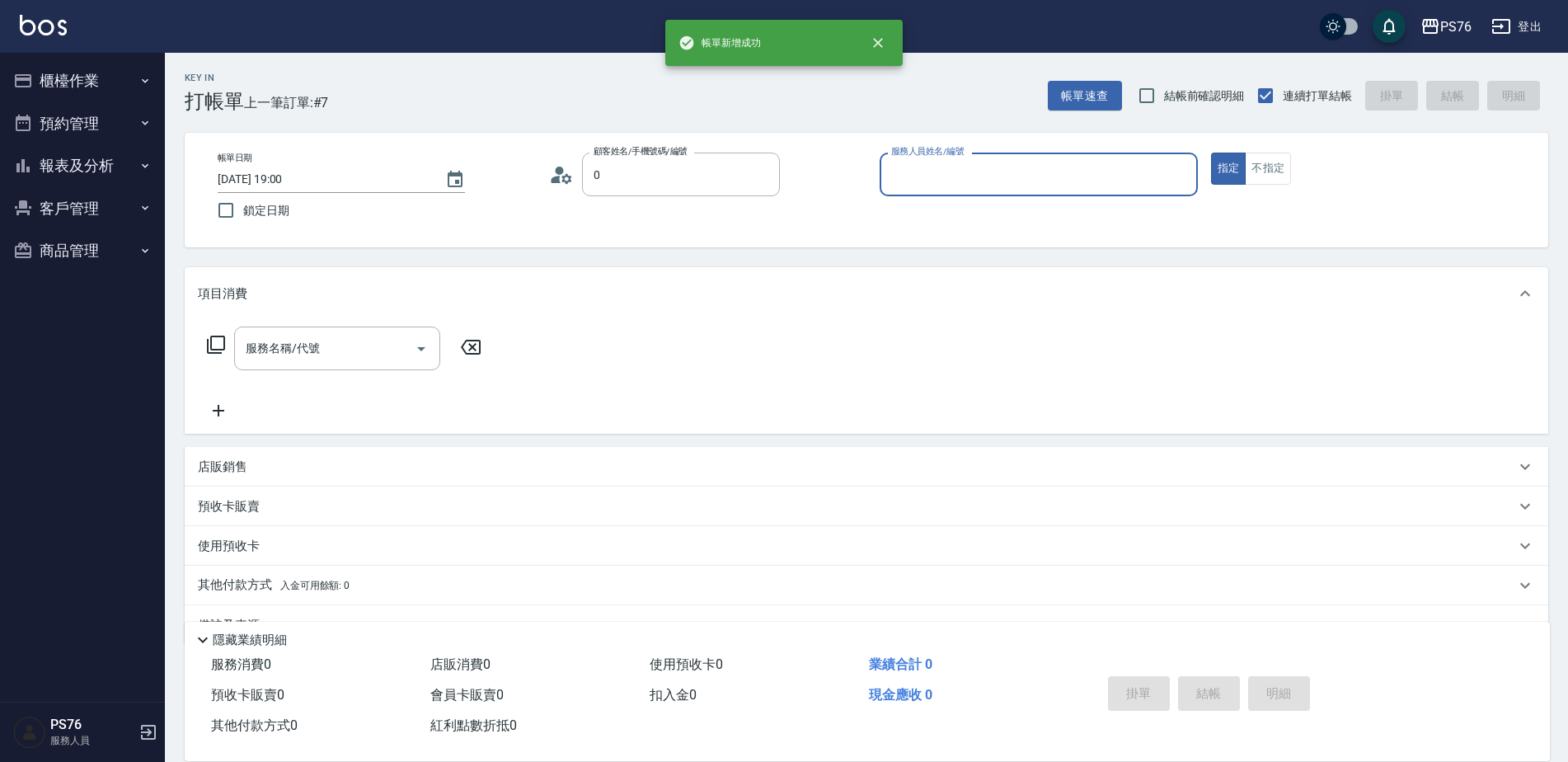
type input "無名字/0/null"
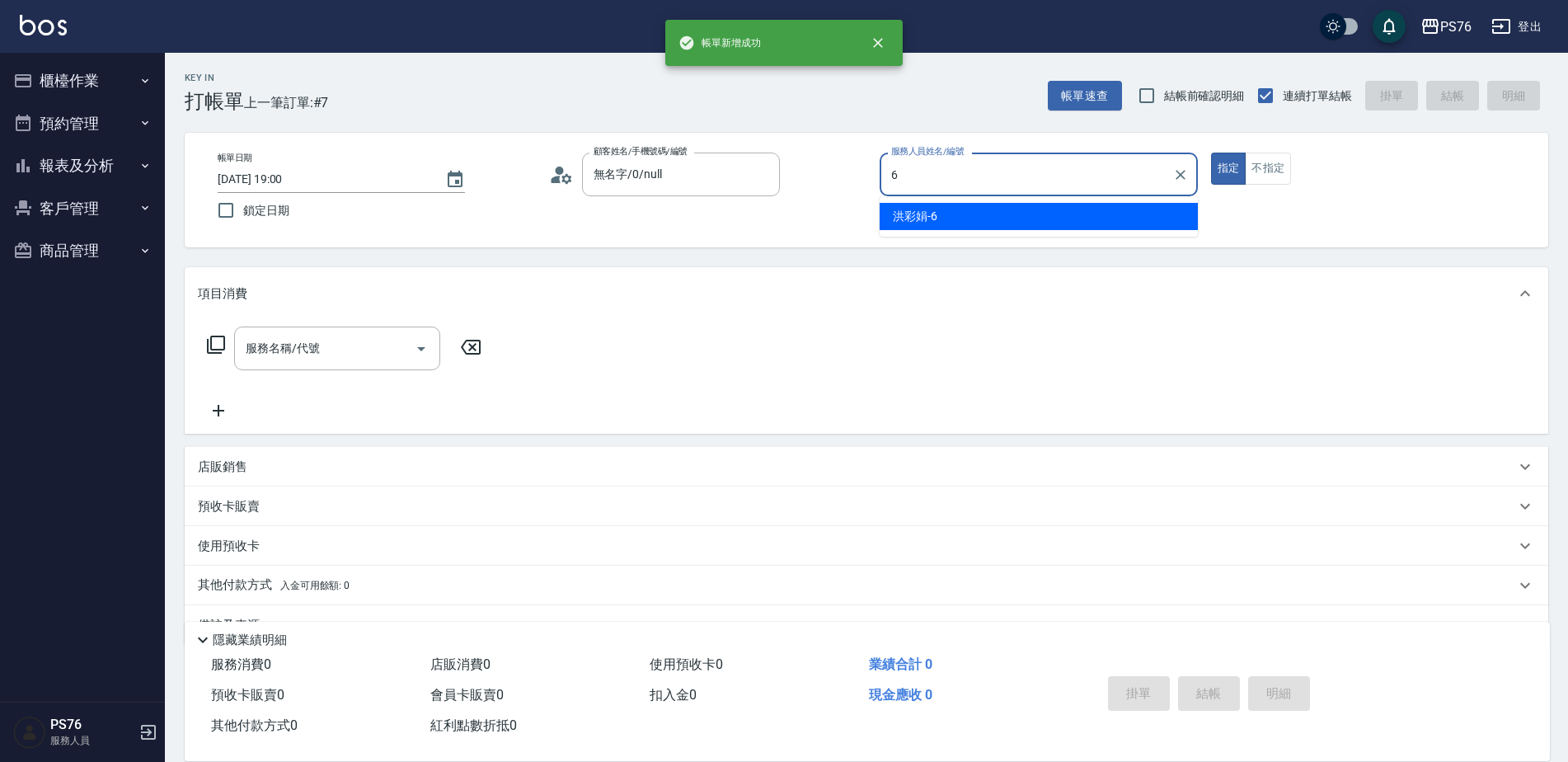
type input "洪彩娟-6"
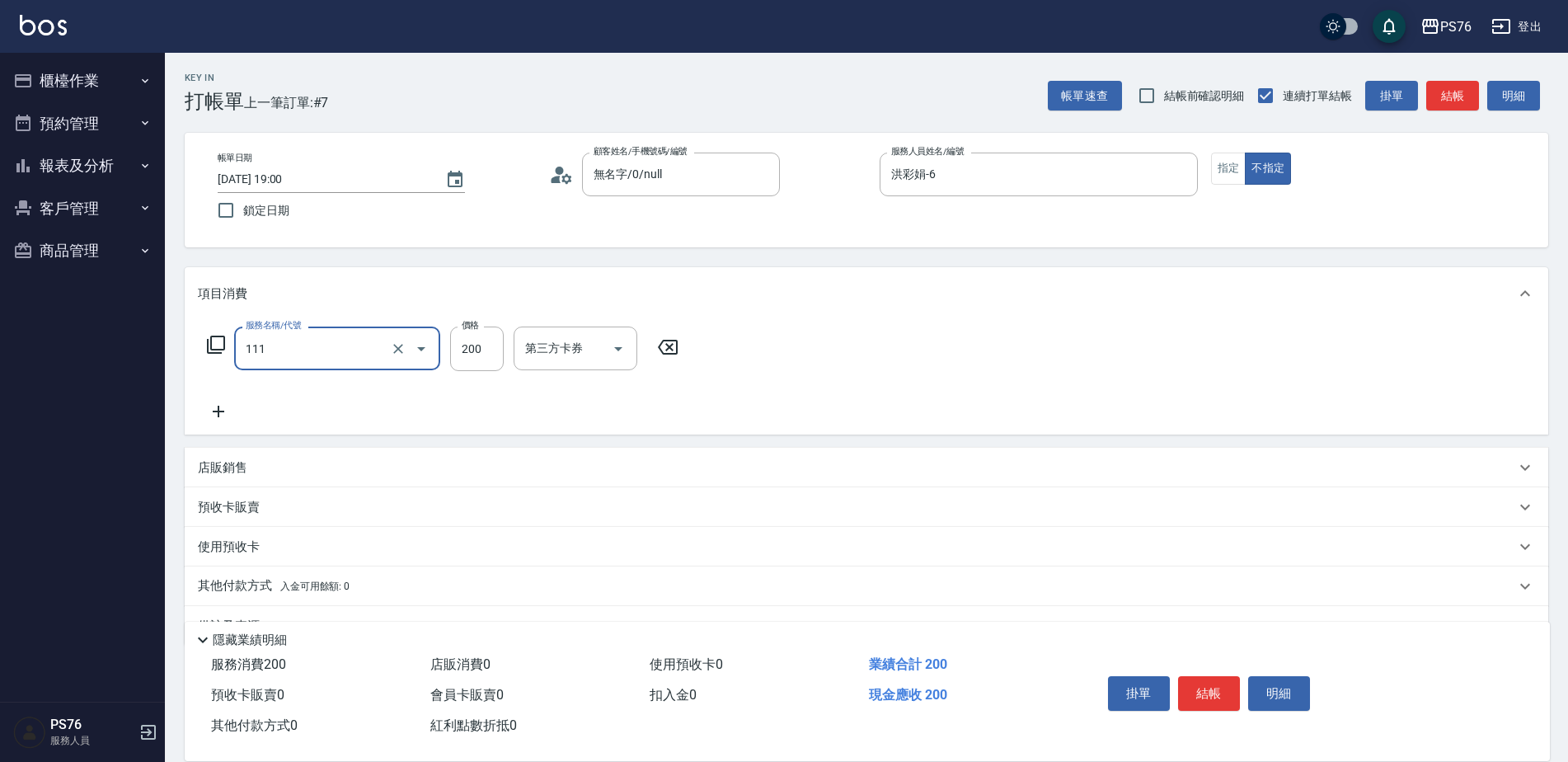
type input "200(111)"
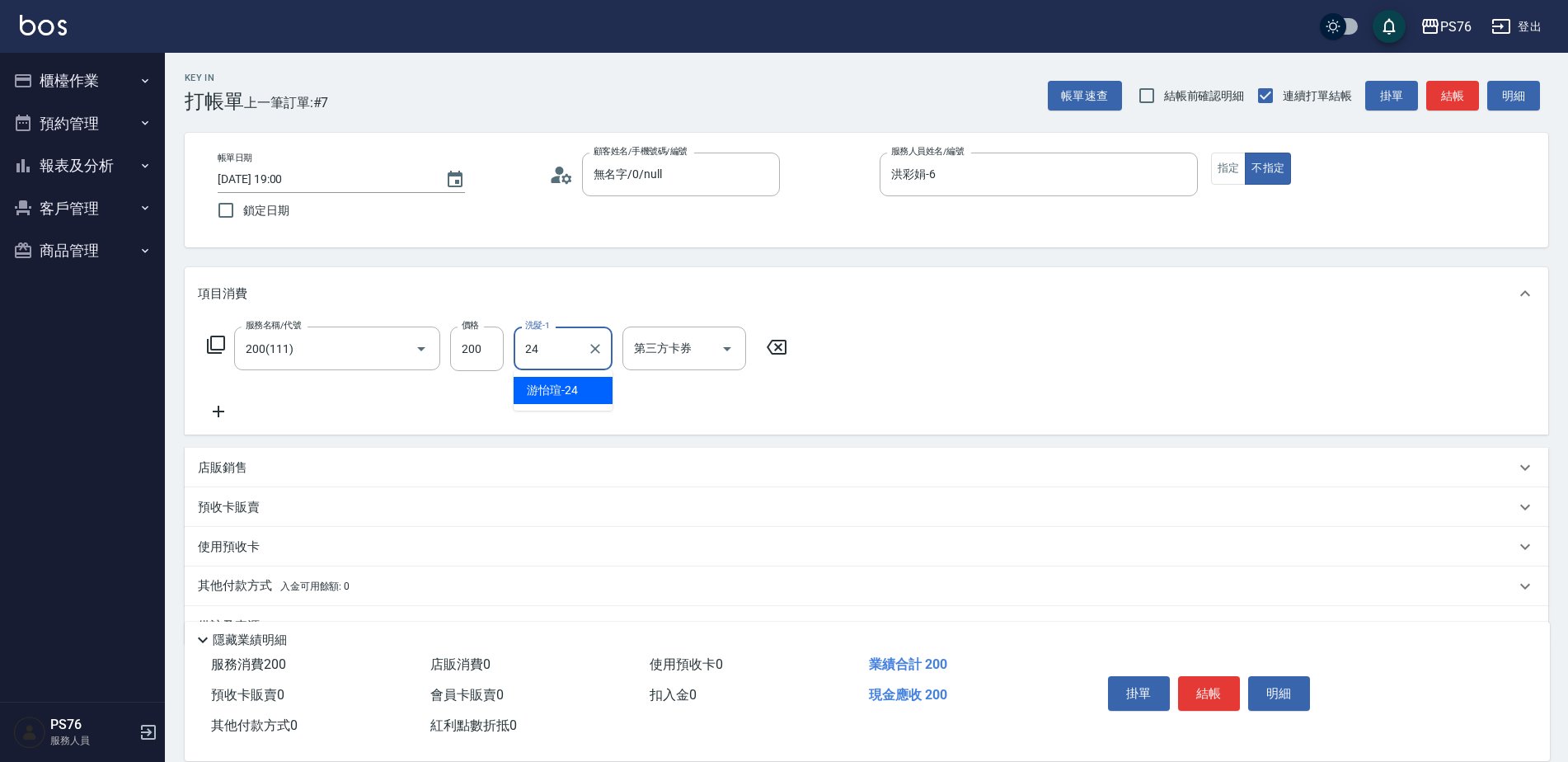
type input "游怡瑄-24"
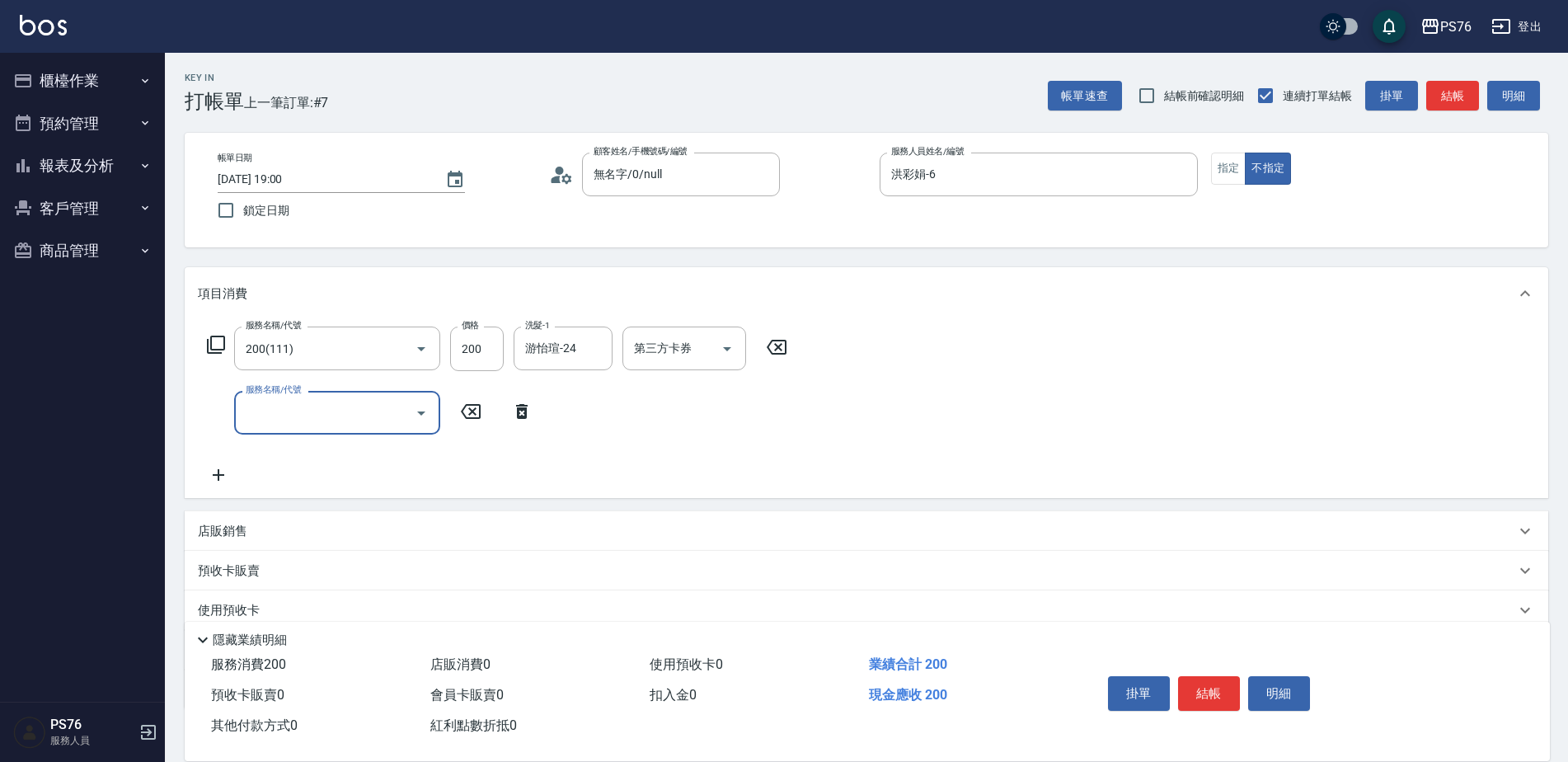
click at [306, 521] on div "店販銷售" at bounding box center [867, 531] width 1364 height 39
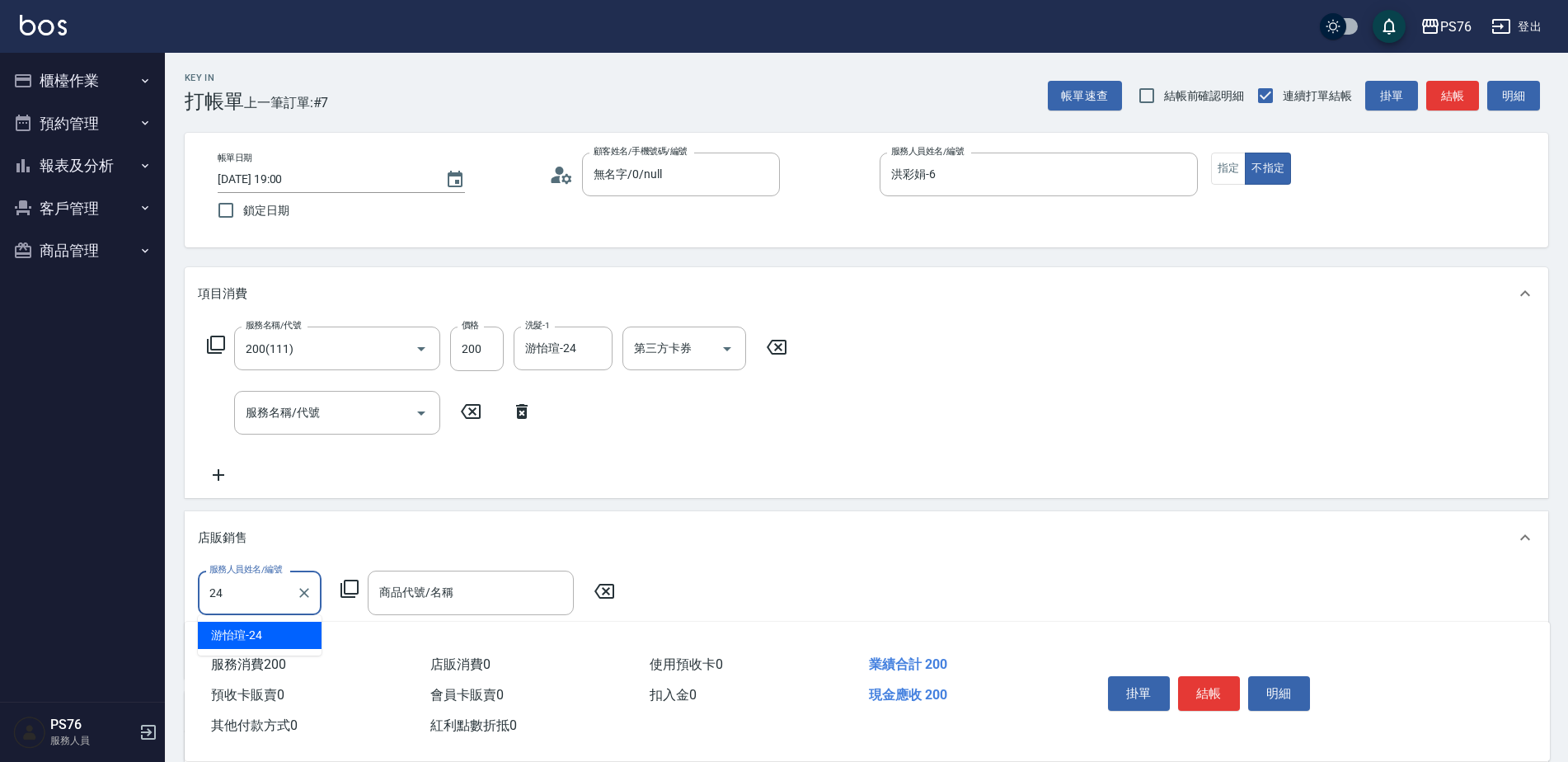
type input "游怡瑄-24"
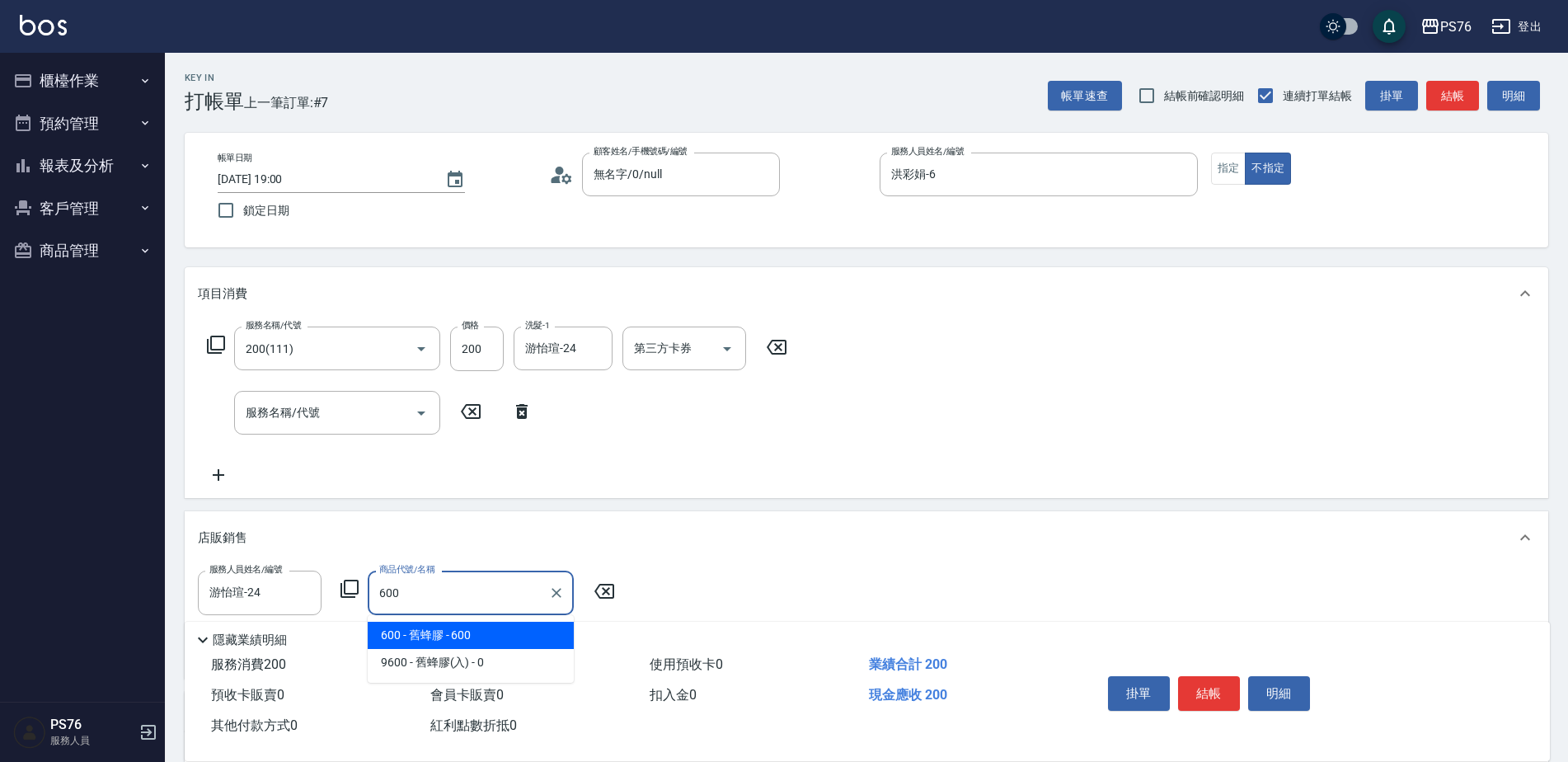
type input "舊蜂膠"
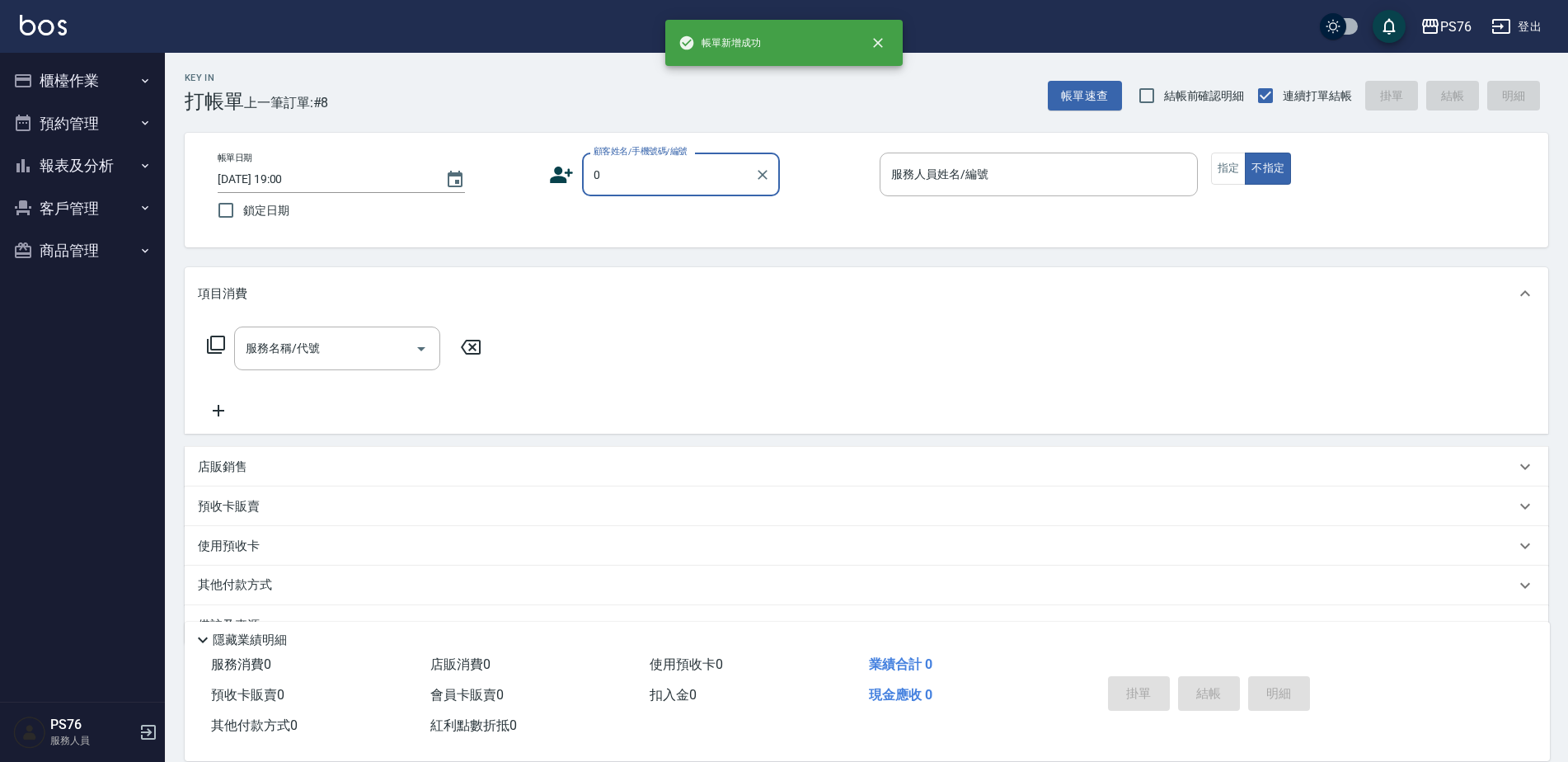
type input "無名字/0/null"
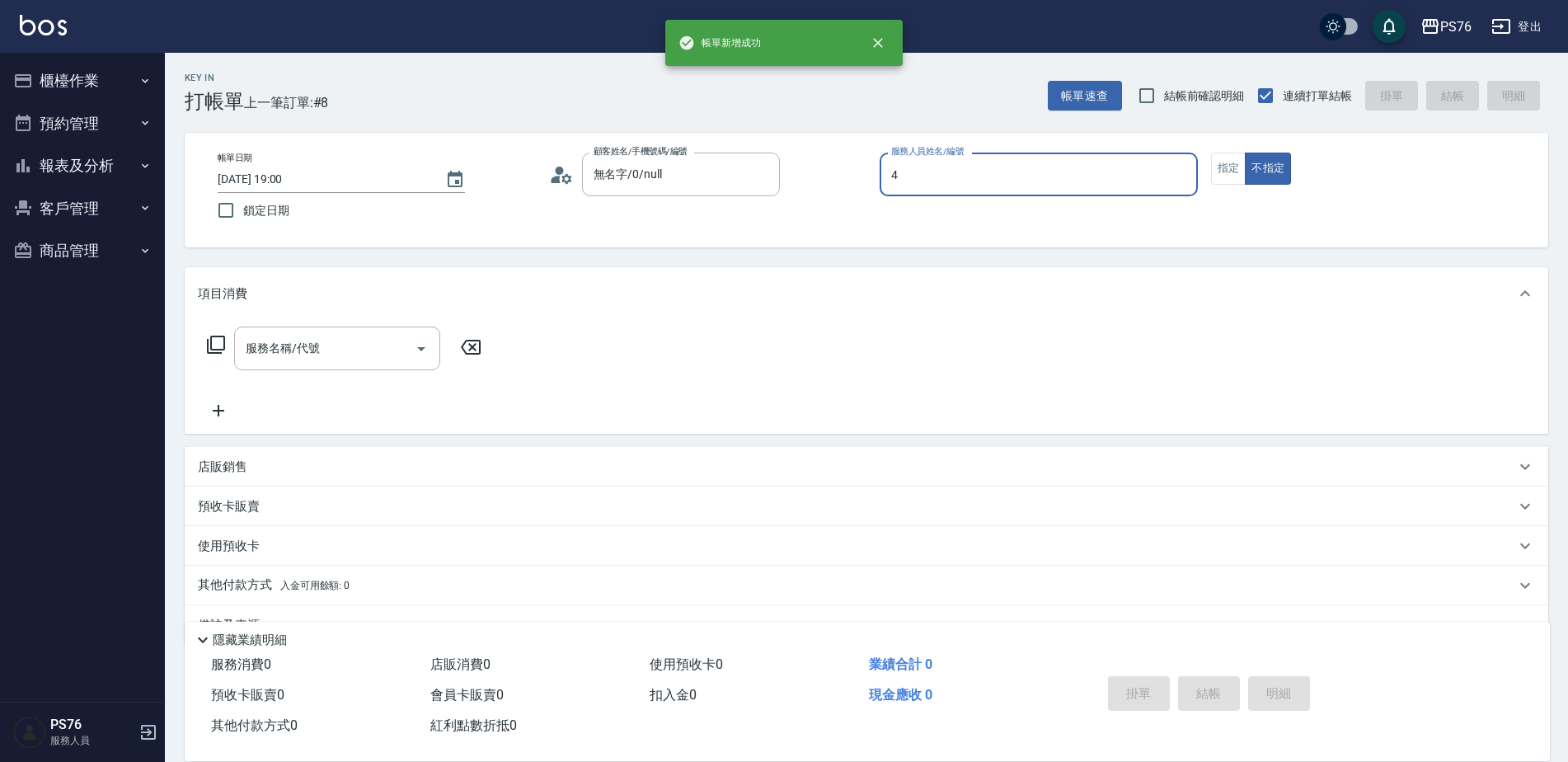
type input "[PERSON_NAME]-4"
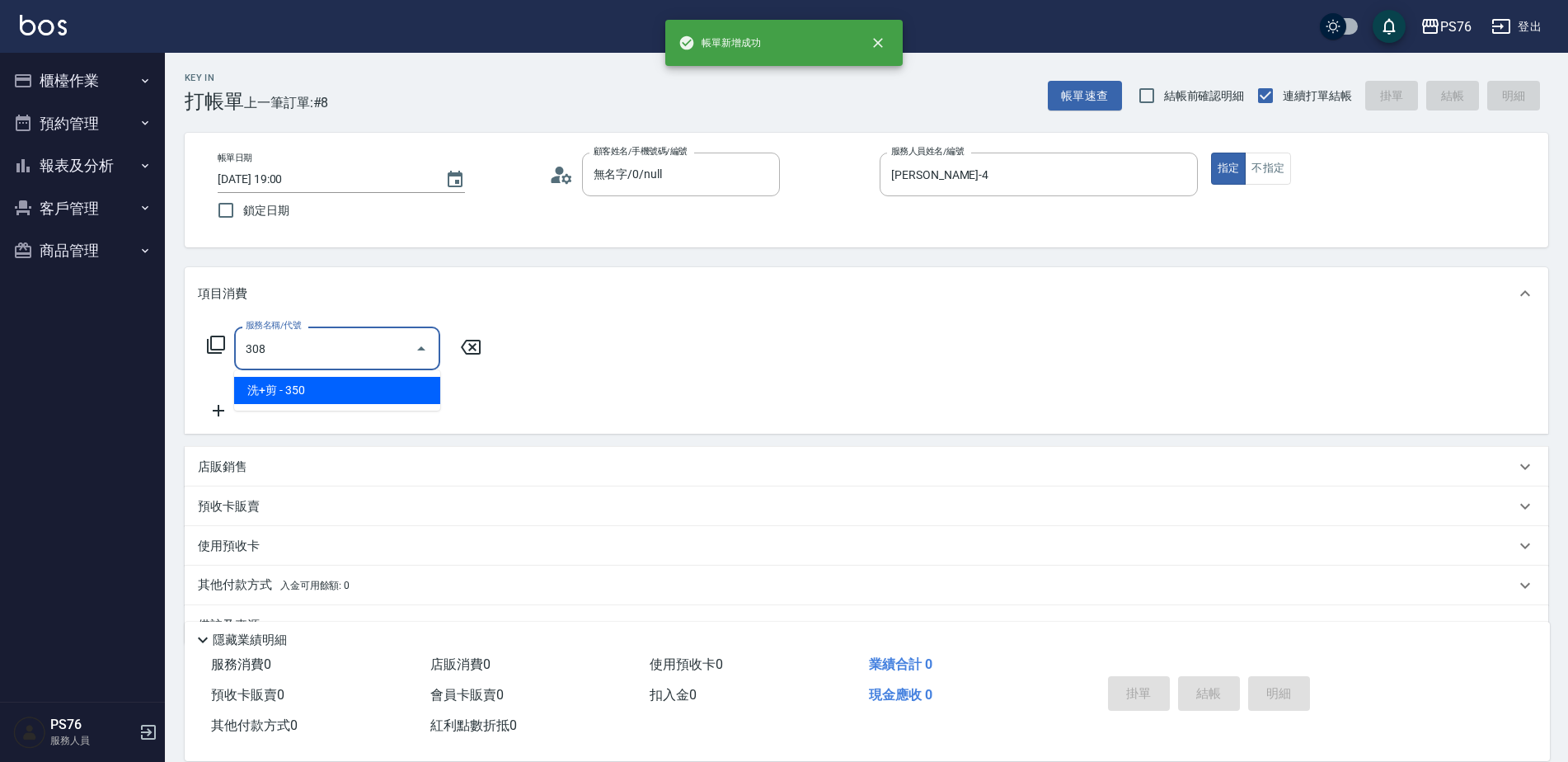
type input "洗+剪(308)"
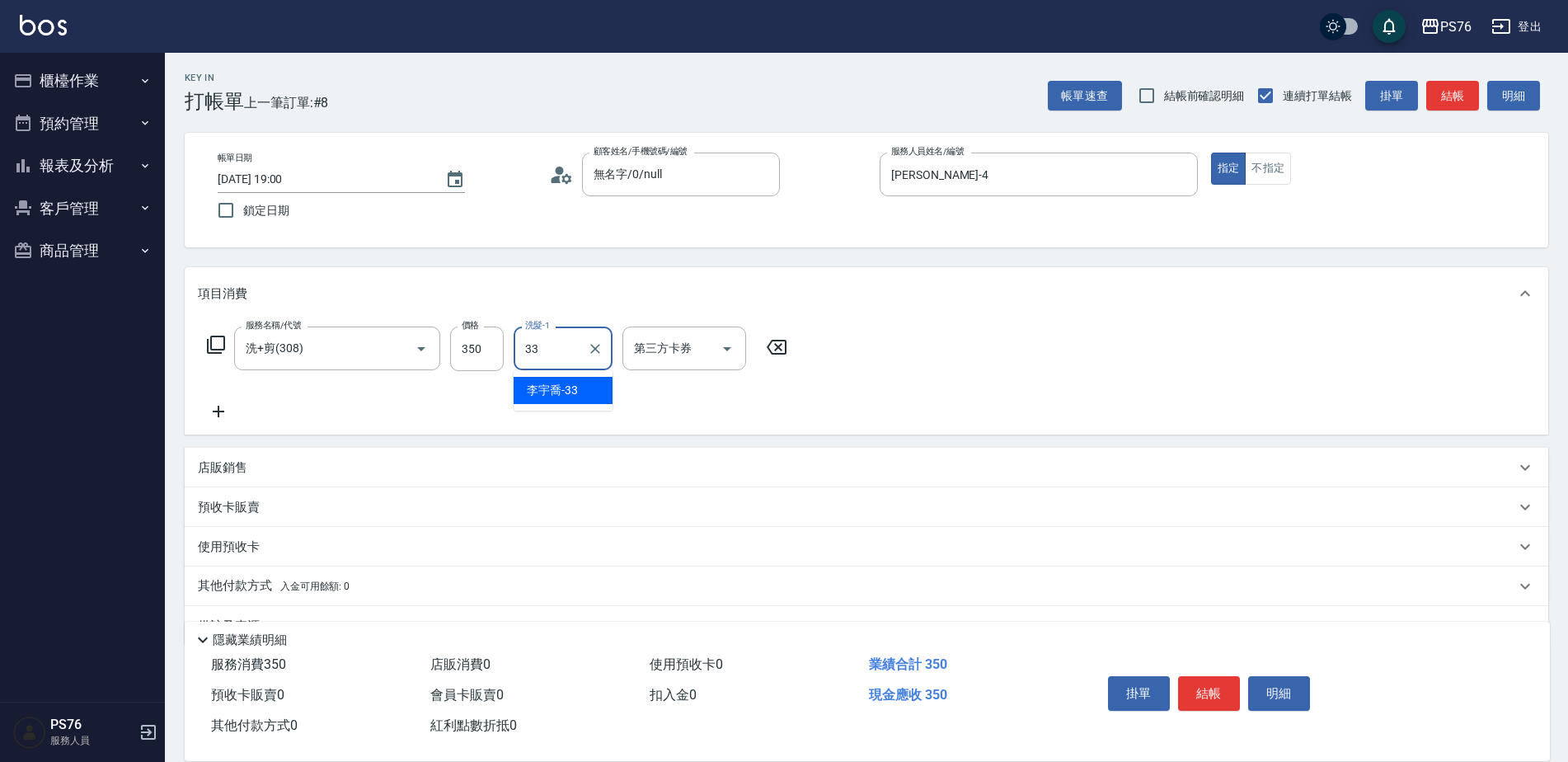
type input "[PERSON_NAME]33"
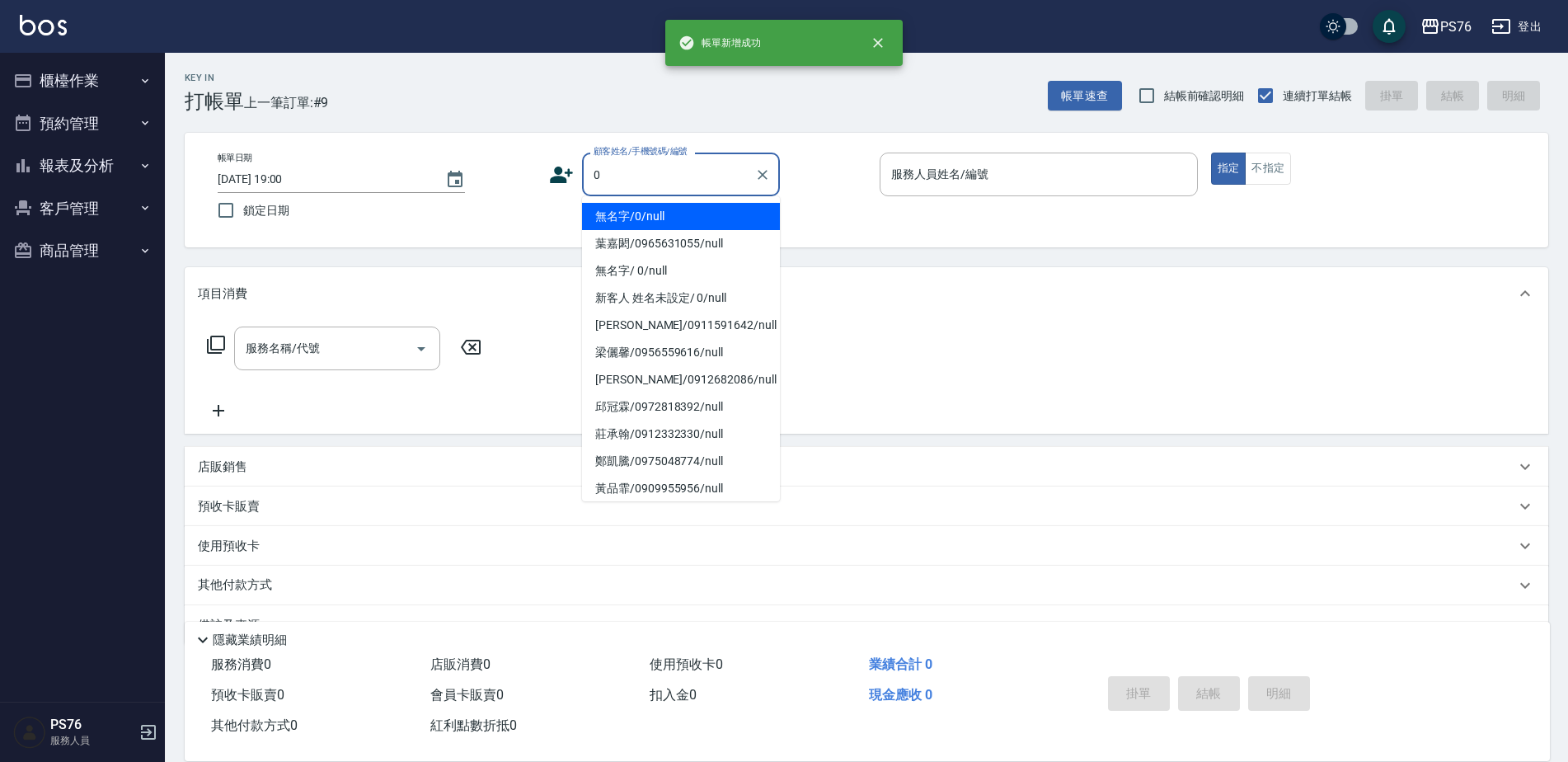
type input "無名字/0/null"
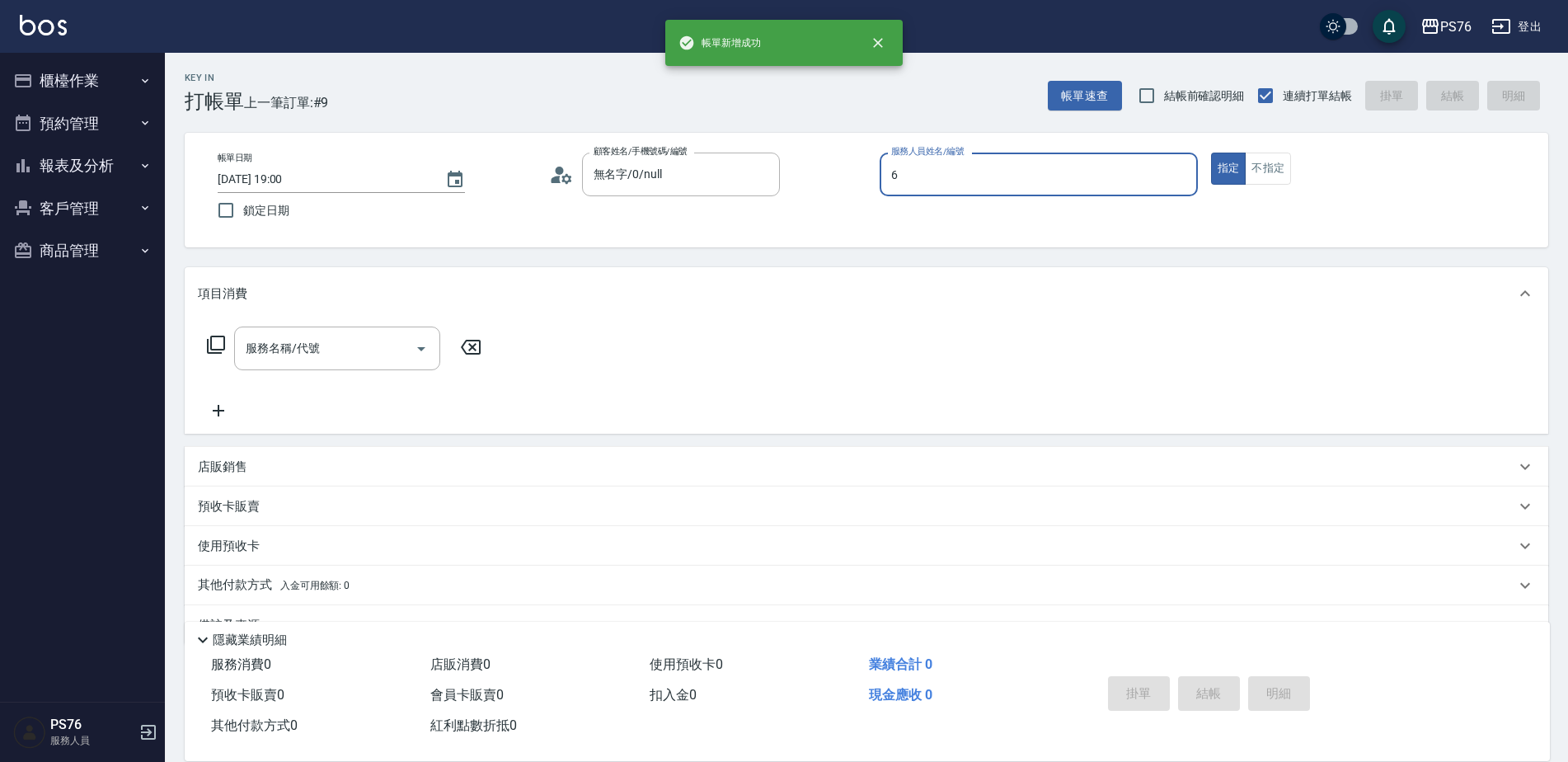
type input "洪彩娟-6"
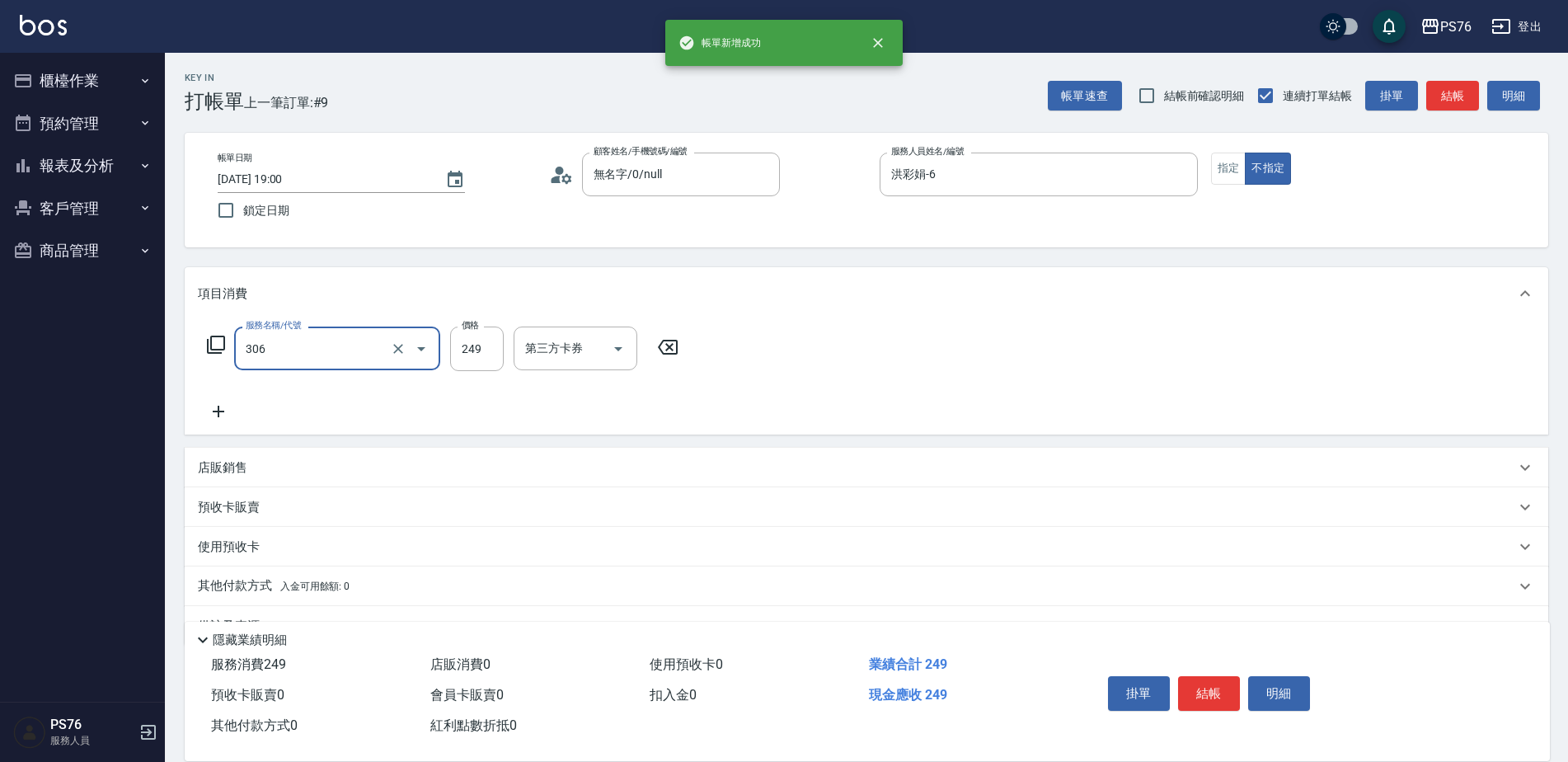
type input "剪髮(306)"
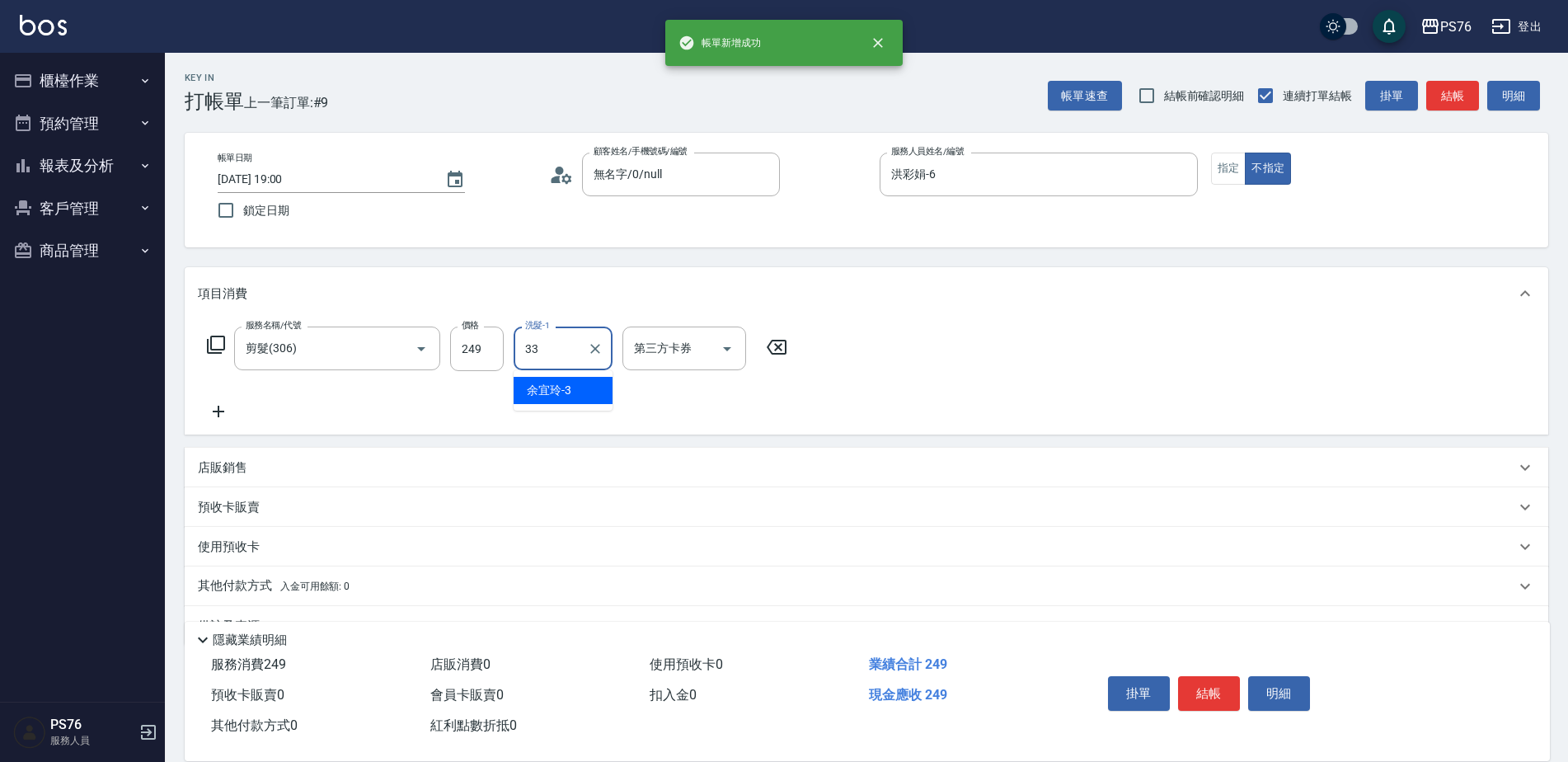
type input "[PERSON_NAME]33"
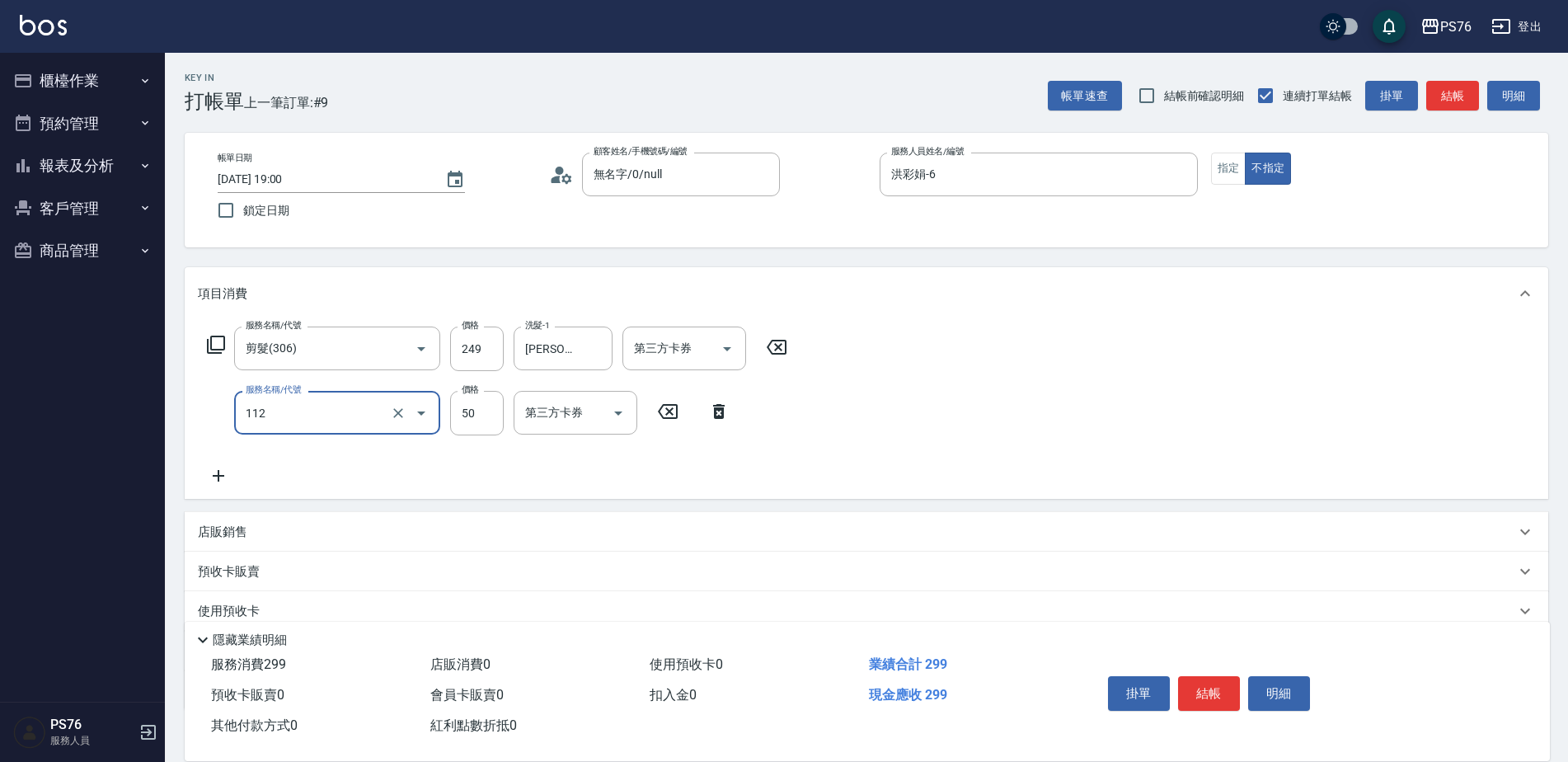
type input "精油50(112)"
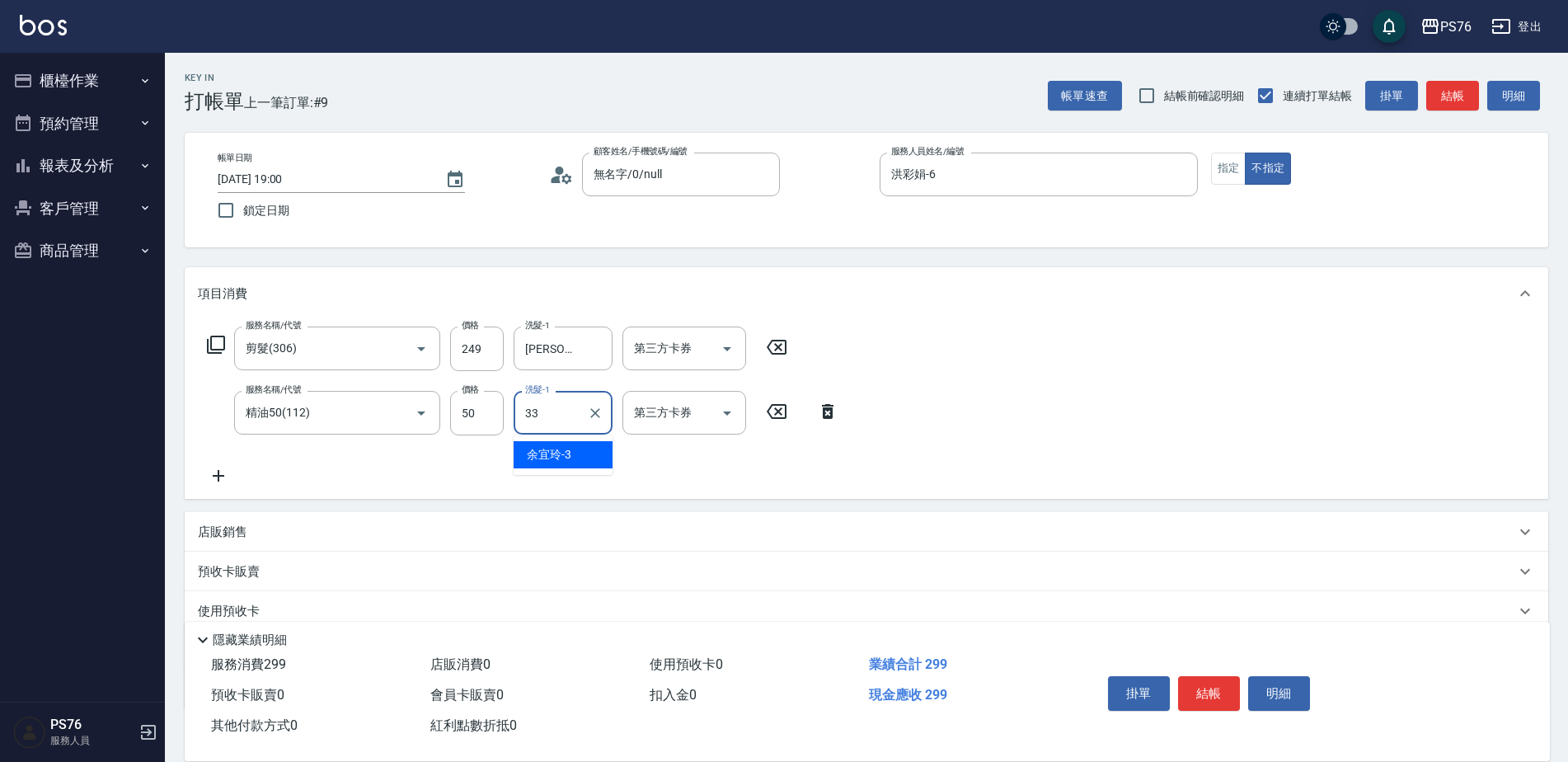
type input "[PERSON_NAME]33"
